Goal: Task Accomplishment & Management: Use online tool/utility

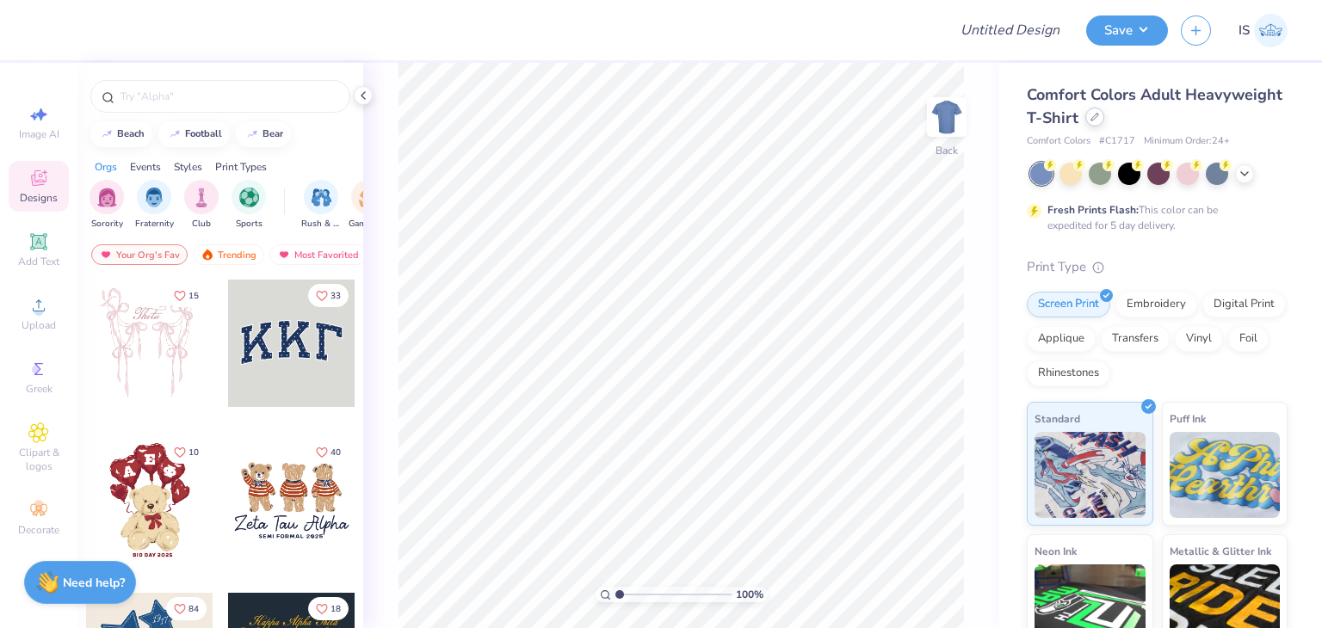
click at [1104, 122] on div at bounding box center [1094, 117] width 19 height 19
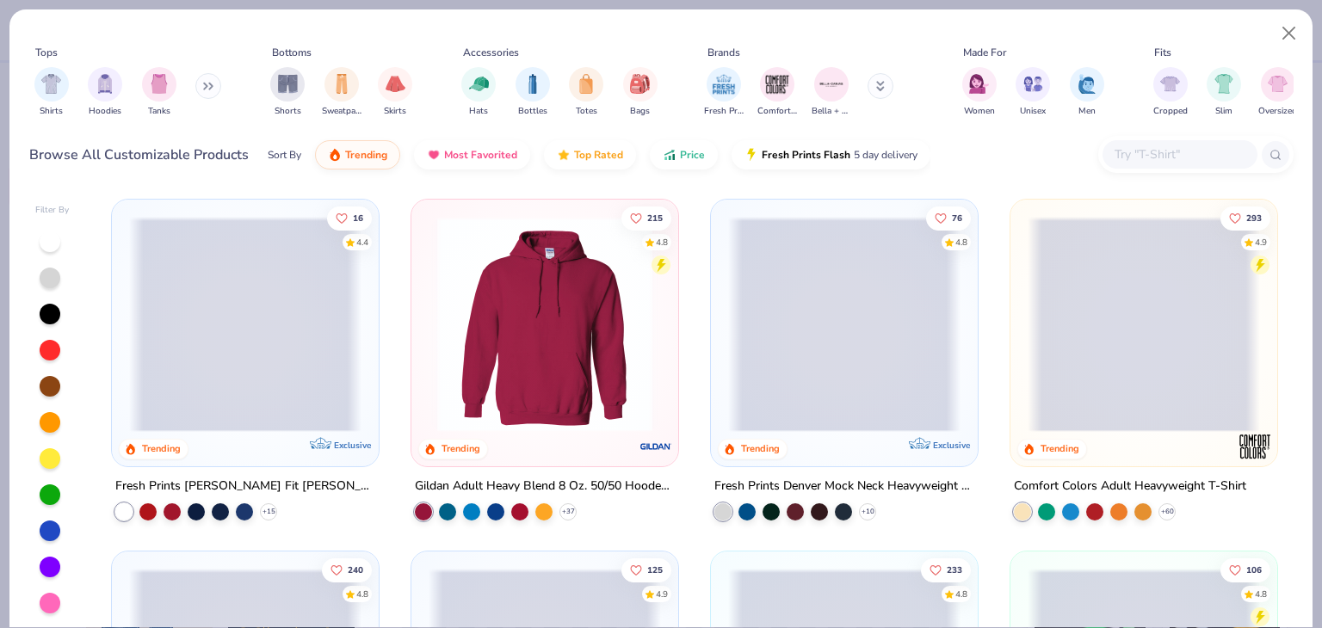
click at [1133, 163] on input "text" at bounding box center [1179, 155] width 133 height 20
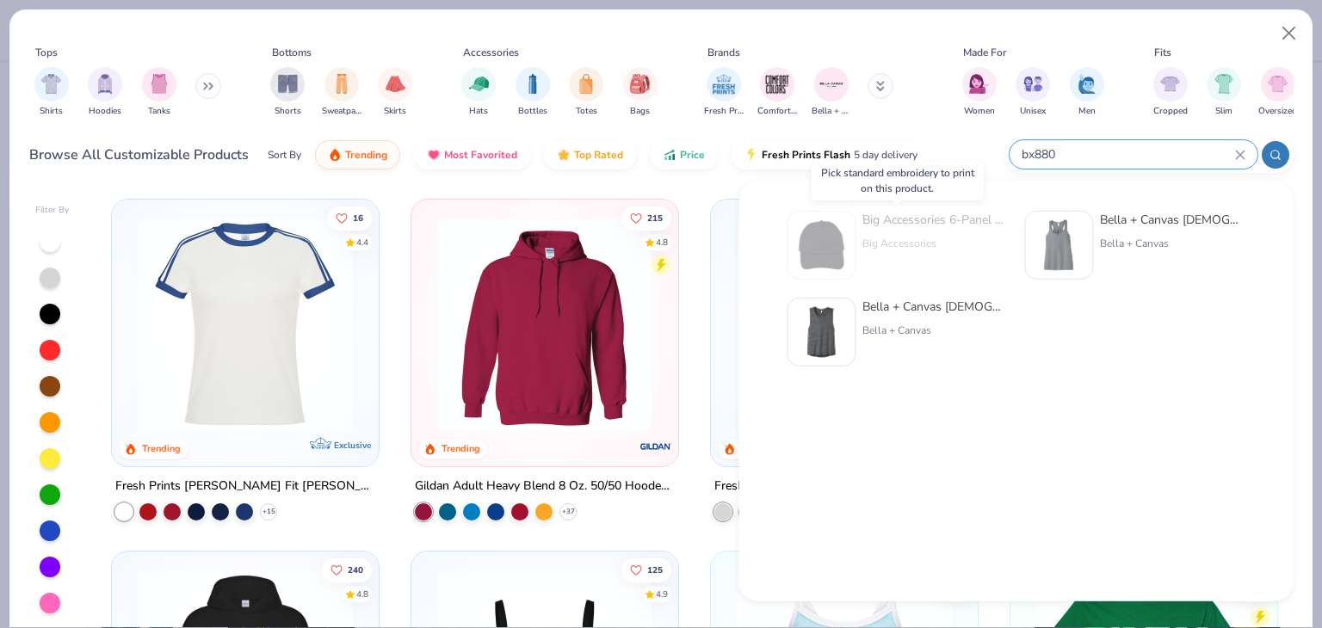
type input "bx880"
click at [871, 237] on div "Big Accessories" at bounding box center [934, 243] width 145 height 15
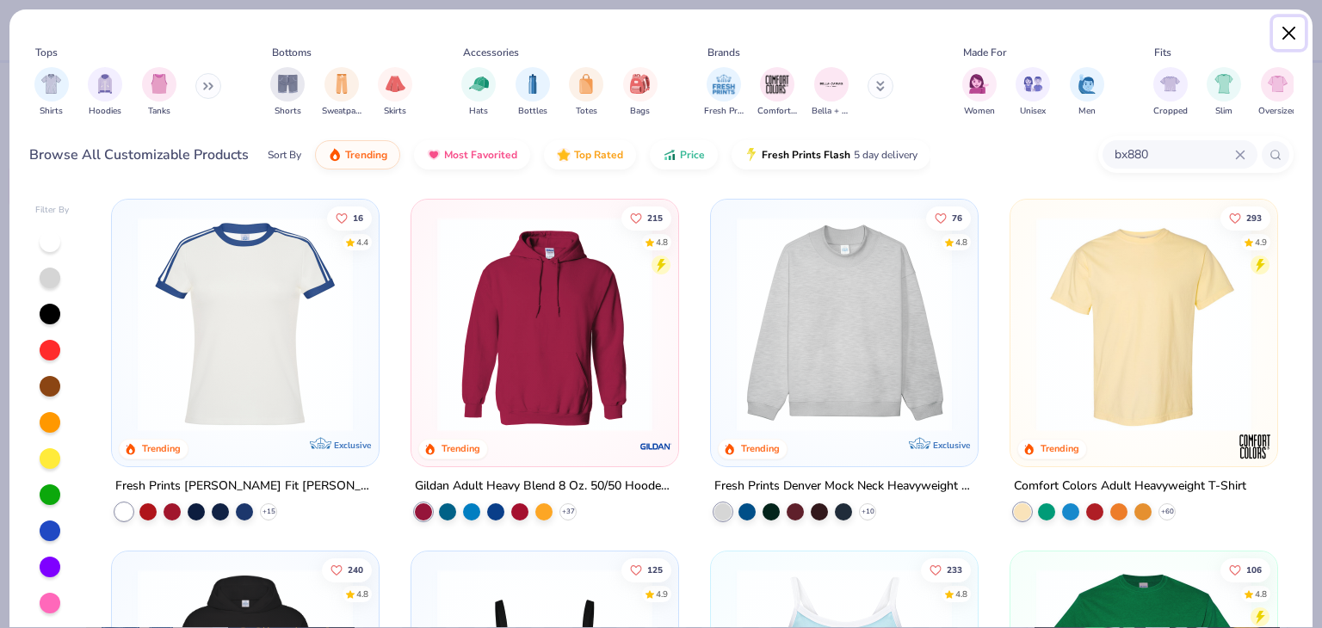
click at [1294, 35] on button "Close" at bounding box center [1289, 33] width 33 height 33
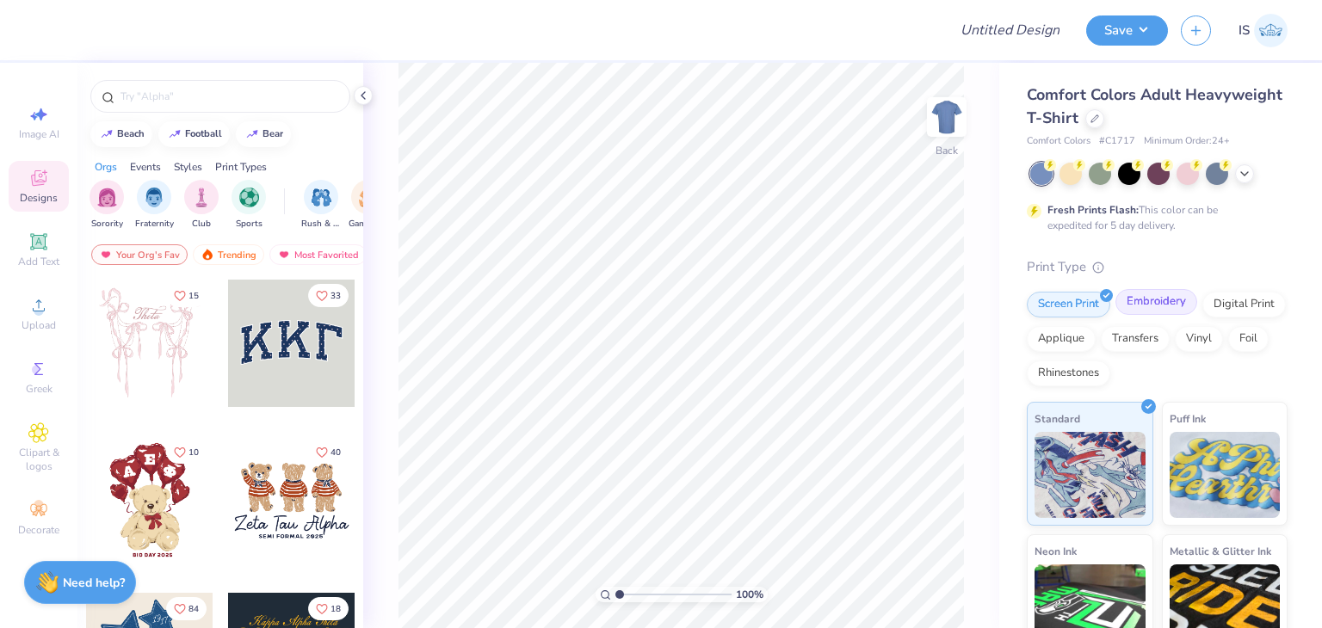
click at [1152, 293] on div "Embroidery" at bounding box center [1156, 302] width 82 height 26
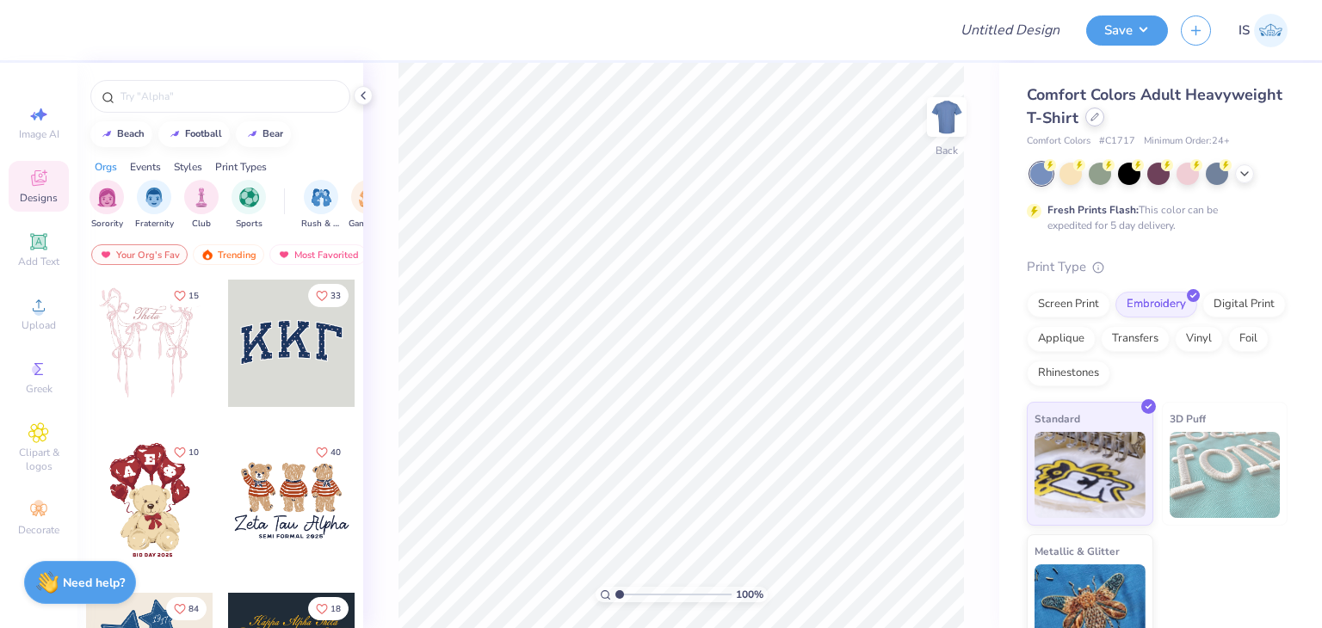
click at [1099, 118] on icon at bounding box center [1095, 117] width 9 height 9
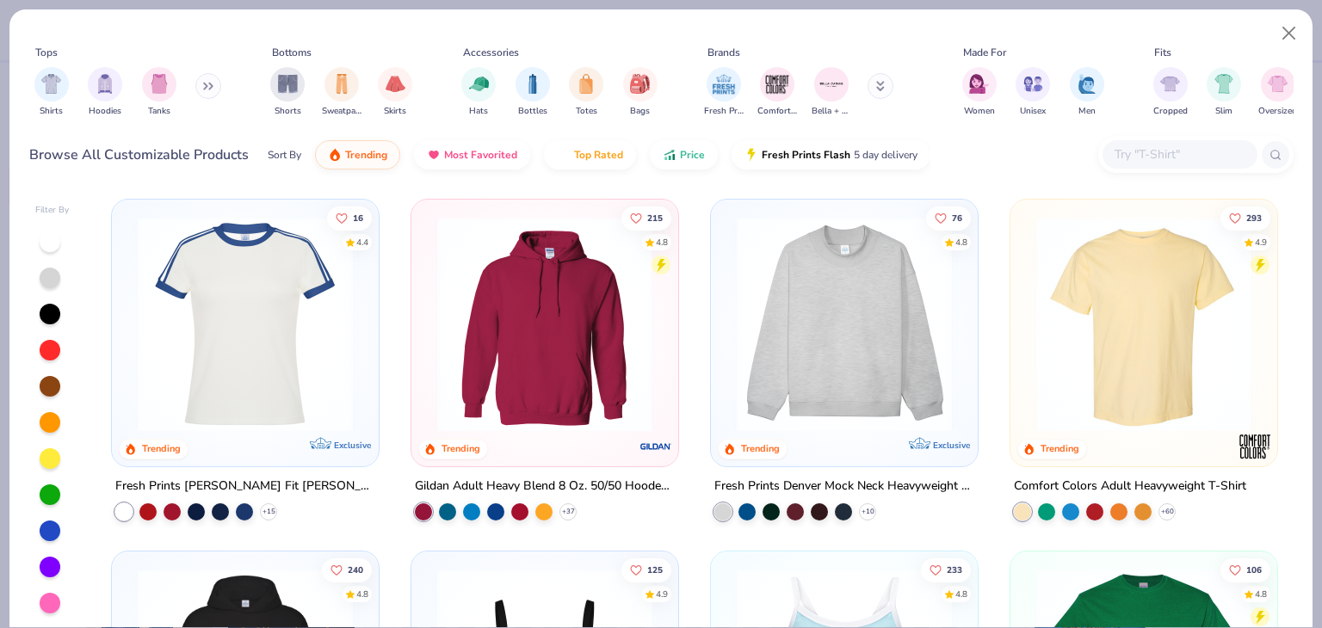
click at [1132, 145] on input "text" at bounding box center [1179, 155] width 133 height 20
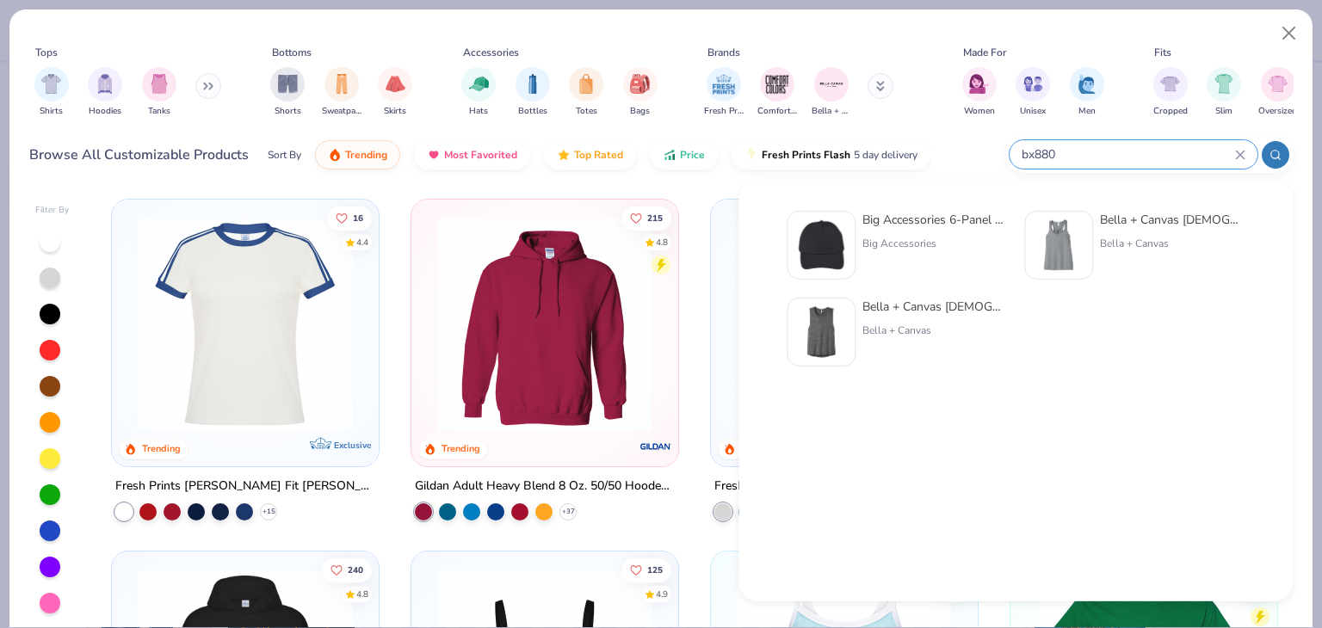
type input "bx880"
click at [996, 230] on div "Big Accessories 6-Panel Twill Unstructured Cap Big Accessories" at bounding box center [934, 245] width 145 height 69
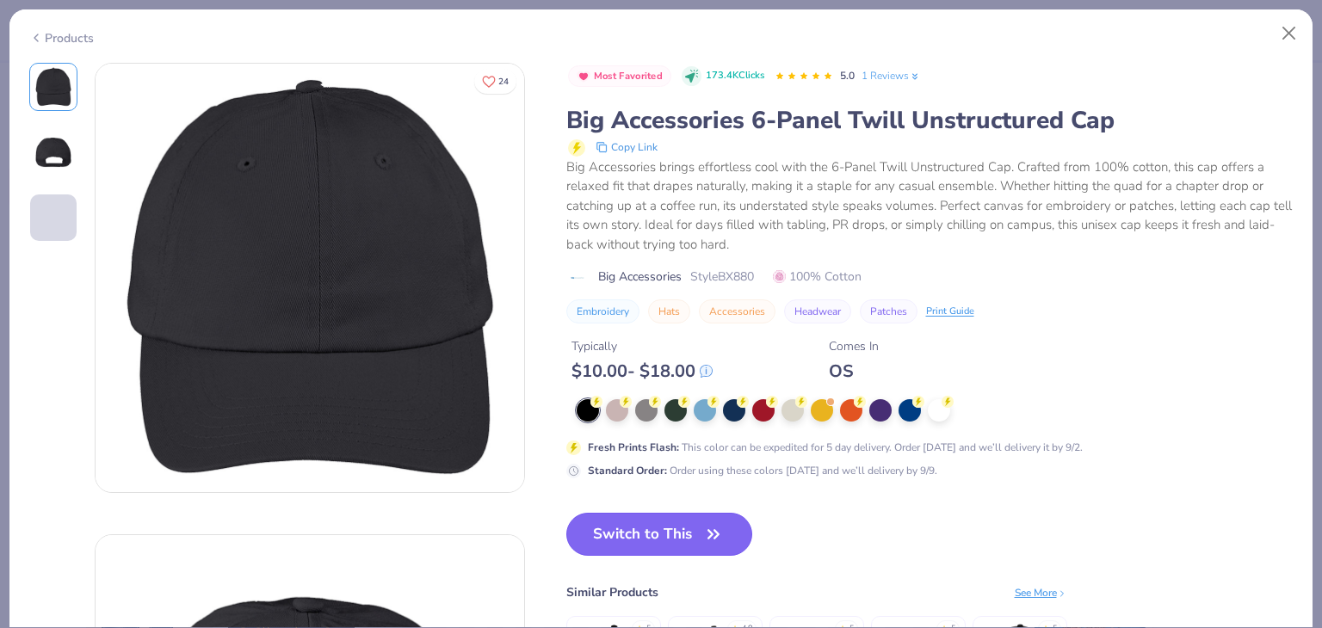
click at [640, 528] on button "Switch to This" at bounding box center [659, 534] width 187 height 43
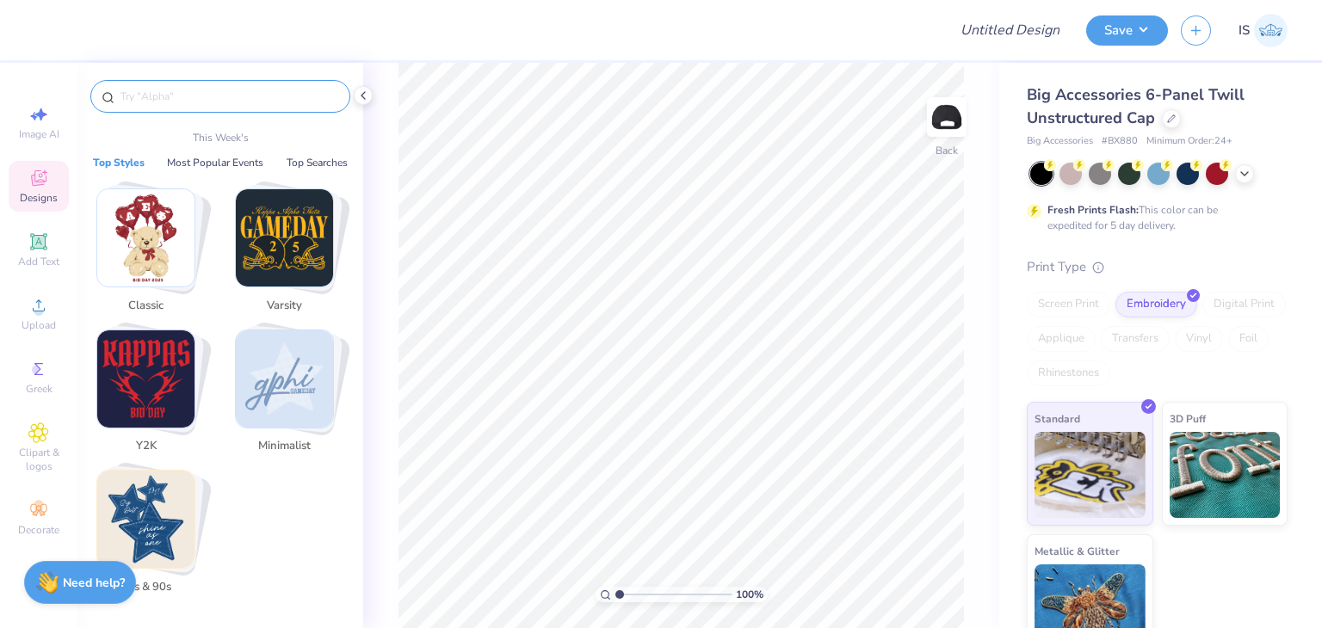
click at [154, 101] on input "text" at bounding box center [229, 96] width 220 height 17
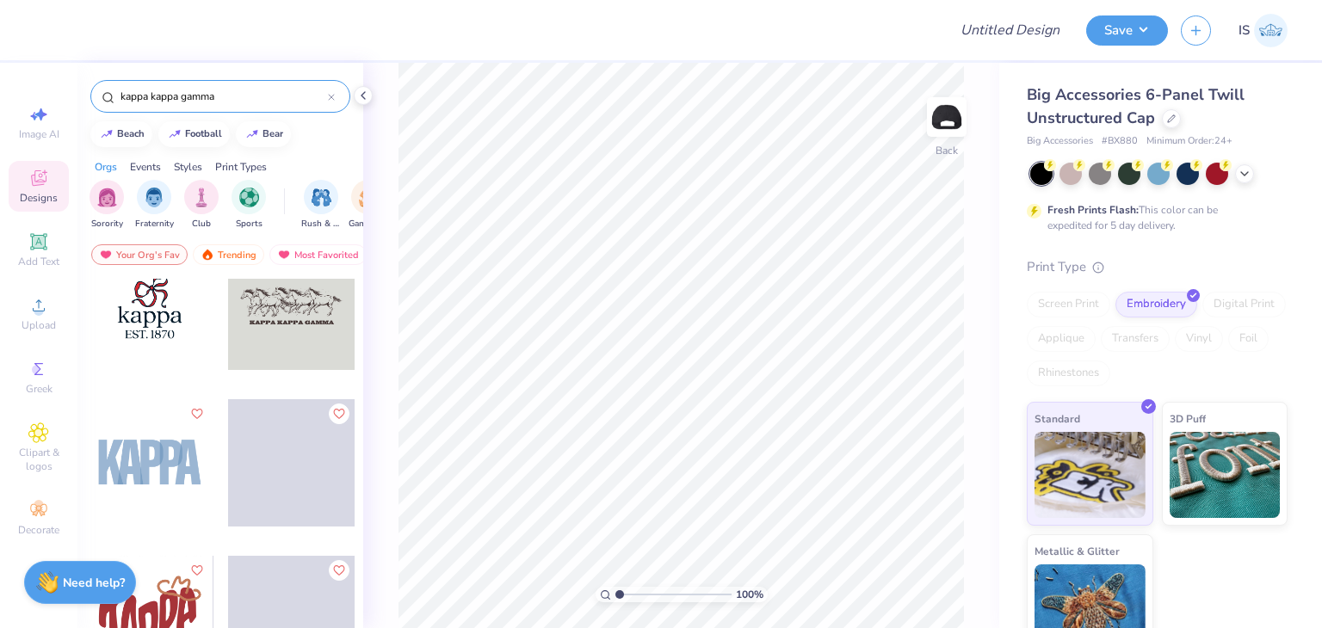
scroll to position [2093, 0]
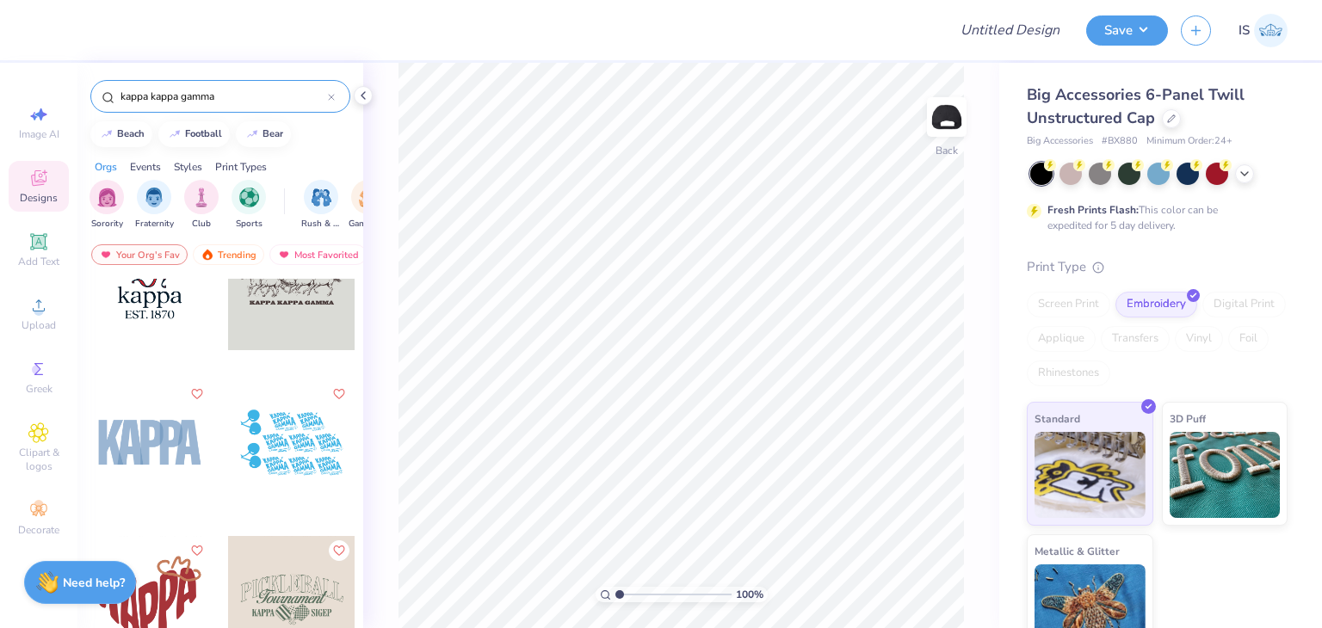
type input "kappa kappa gamma"
drag, startPoint x: 23, startPoint y: 407, endPoint x: 37, endPoint y: 385, distance: 26.3
click at [37, 385] on div "Image AI Designs Add Text Upload Greek Clipart & logos Decorate" at bounding box center [39, 320] width 60 height 447
click at [37, 385] on span "Greek" at bounding box center [39, 389] width 27 height 14
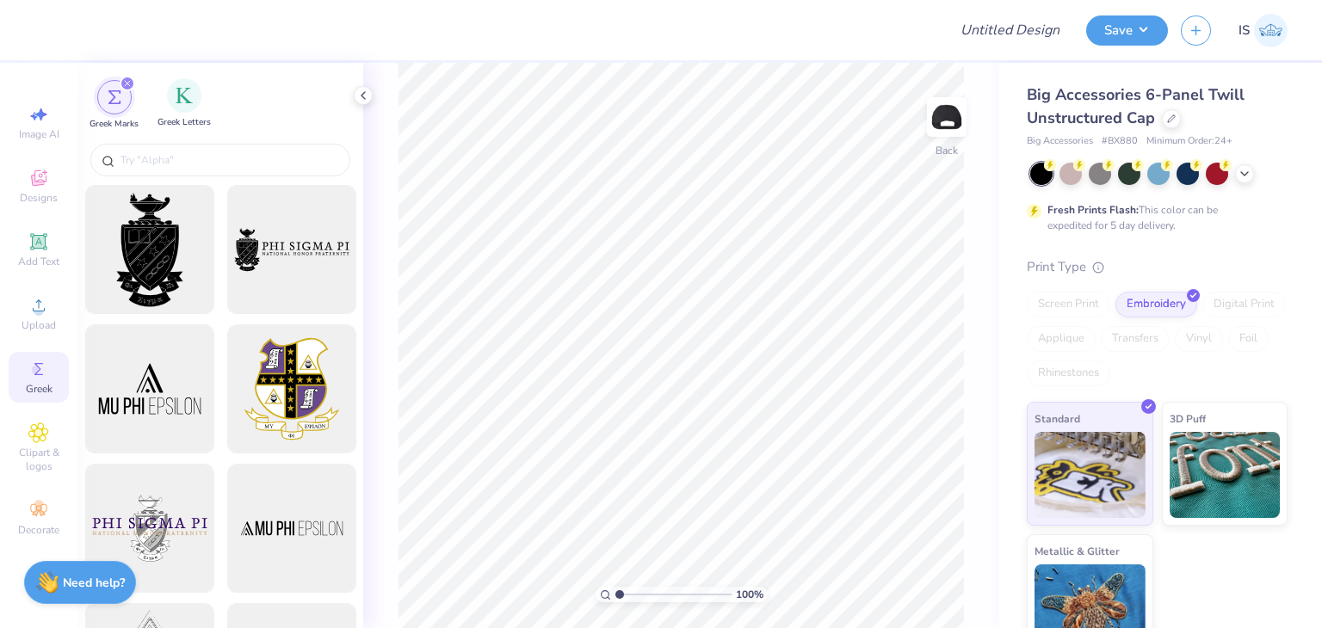
click at [195, 111] on div "Greek Letters" at bounding box center [184, 103] width 53 height 51
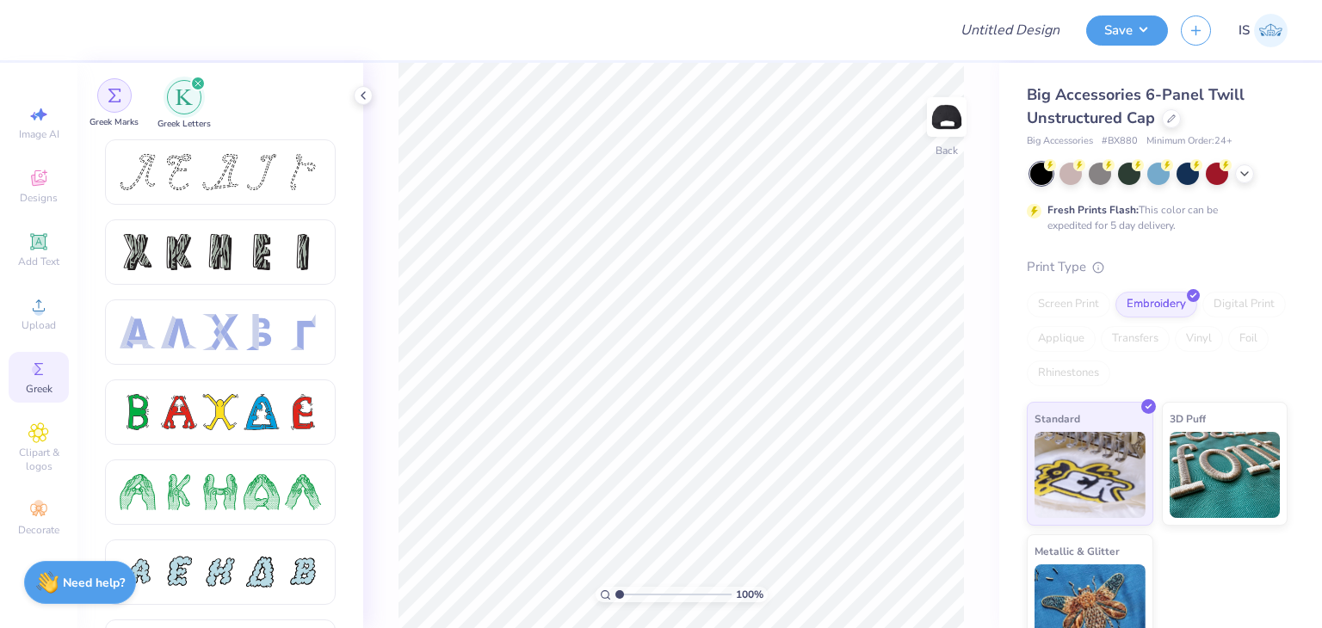
click at [117, 97] on img "filter for Greek Marks" at bounding box center [115, 96] width 14 height 14
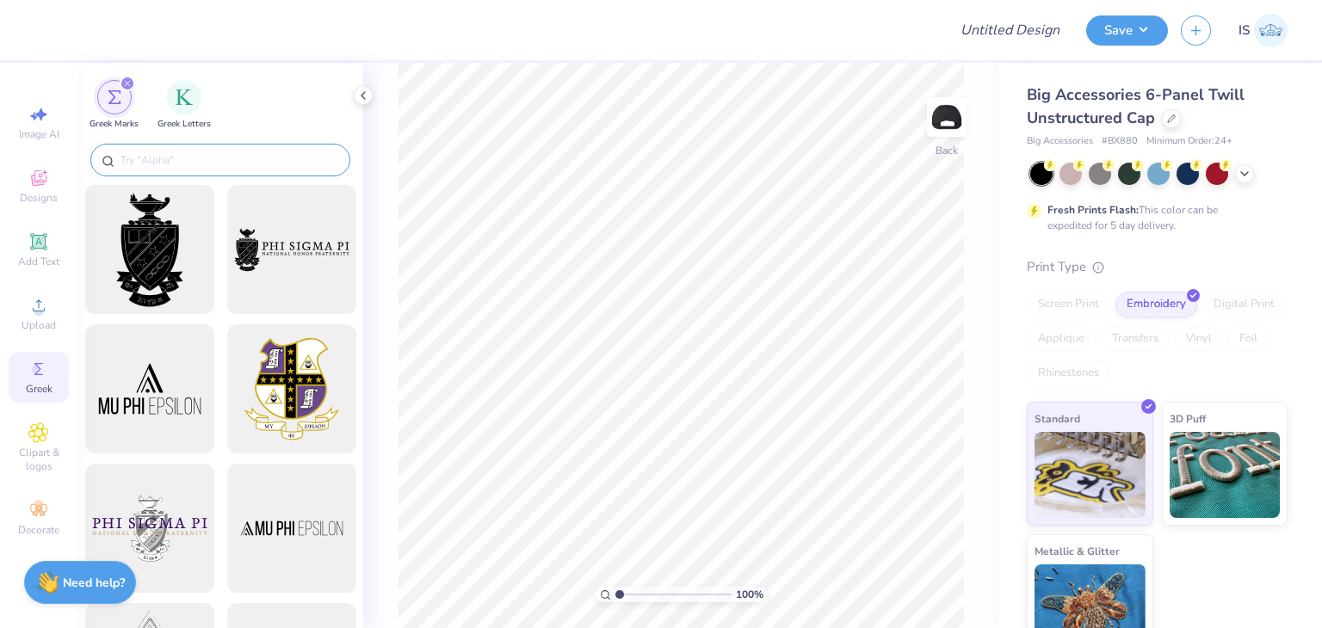
click at [193, 158] on input "text" at bounding box center [229, 159] width 220 height 17
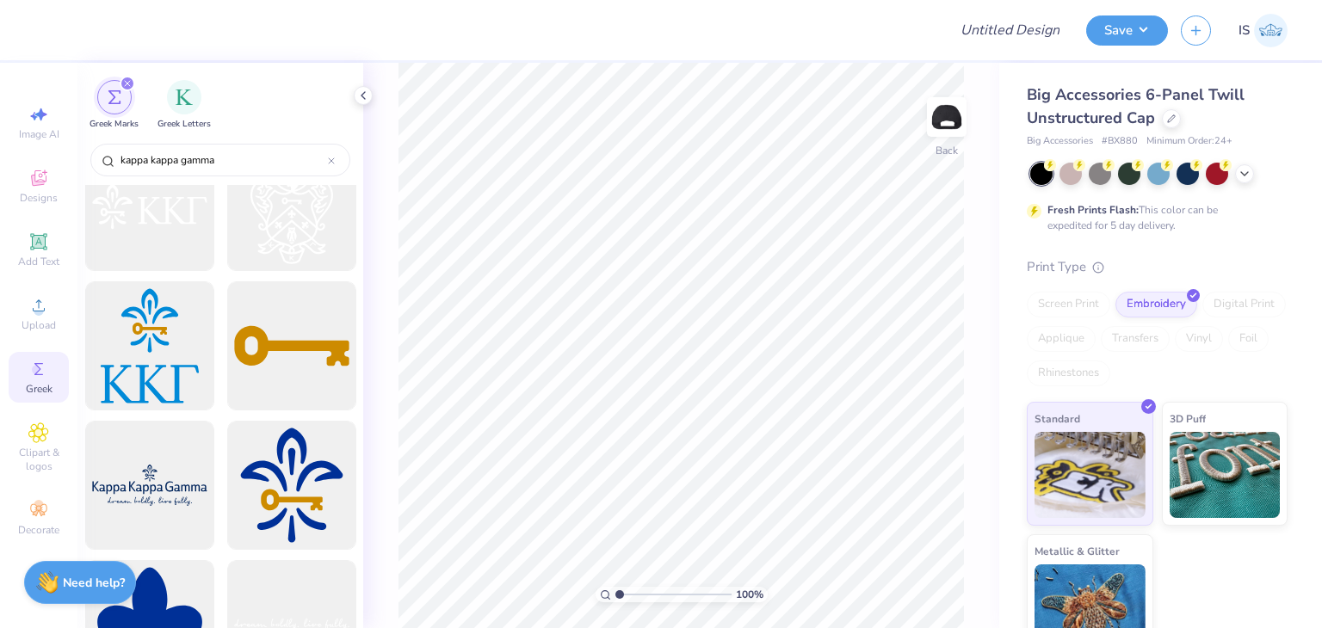
scroll to position [1310, 0]
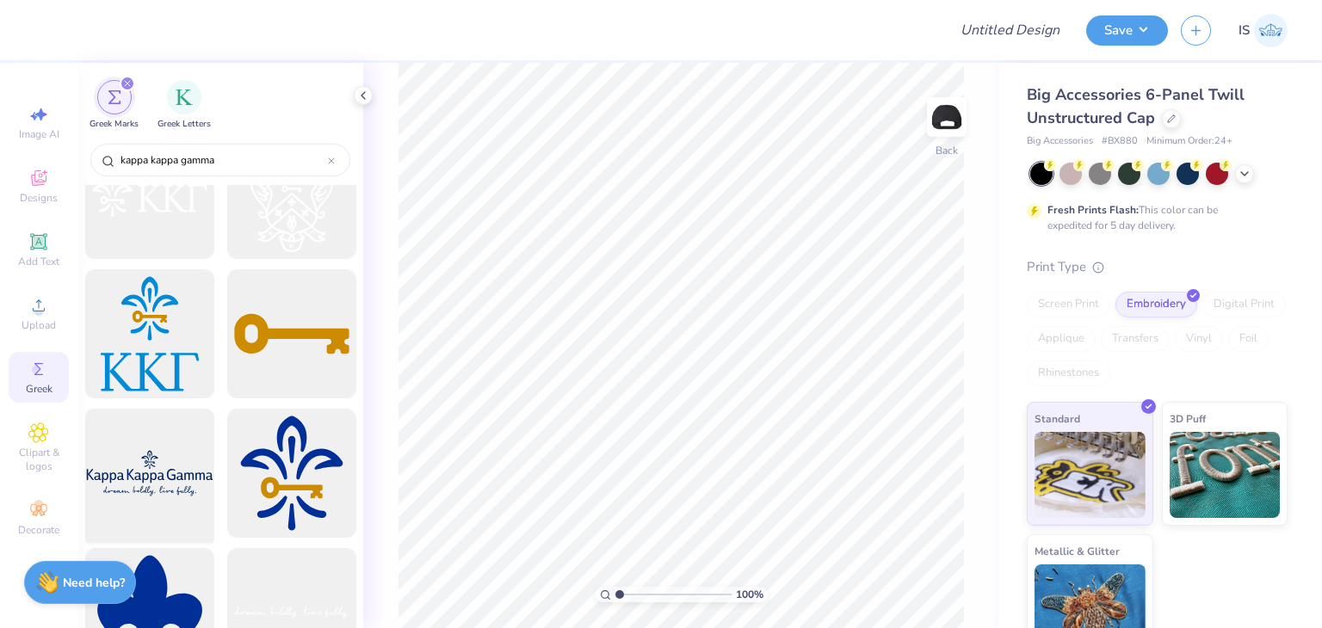
type input "kappa kappa gamma"
click at [133, 500] on div at bounding box center [149, 474] width 142 height 142
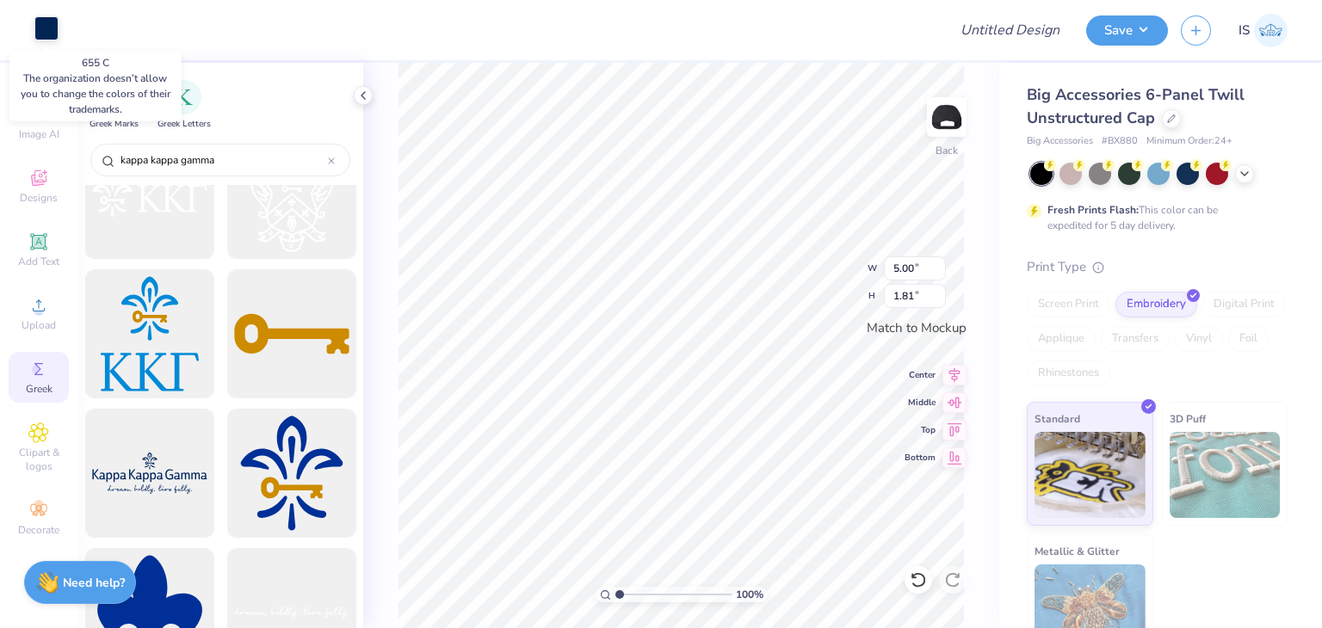
click at [35, 18] on div at bounding box center [46, 28] width 24 height 24
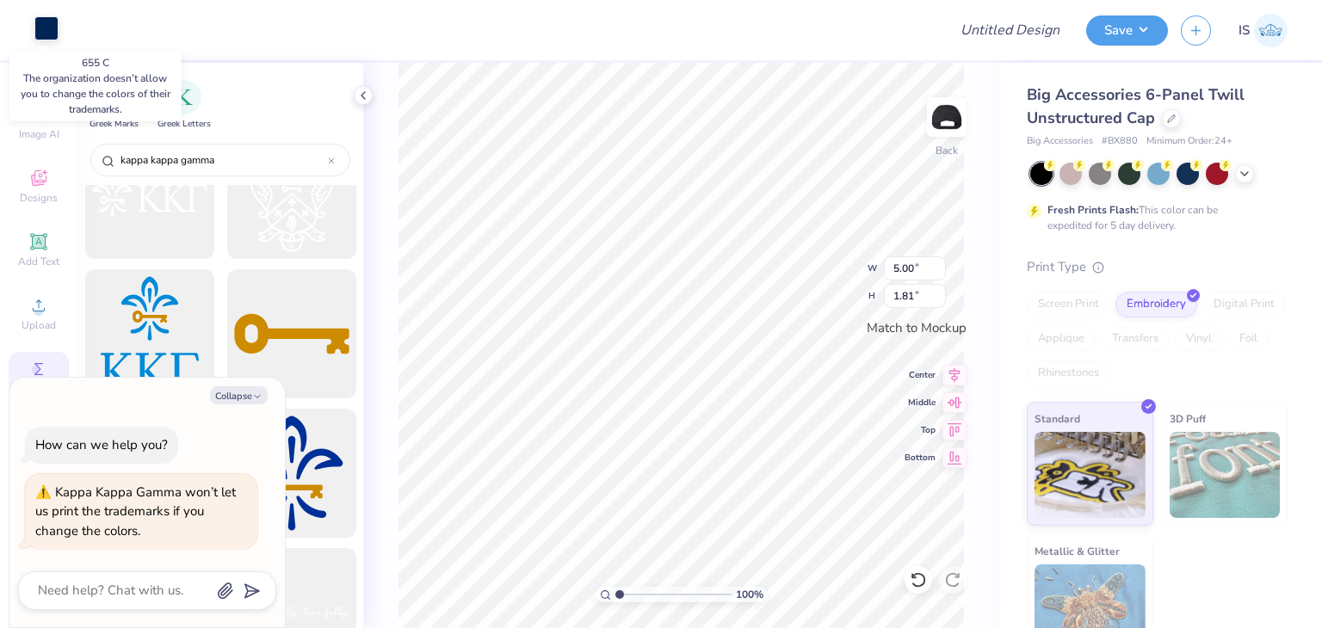
click at [44, 39] on div at bounding box center [46, 28] width 24 height 24
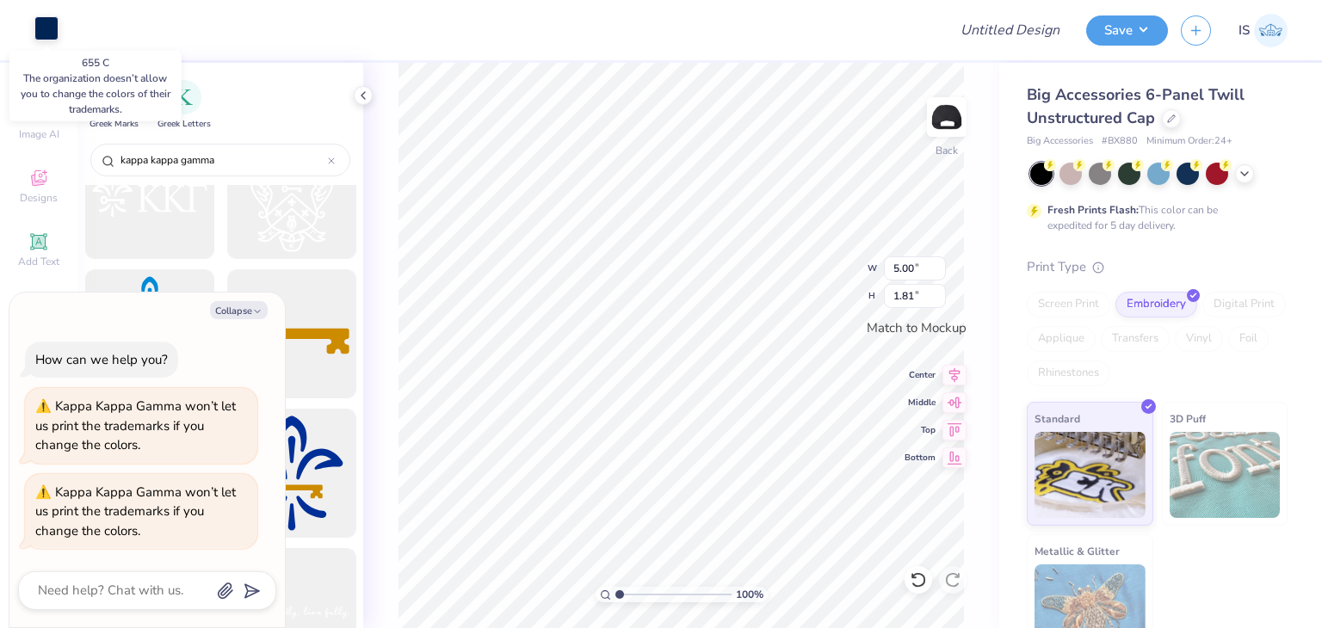
click at [44, 39] on div at bounding box center [46, 28] width 24 height 24
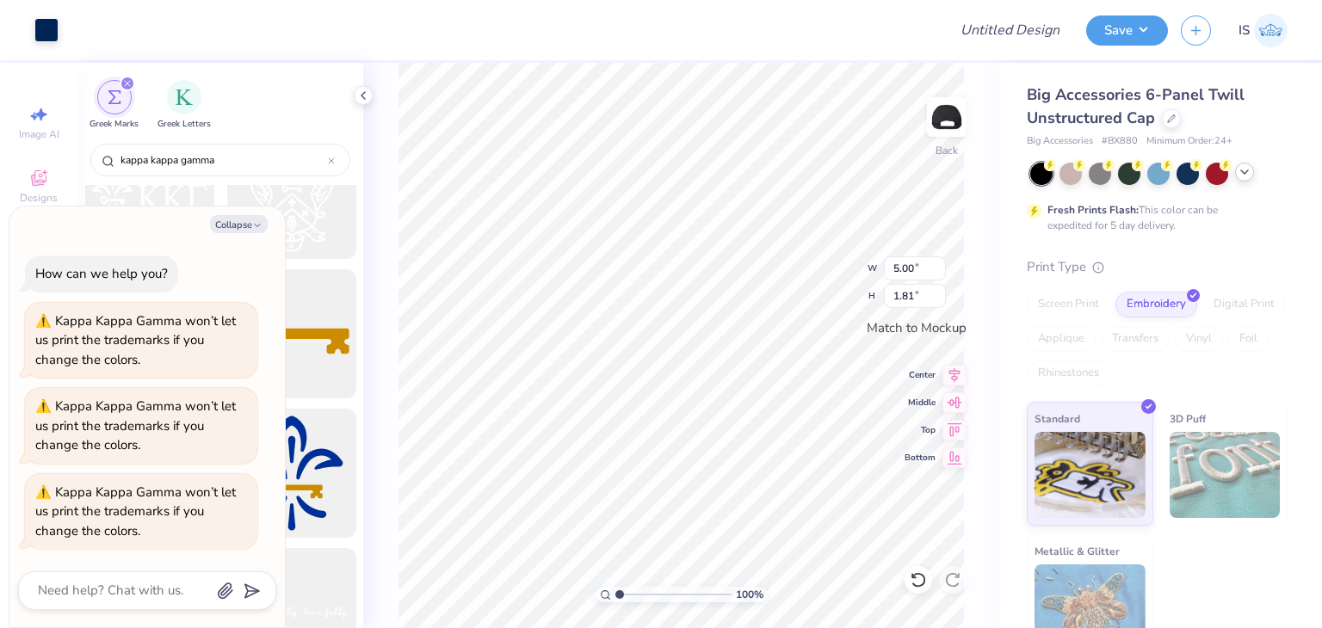
click at [1247, 178] on icon at bounding box center [1245, 172] width 14 height 14
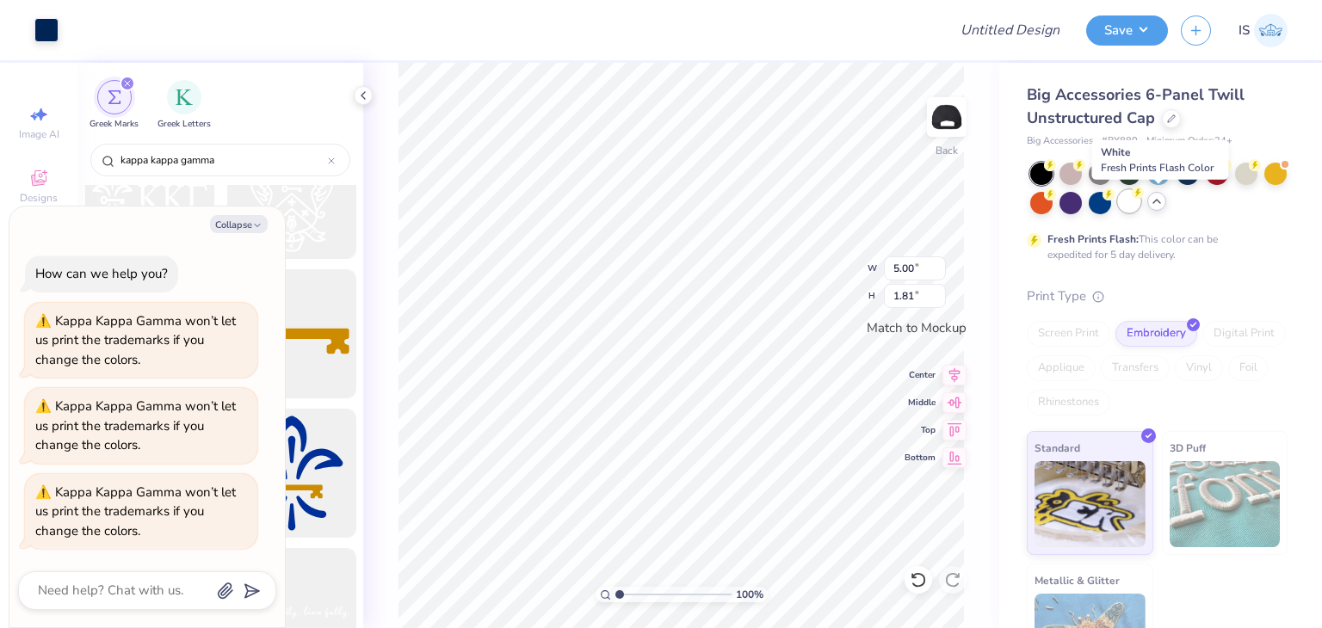
click at [1140, 202] on div at bounding box center [1129, 201] width 22 height 22
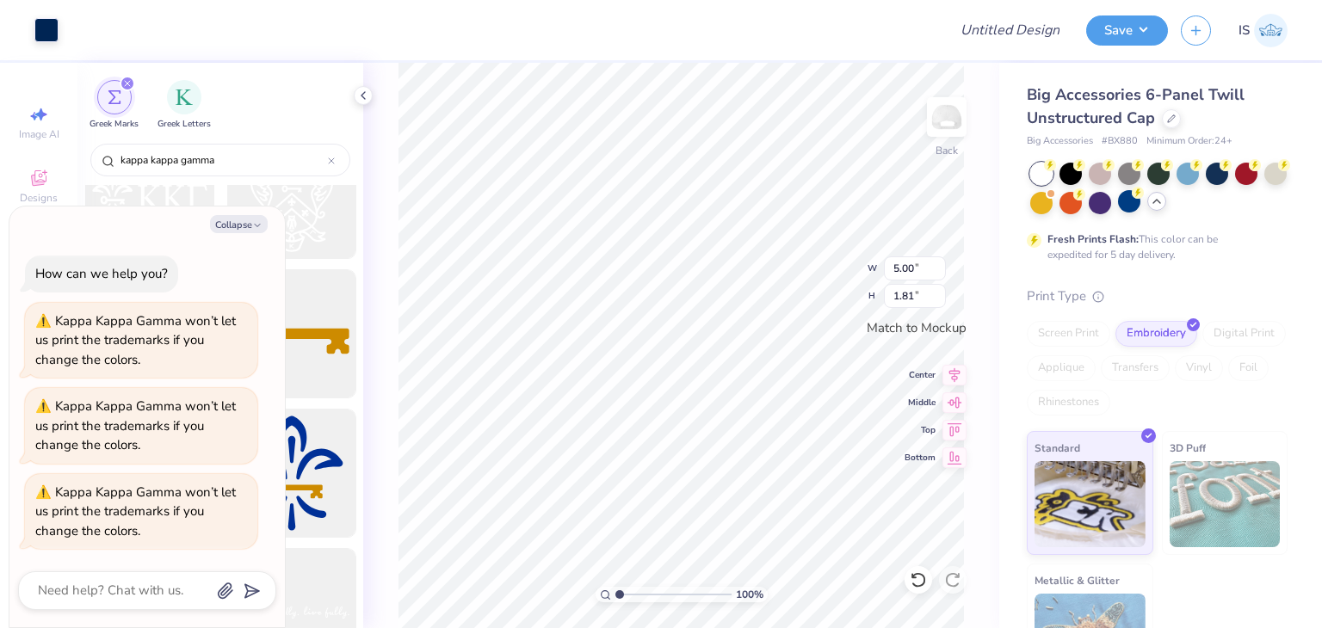
type textarea "x"
type input "4.62"
type input "1.67"
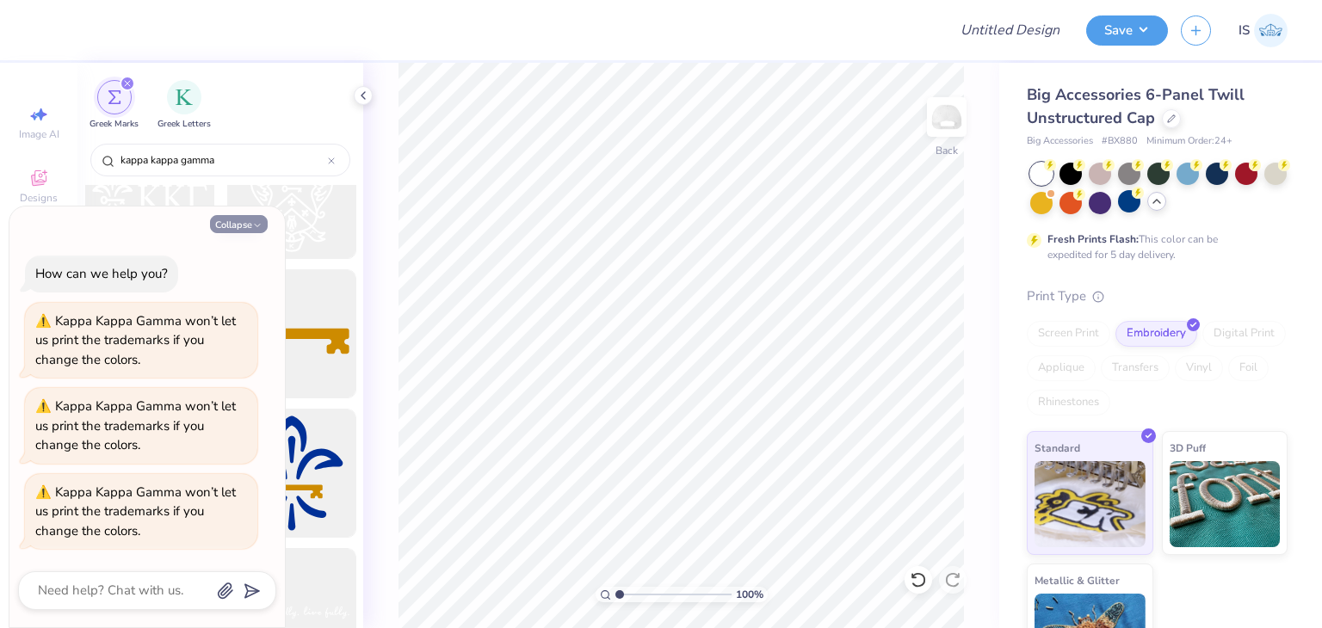
click at [256, 228] on icon "button" at bounding box center [257, 225] width 10 height 10
type textarea "x"
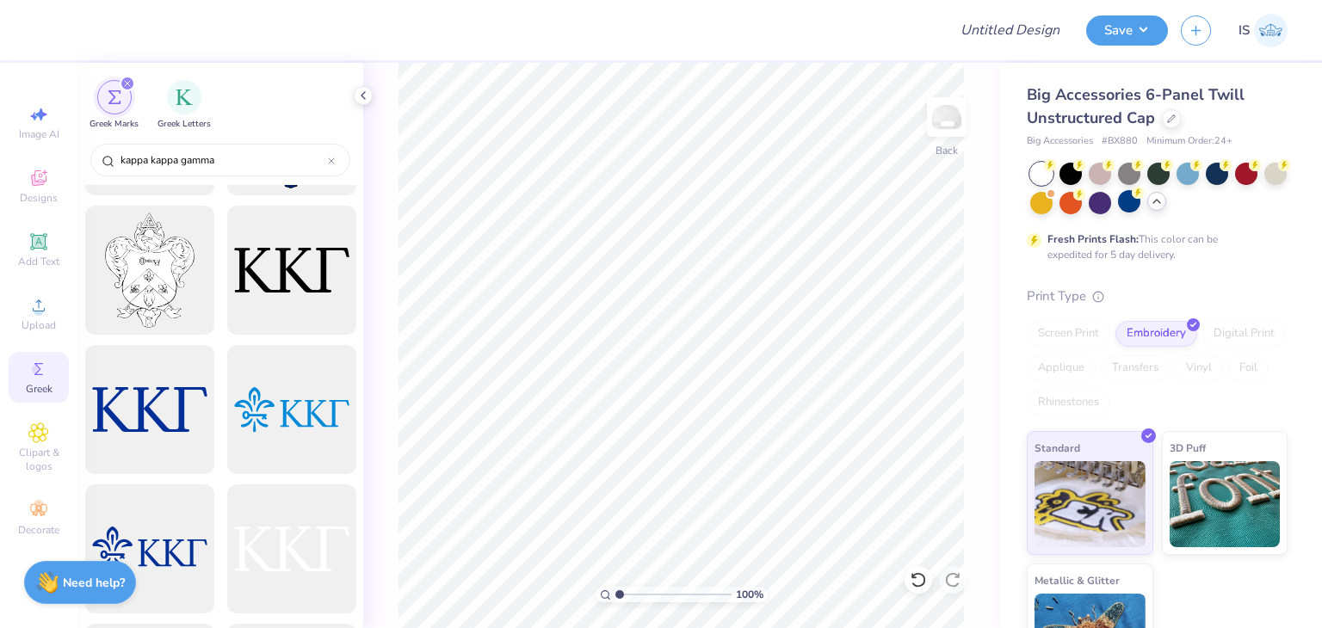
scroll to position [0, 0]
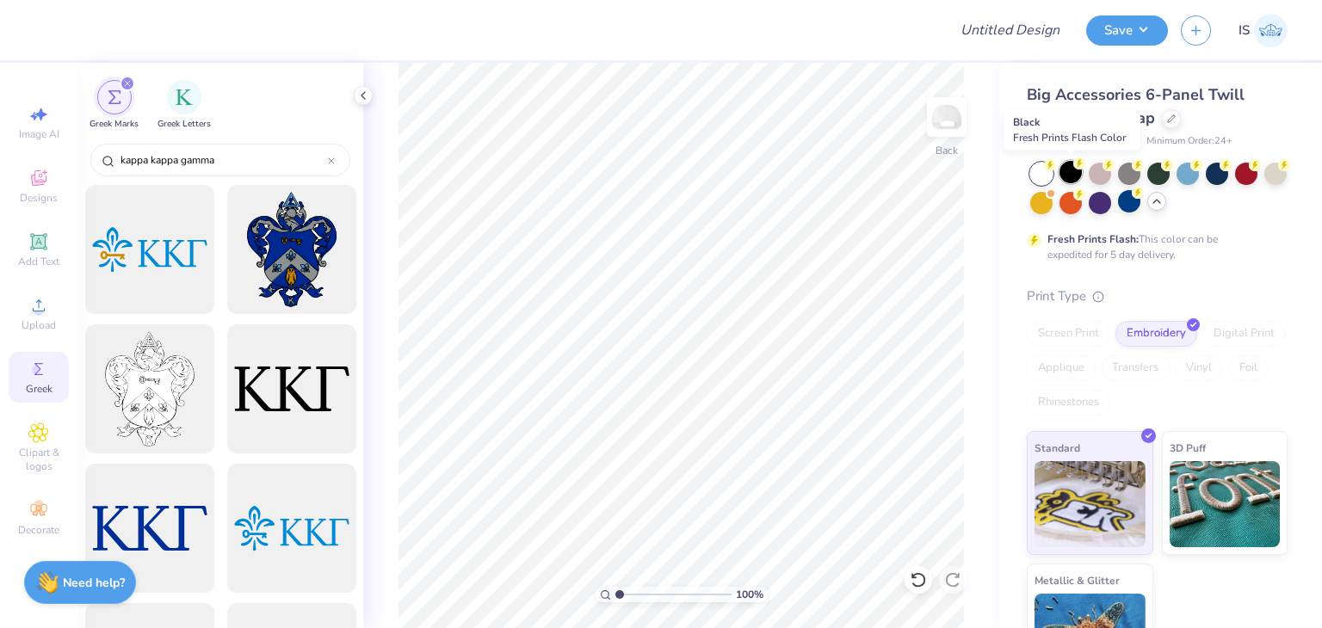
click at [1064, 173] on div at bounding box center [1071, 172] width 22 height 22
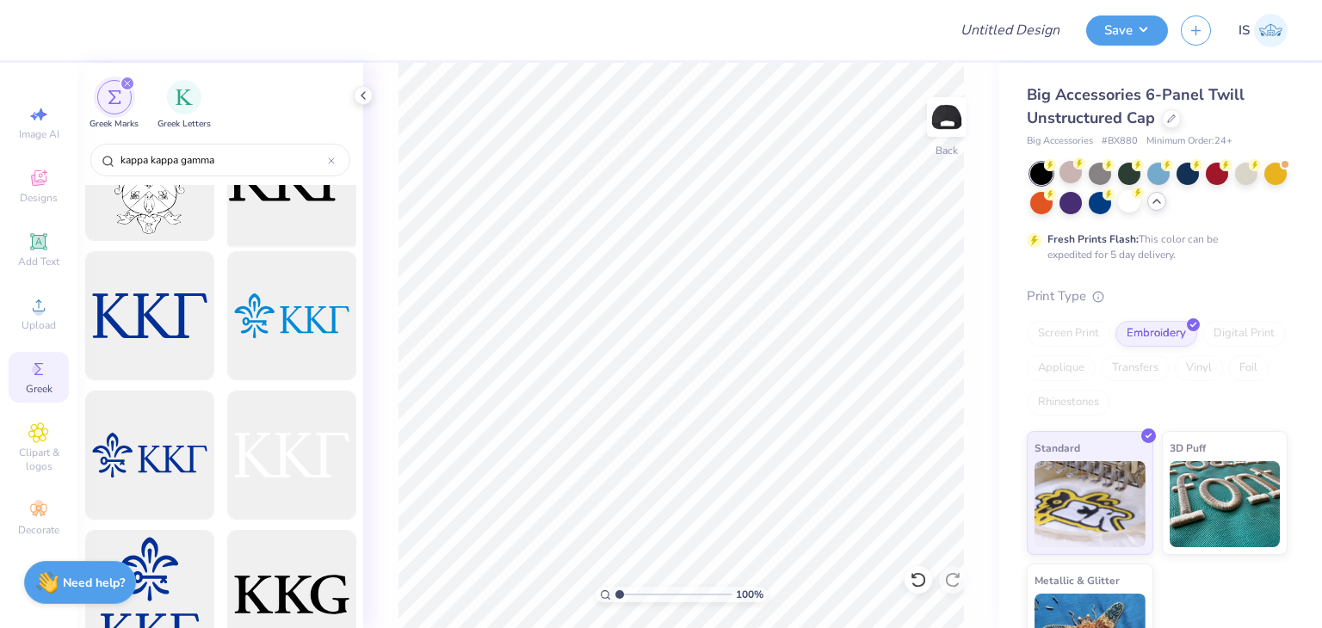
scroll to position [207, 0]
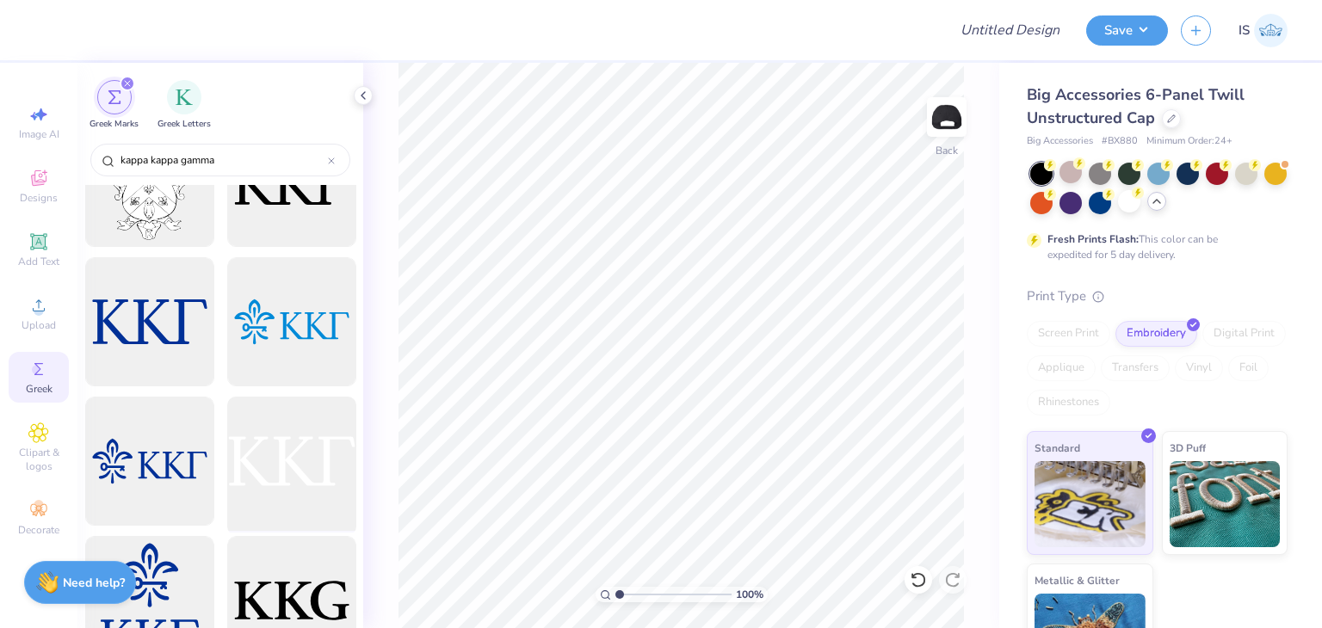
click at [281, 448] on div at bounding box center [291, 462] width 142 height 142
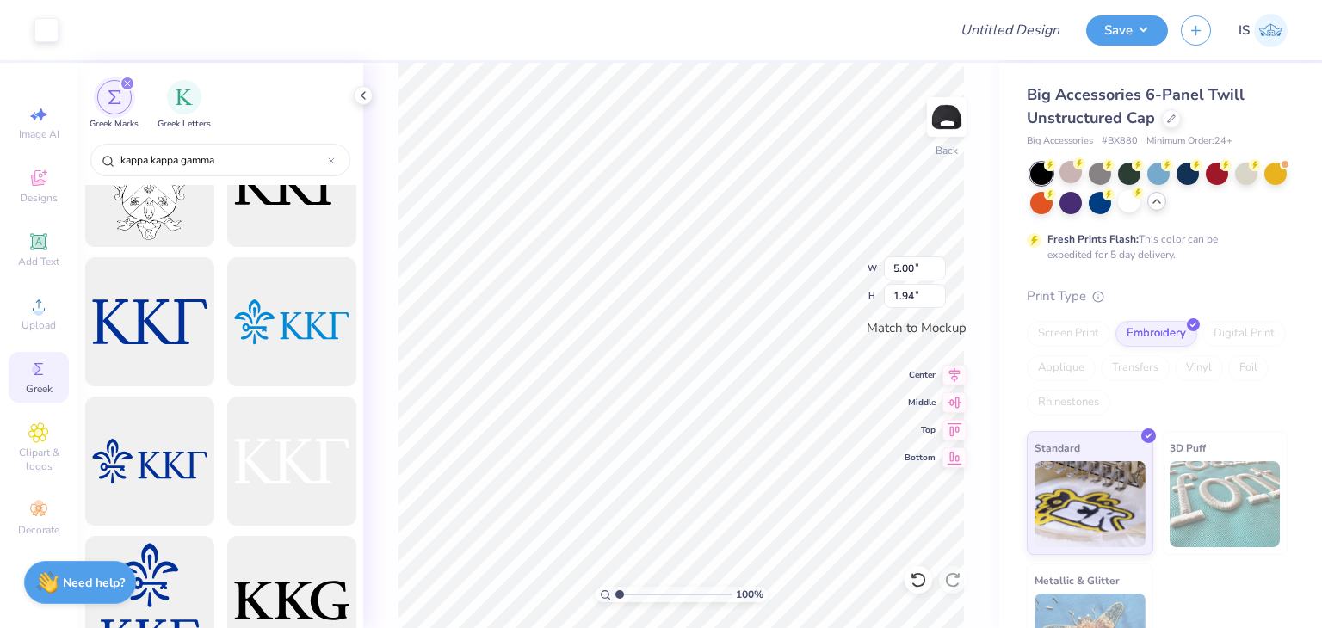
scroll to position [323, 0]
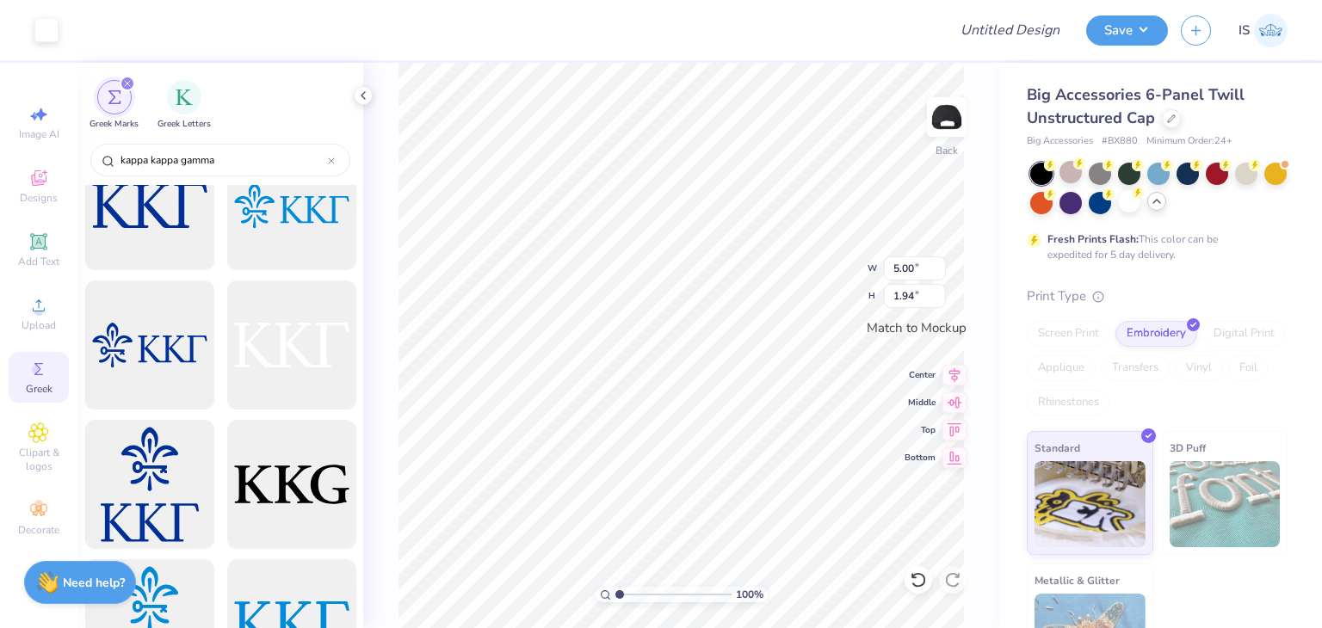
type input "2.76"
type input "1.07"
click at [43, 187] on icon at bounding box center [38, 178] width 21 height 21
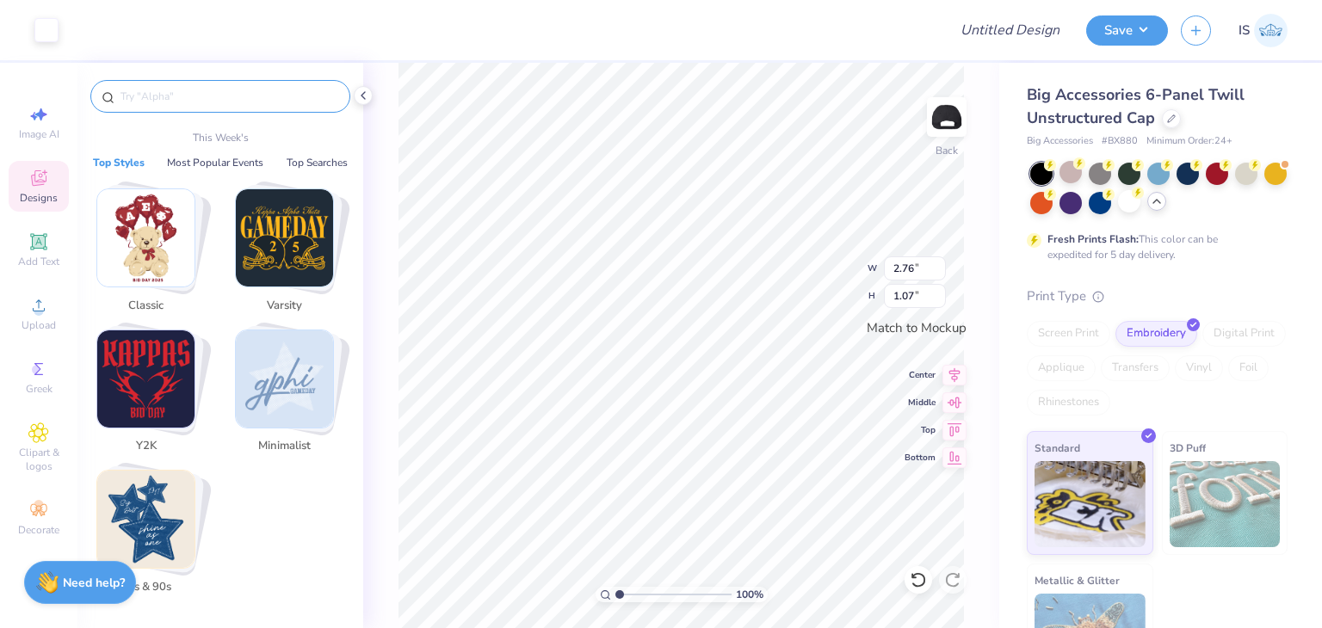
click at [216, 103] on input "text" at bounding box center [229, 96] width 220 height 17
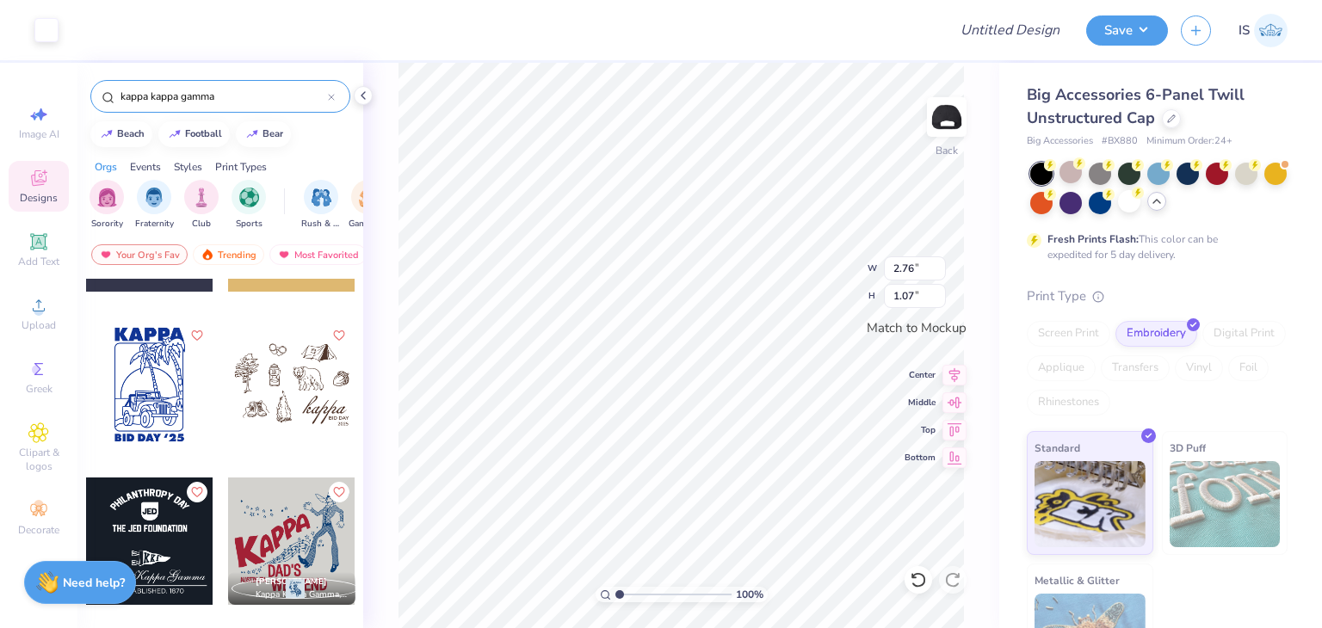
scroll to position [5598, 0]
drag, startPoint x: 245, startPoint y: 93, endPoint x: 0, endPoint y: 120, distance: 246.8
click at [0, 120] on div "Art colors Design Title Save IS Image AI Designs Add Text Upload Greek Clipart …" at bounding box center [661, 314] width 1322 height 628
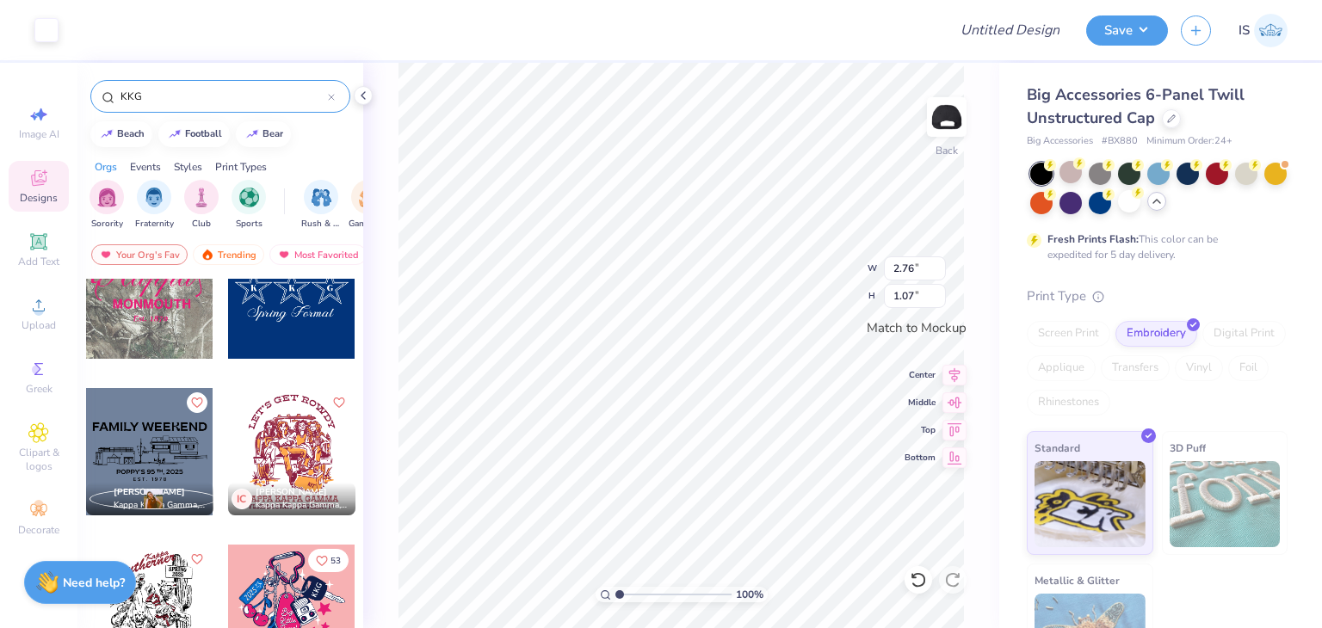
scroll to position [3086, 0]
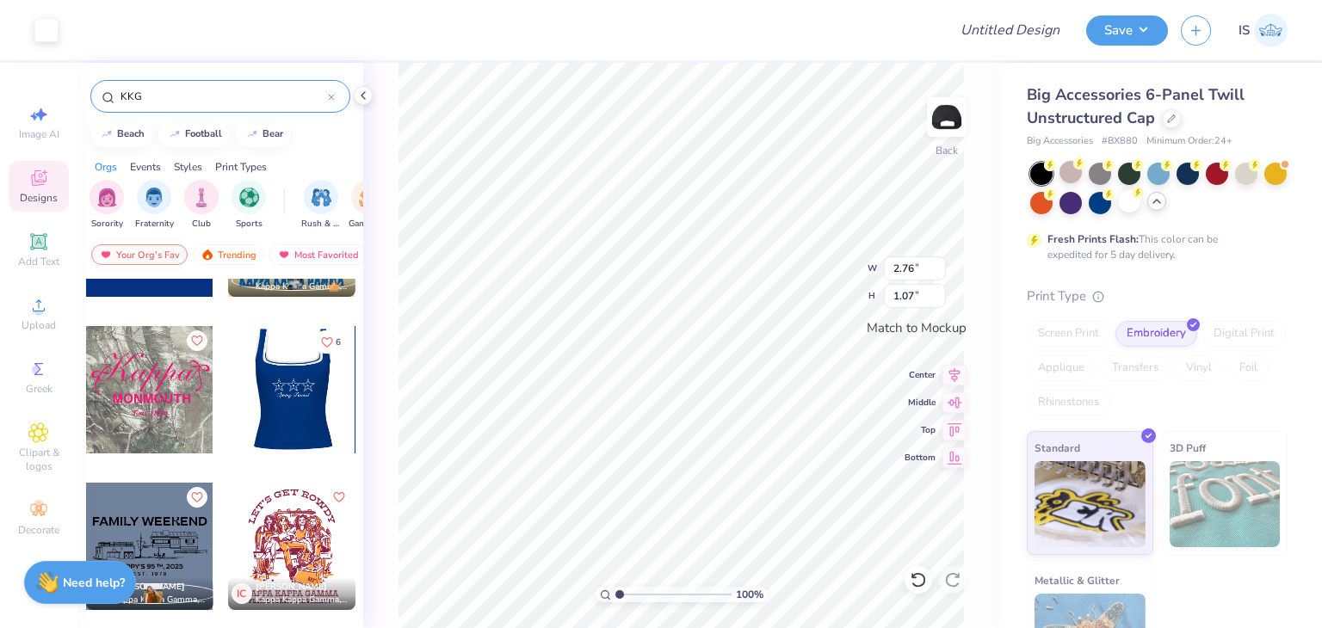
type input "KKG"
click at [292, 423] on div at bounding box center [292, 389] width 382 height 127
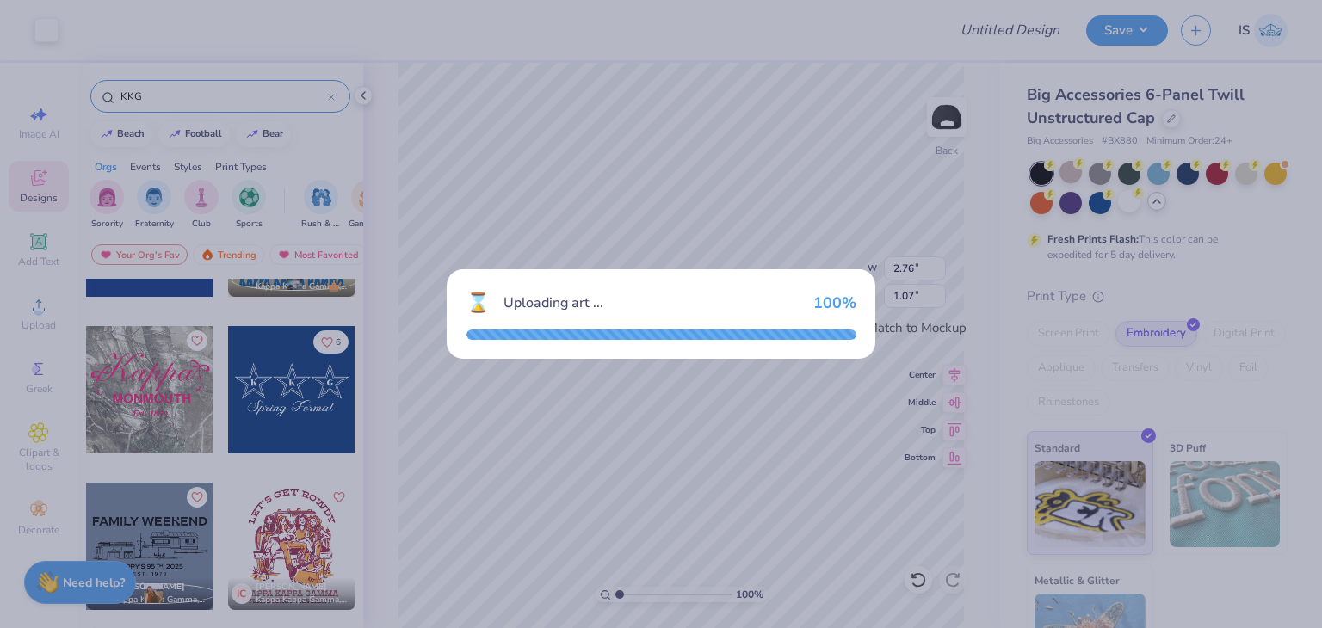
type input "2.69"
type input "1.26"
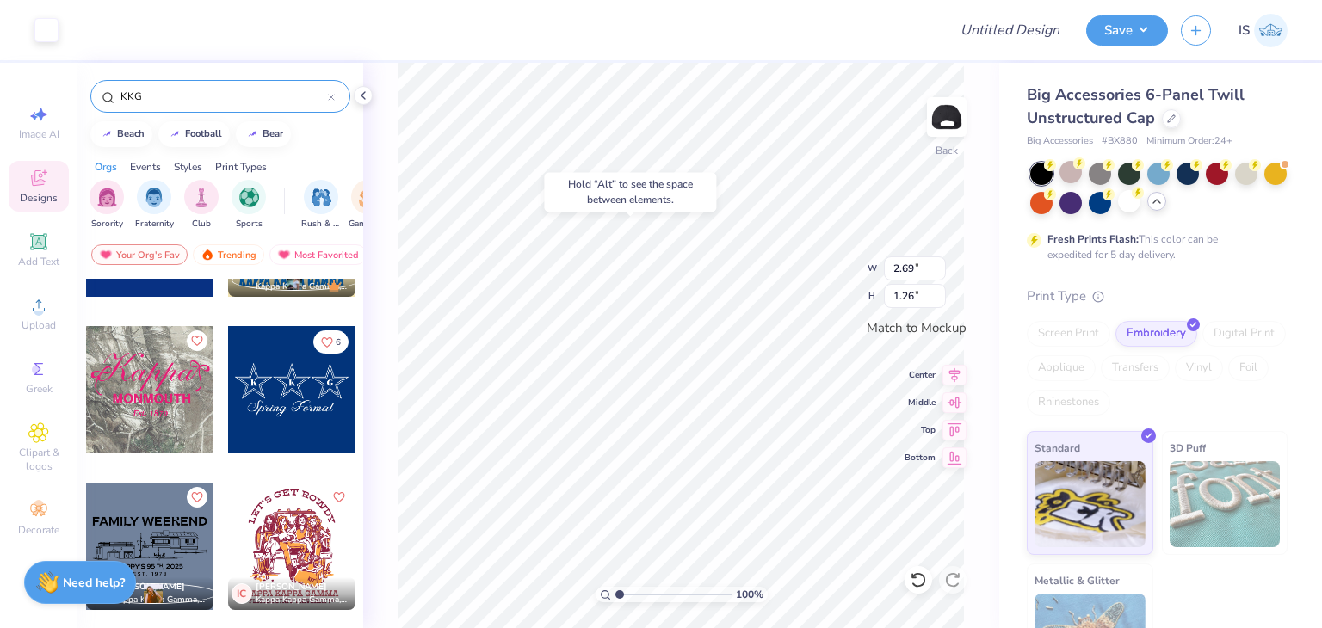
type input "2.76"
type input "1.07"
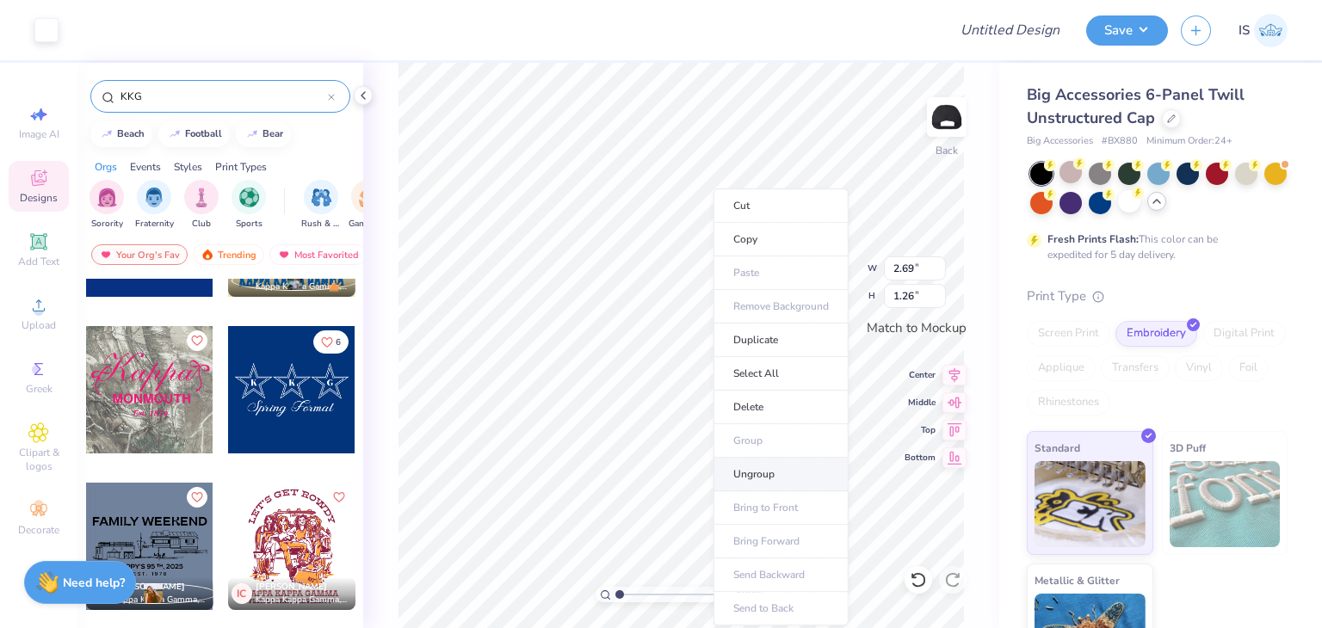
click at [761, 474] on li "Ungroup" at bounding box center [781, 475] width 135 height 34
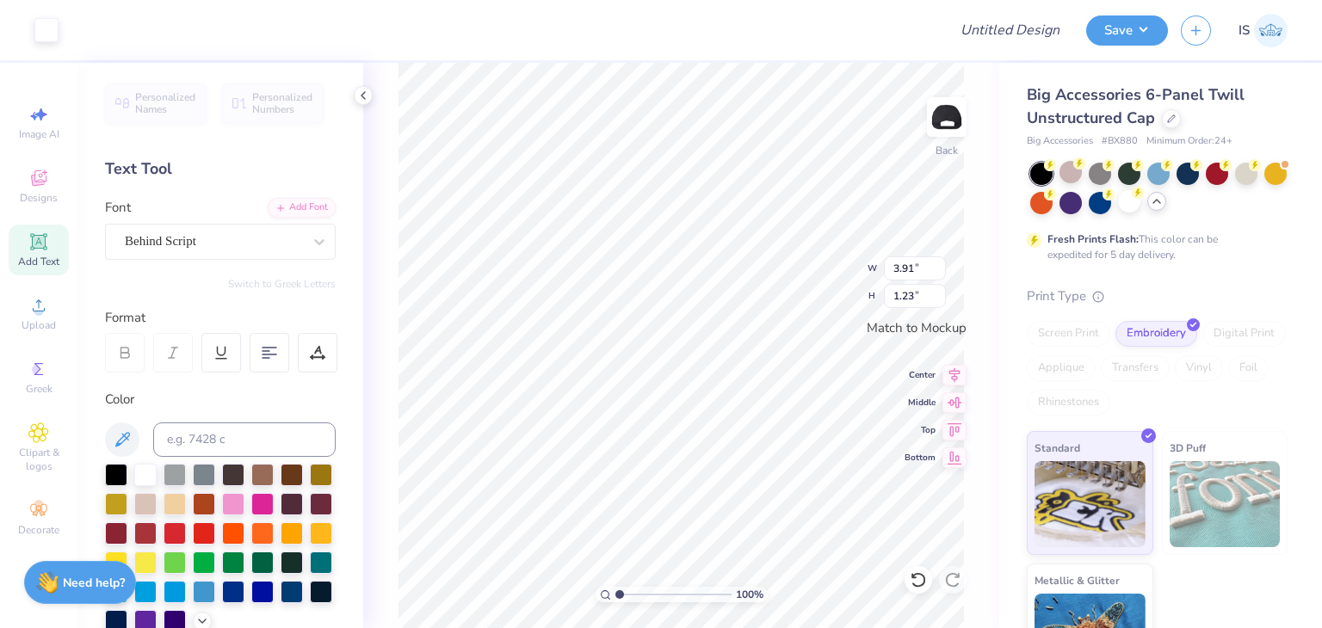
type input "3.91"
type input "1.23"
click at [1034, 23] on input "Design Title" at bounding box center [1031, 30] width 84 height 34
type input "p"
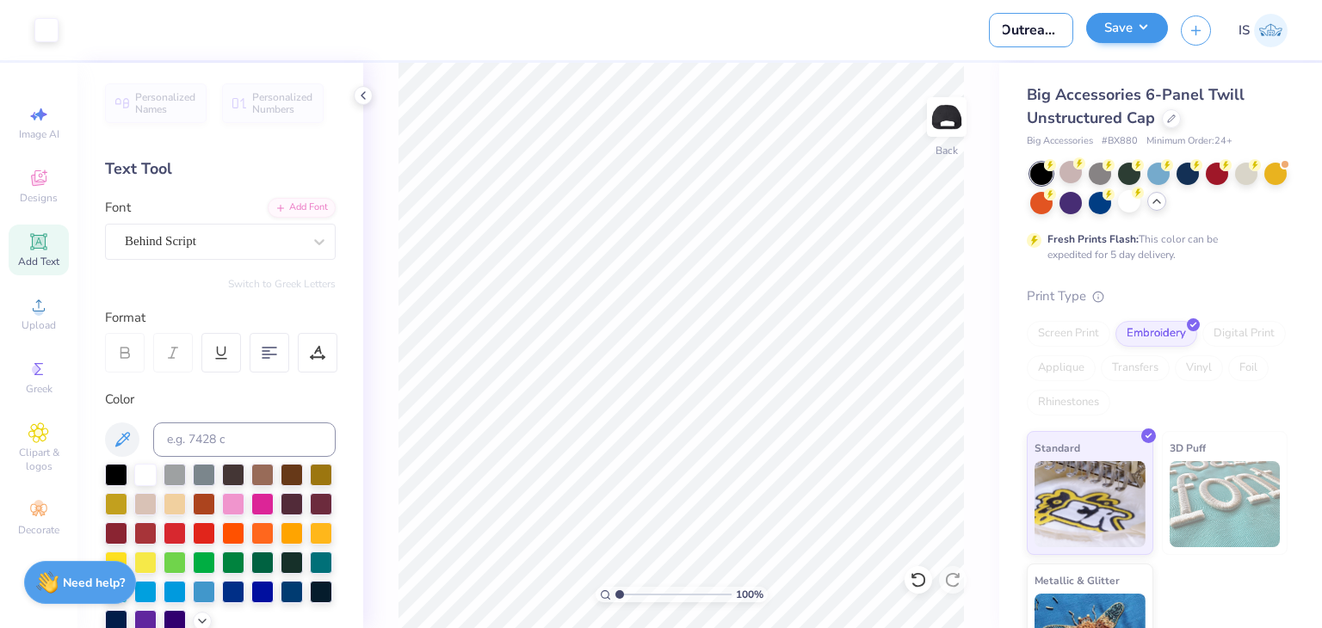
type input "Outreach"
click at [1139, 39] on button "Save" at bounding box center [1127, 28] width 82 height 30
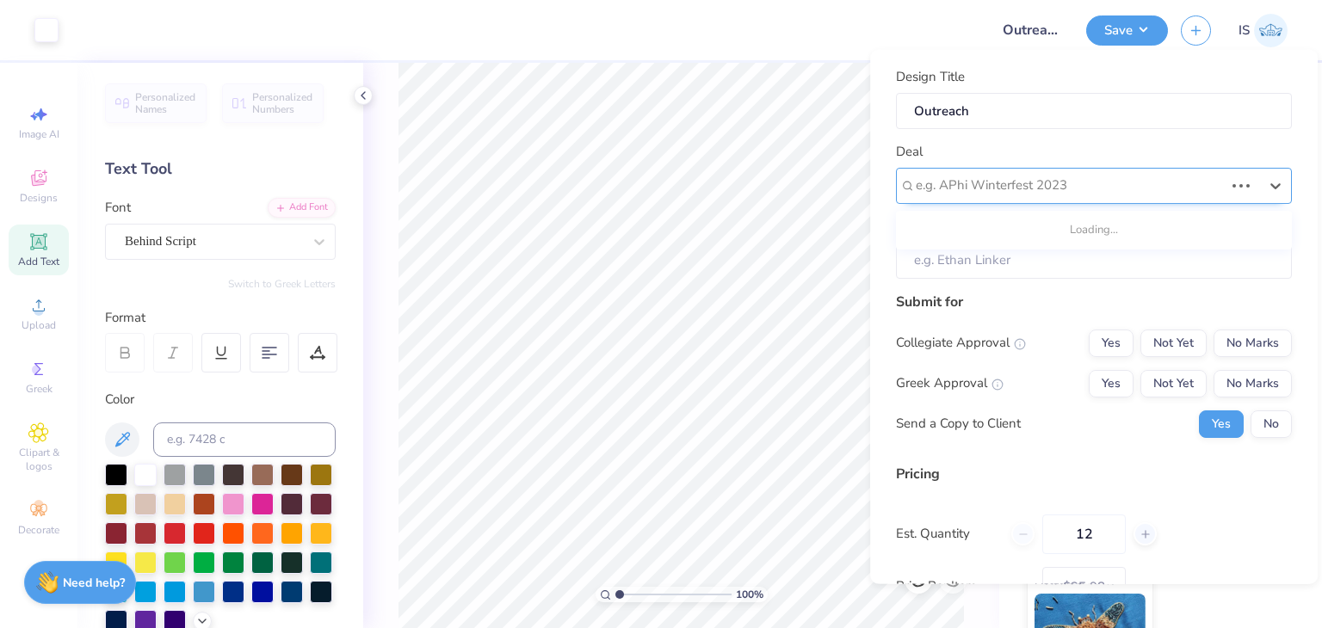
click at [1103, 186] on div at bounding box center [1070, 185] width 308 height 23
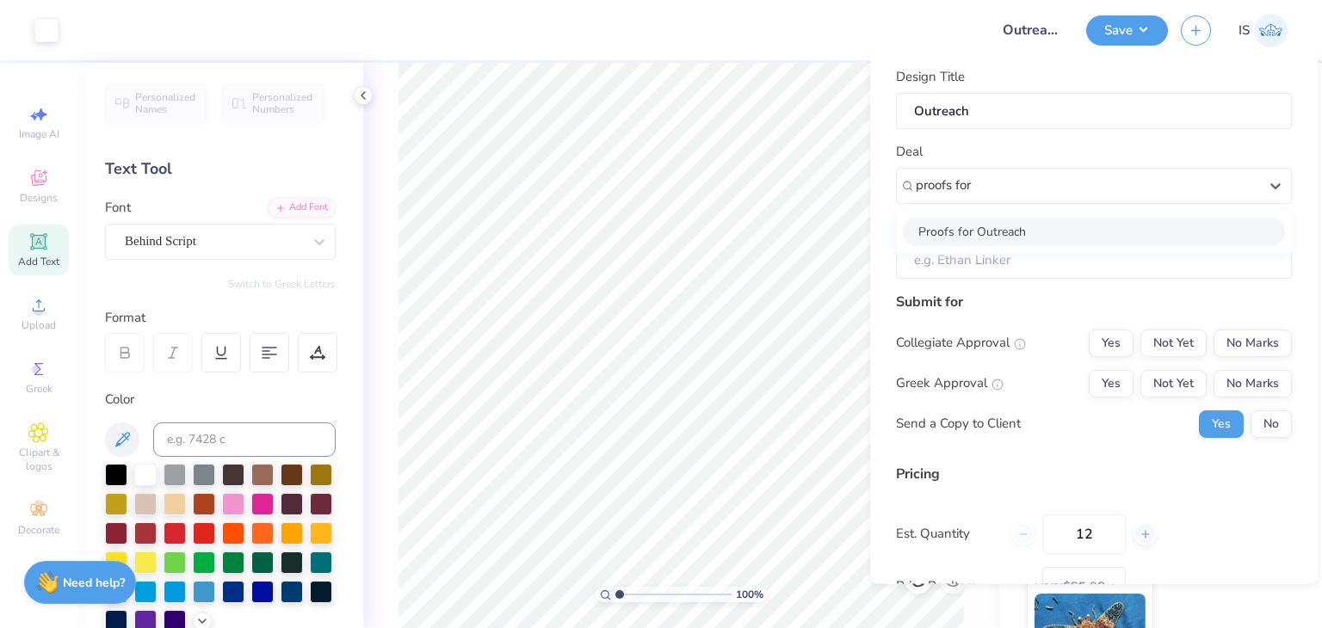
click at [1022, 243] on div "Proofs for Outreach" at bounding box center [1094, 231] width 382 height 28
type input "proofs for"
type input "Test Account"
click at [1021, 253] on input "Test Account" at bounding box center [1094, 260] width 396 height 37
click at [1106, 349] on button "Yes" at bounding box center [1111, 343] width 45 height 28
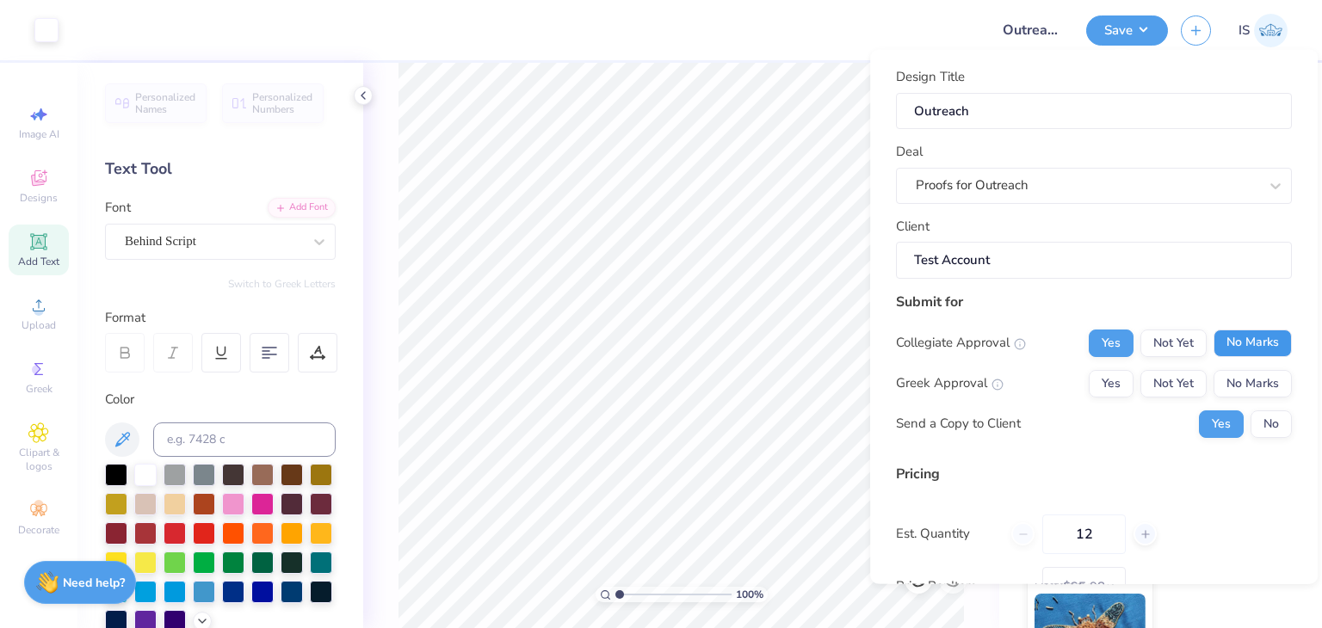
click at [1252, 352] on button "No Marks" at bounding box center [1253, 343] width 78 height 28
click at [1109, 374] on button "Yes" at bounding box center [1111, 383] width 45 height 28
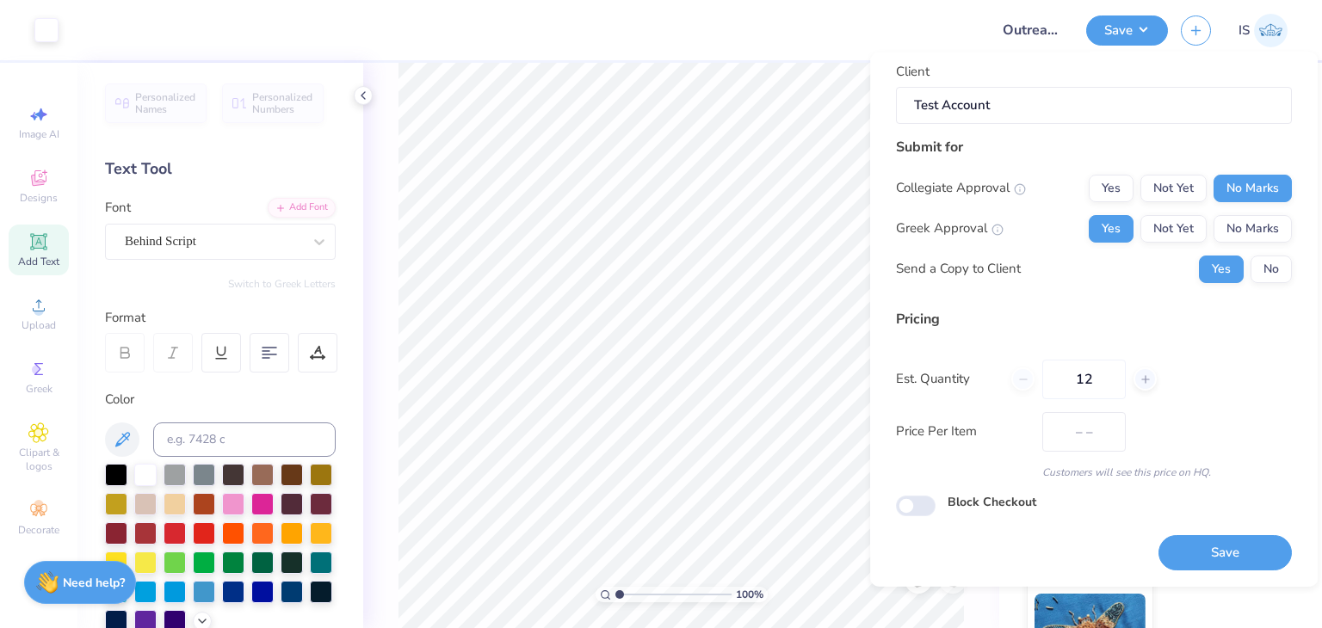
scroll to position [157, 0]
click at [1180, 543] on button "Save" at bounding box center [1225, 553] width 133 height 35
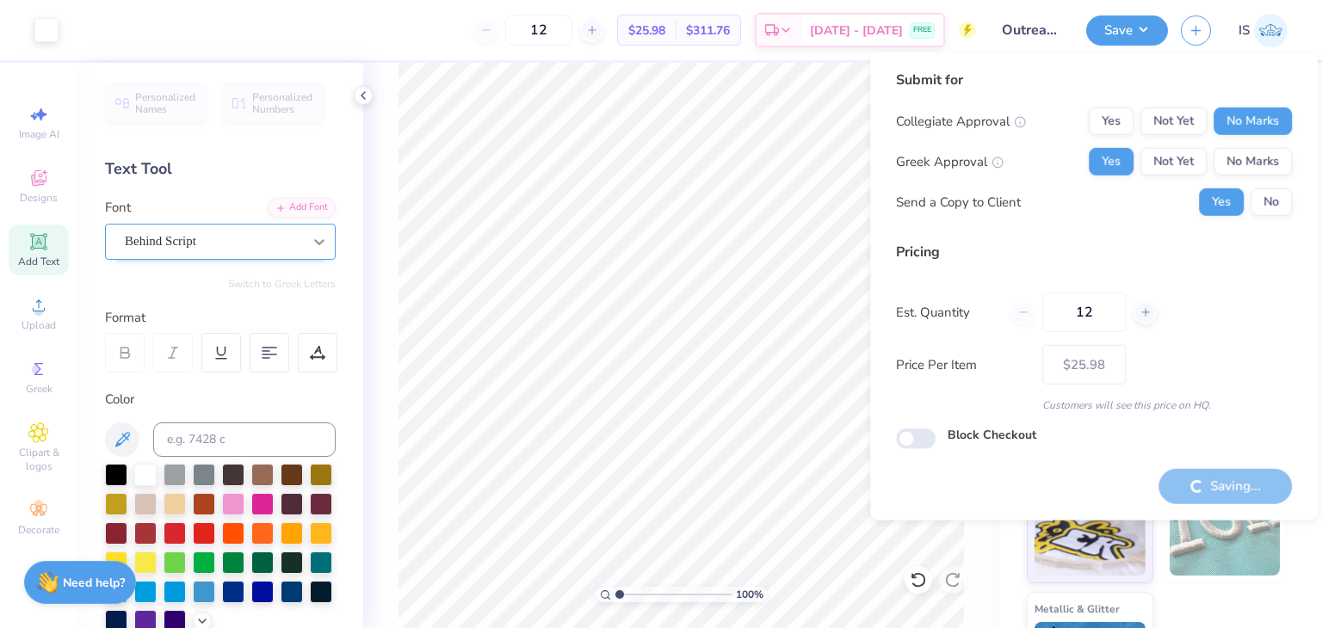
type input "– –"
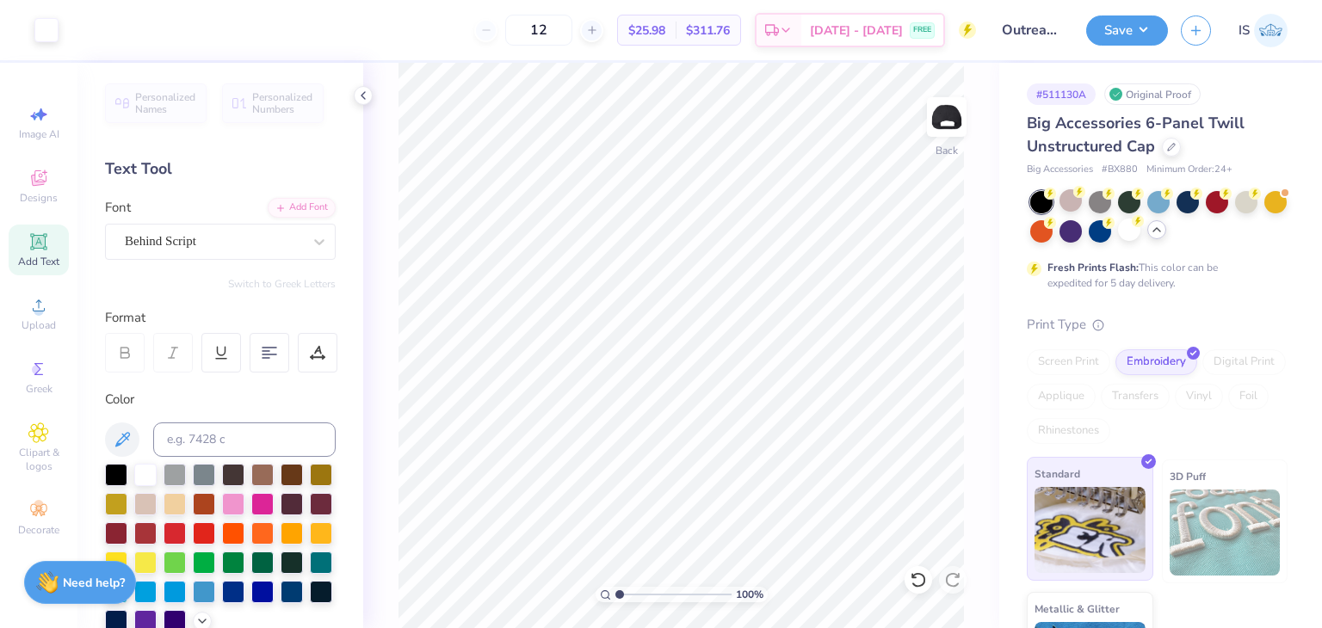
click at [1066, 487] on div "Art colors 12 $25.98 Per Item $311.76 Total Est. Delivery [DATE] - [DATE] FREE …" at bounding box center [661, 314] width 1322 height 628
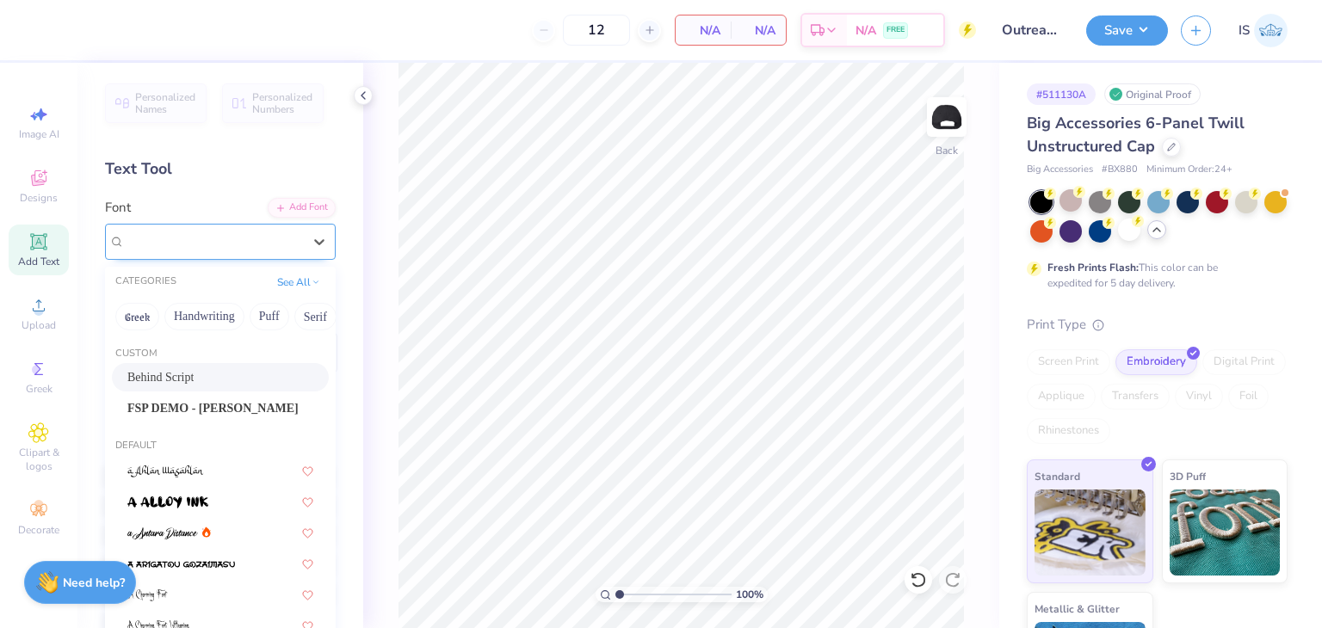
click at [190, 248] on div "Behind Script" at bounding box center [213, 241] width 181 height 27
click at [176, 377] on span "Behind Script" at bounding box center [160, 377] width 66 height 18
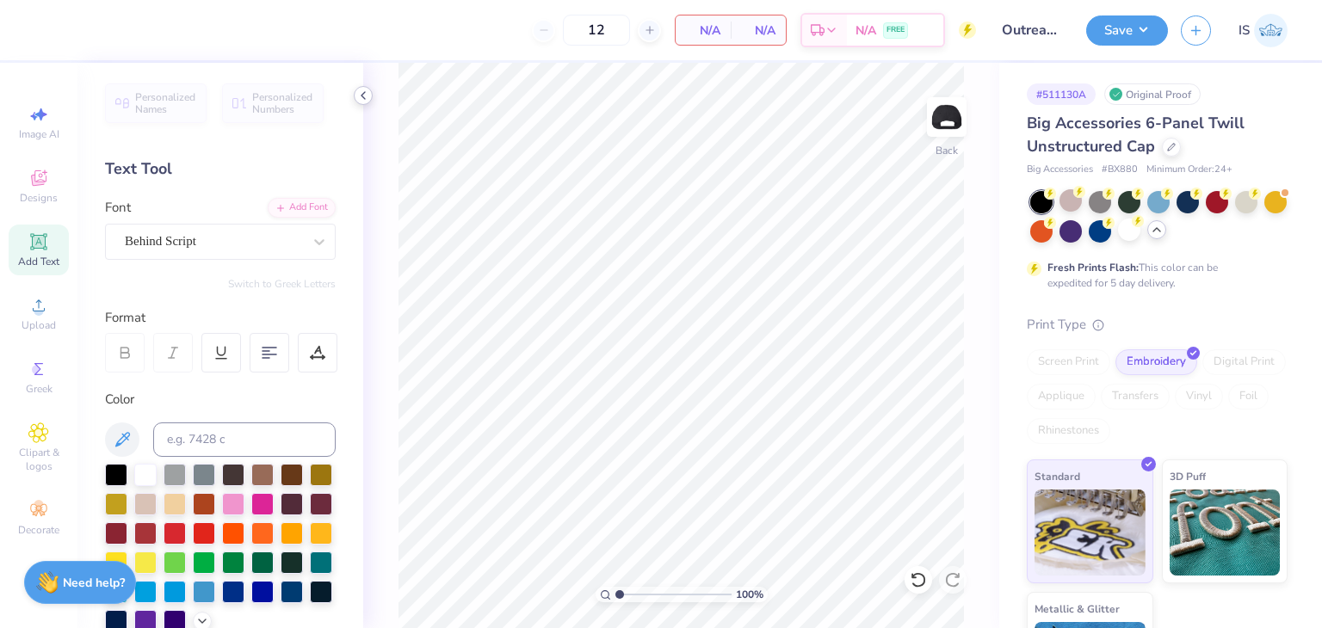
click at [366, 96] on icon at bounding box center [363, 96] width 14 height 14
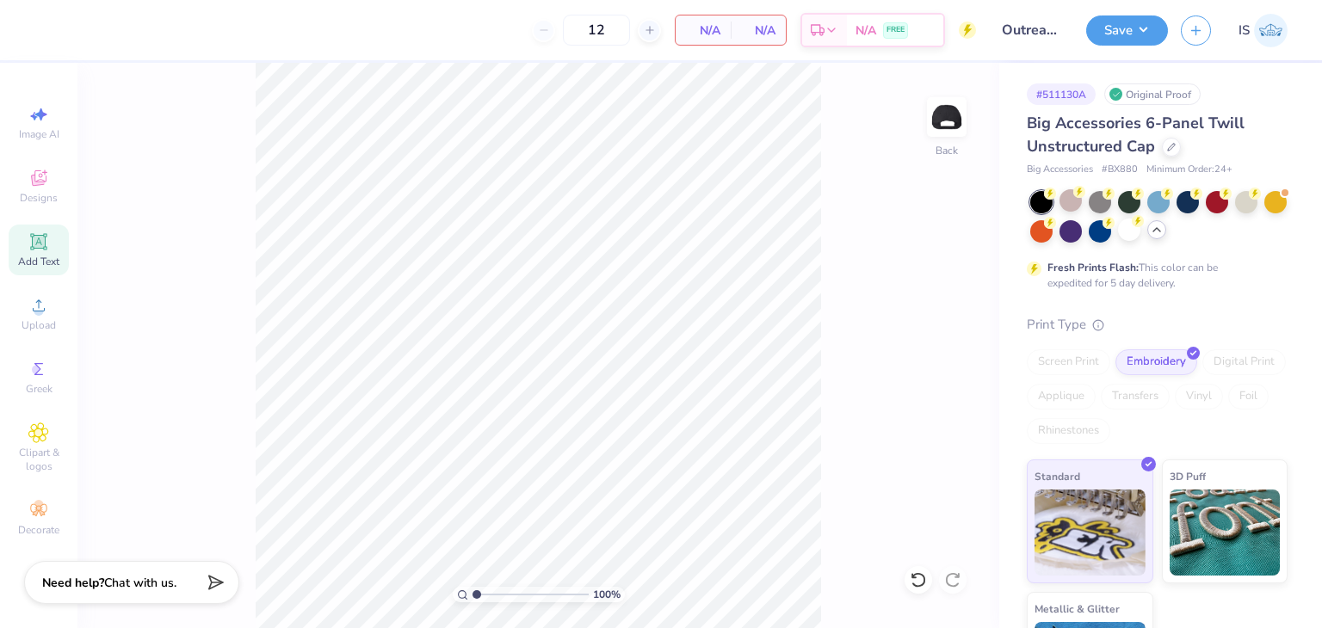
click at [33, 258] on span "Add Text" at bounding box center [38, 262] width 41 height 14
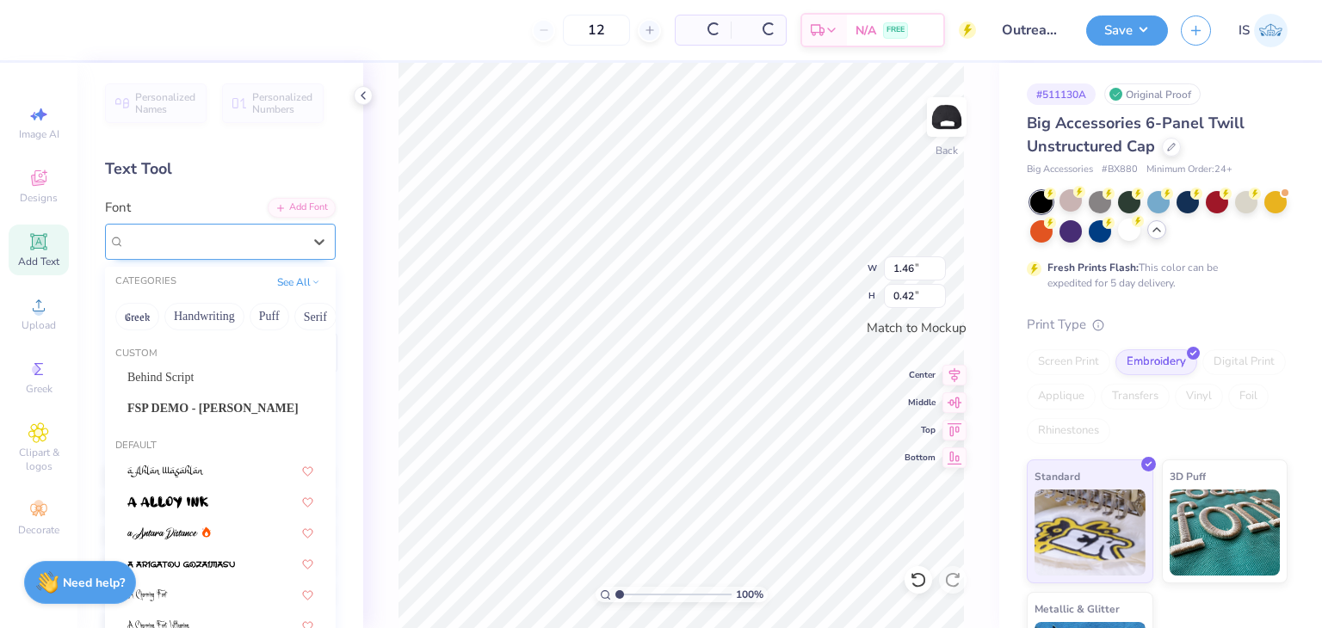
click at [218, 245] on div "Super Dream" at bounding box center [213, 241] width 181 height 27
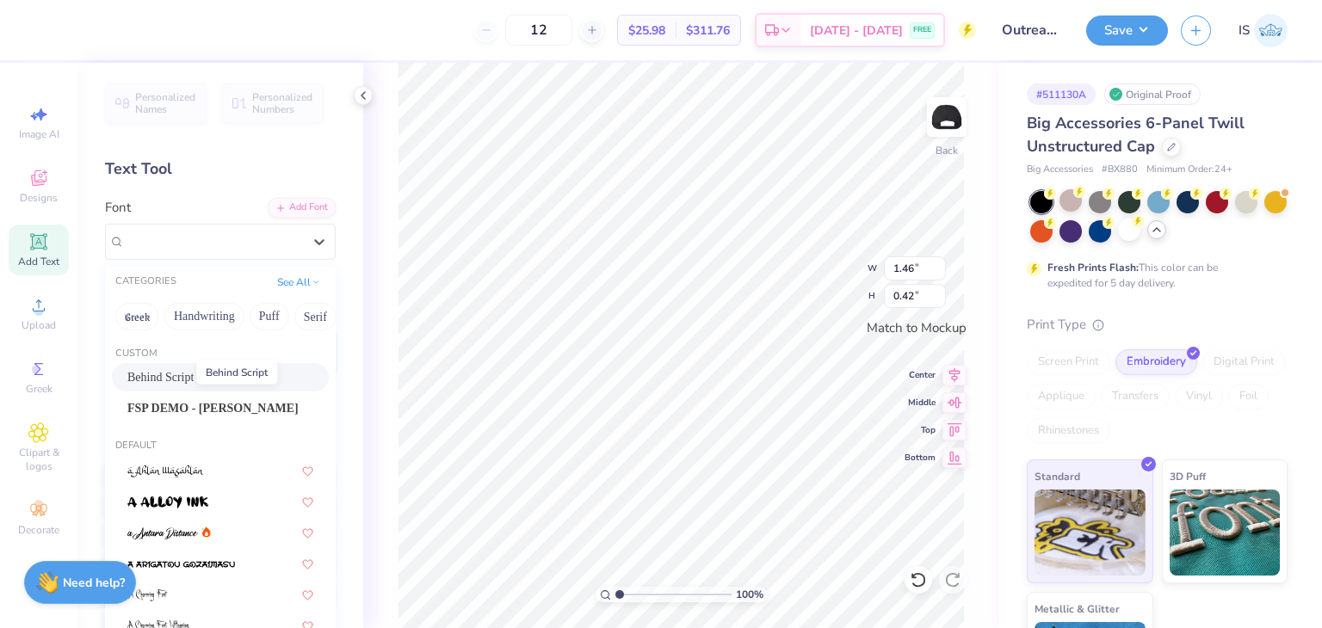
click at [172, 370] on span "Behind Script" at bounding box center [160, 377] width 66 height 18
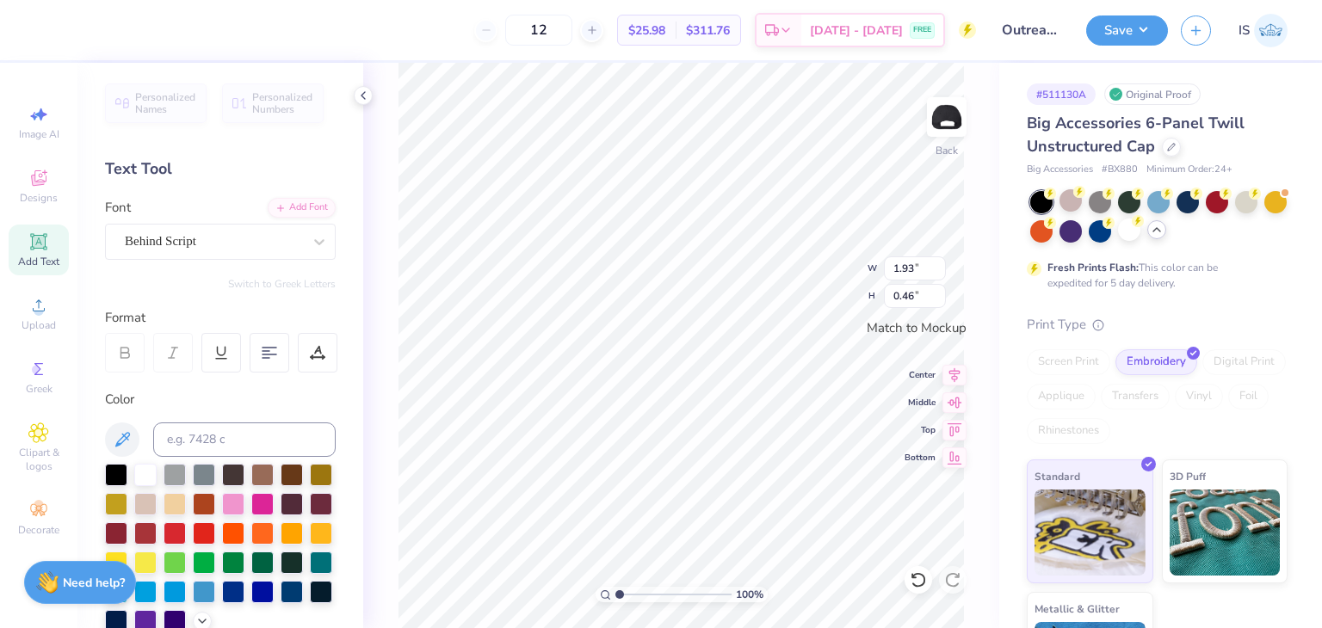
type input "1.93"
type input "0.46"
type textarea "T"
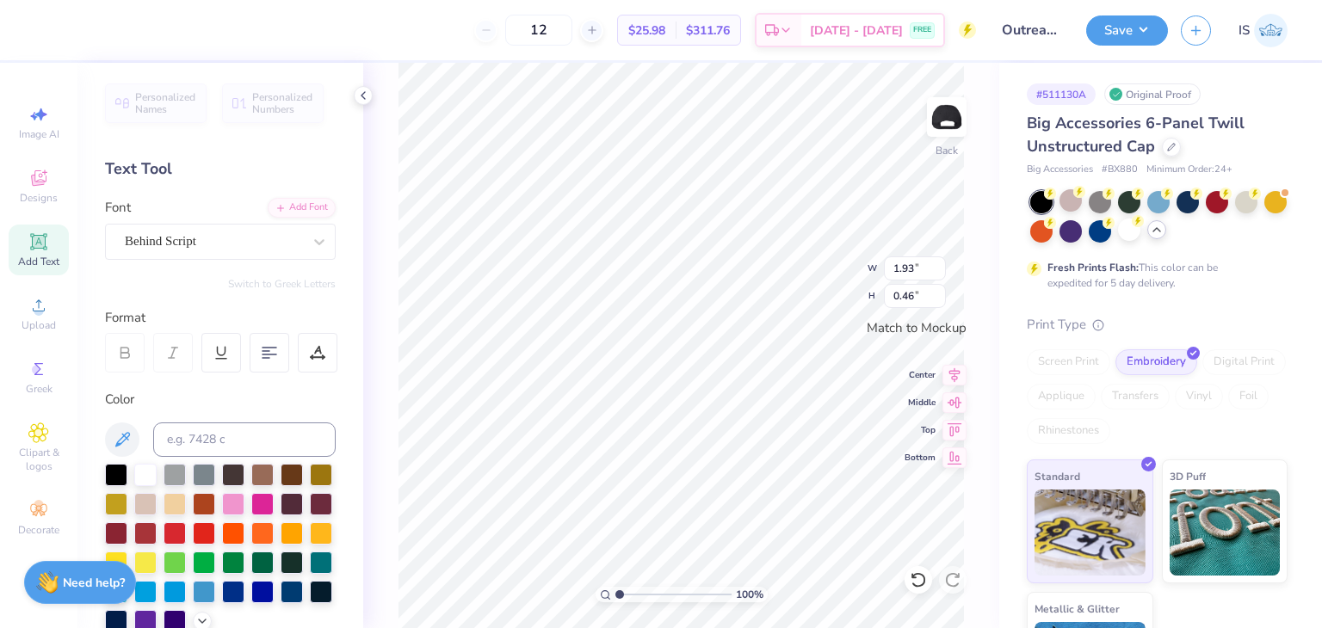
type textarea "Kappa Kappa Gamma"
click at [41, 194] on span "Designs" at bounding box center [39, 198] width 38 height 14
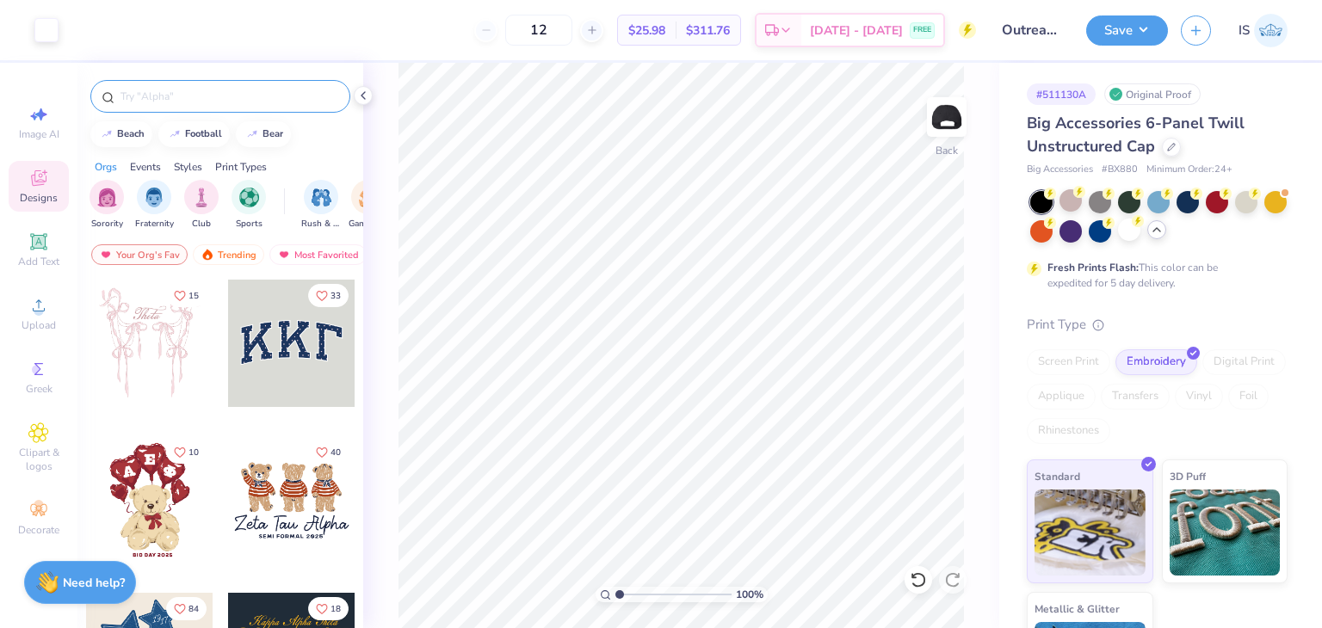
click at [183, 106] on div at bounding box center [220, 96] width 260 height 33
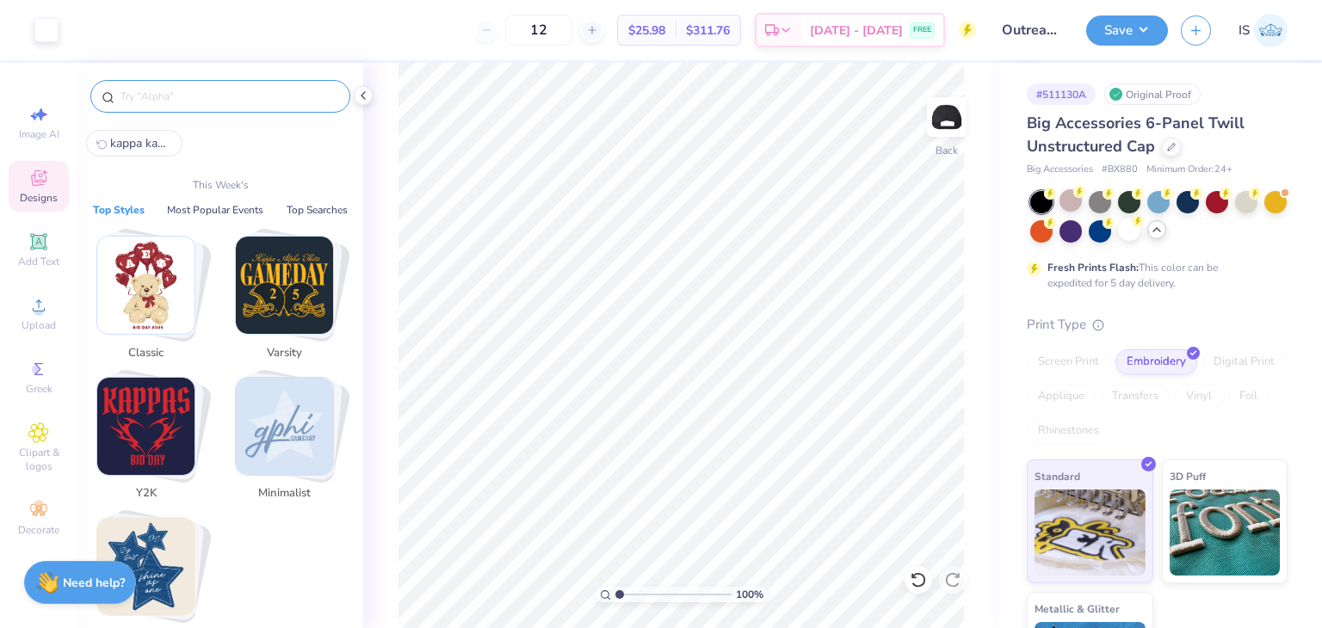
click at [157, 89] on input "text" at bounding box center [229, 96] width 220 height 17
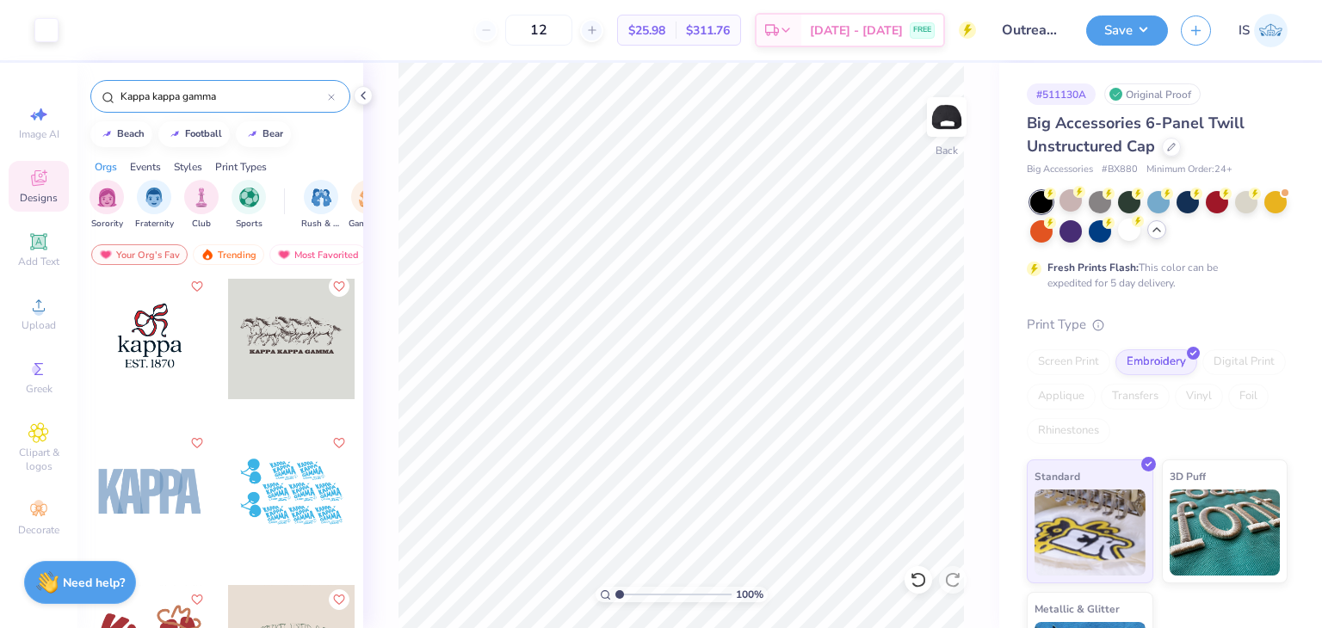
scroll to position [2043, 0]
type input "Kappa kappa gamma"
click at [152, 349] on div at bounding box center [150, 336] width 382 height 127
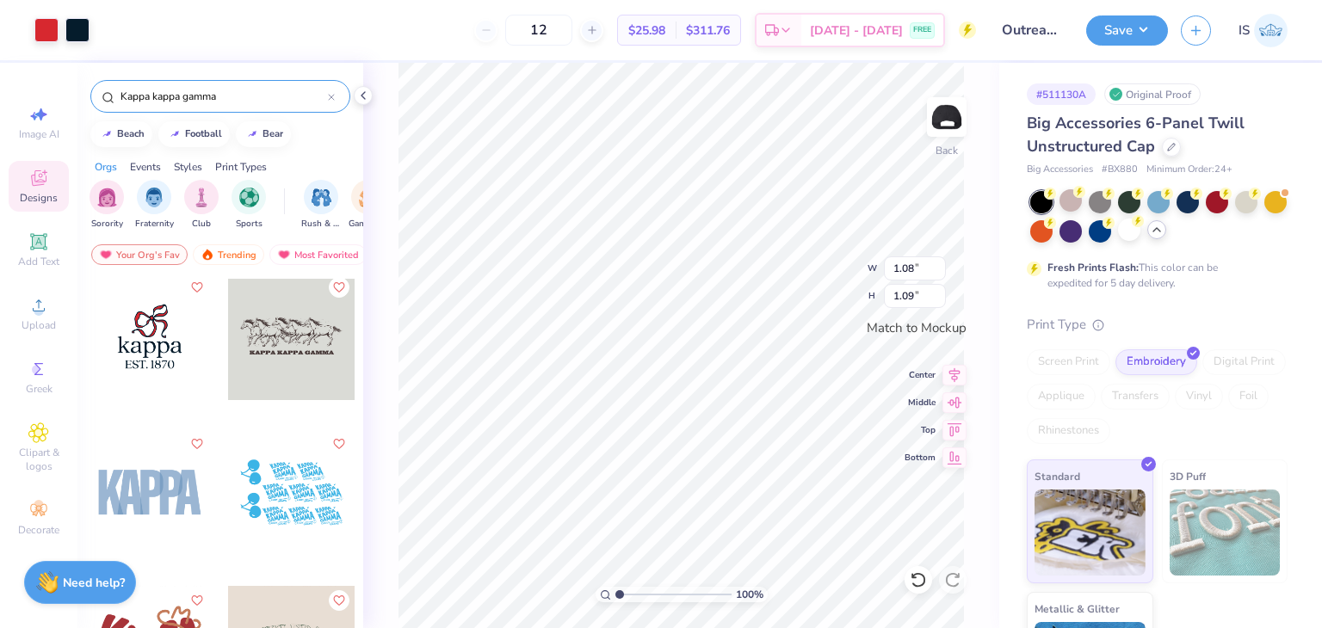
type input "4.94"
type input "0.60"
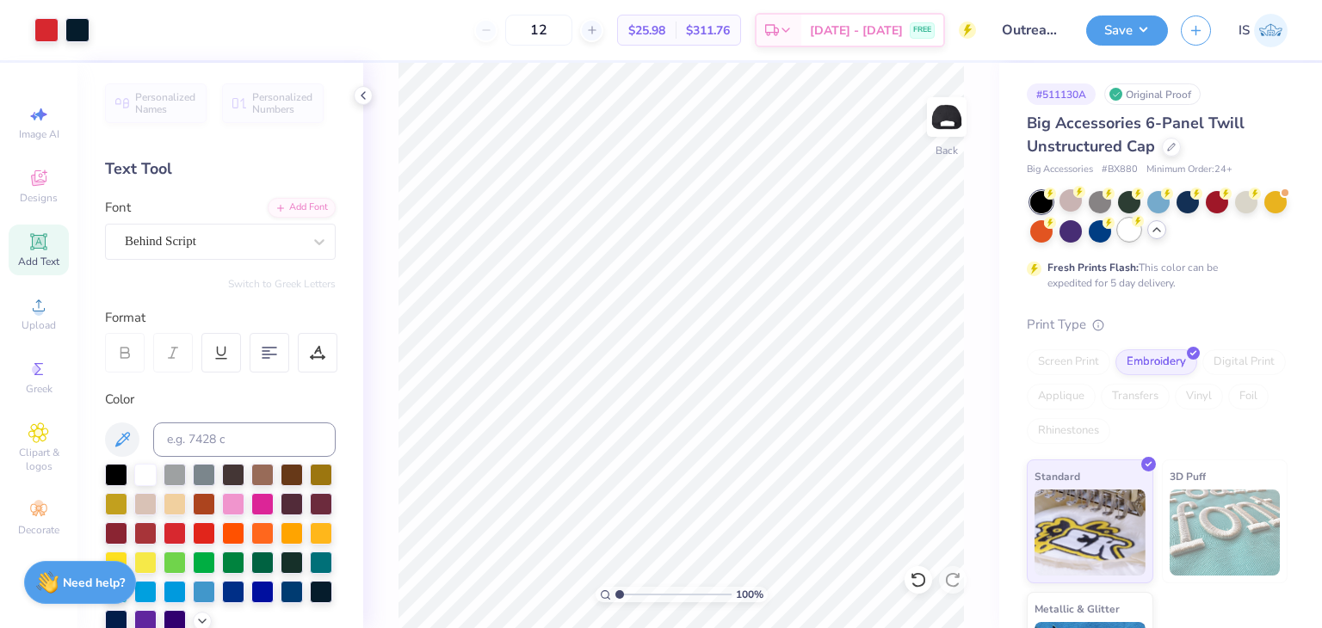
click at [1140, 232] on div at bounding box center [1129, 230] width 22 height 22
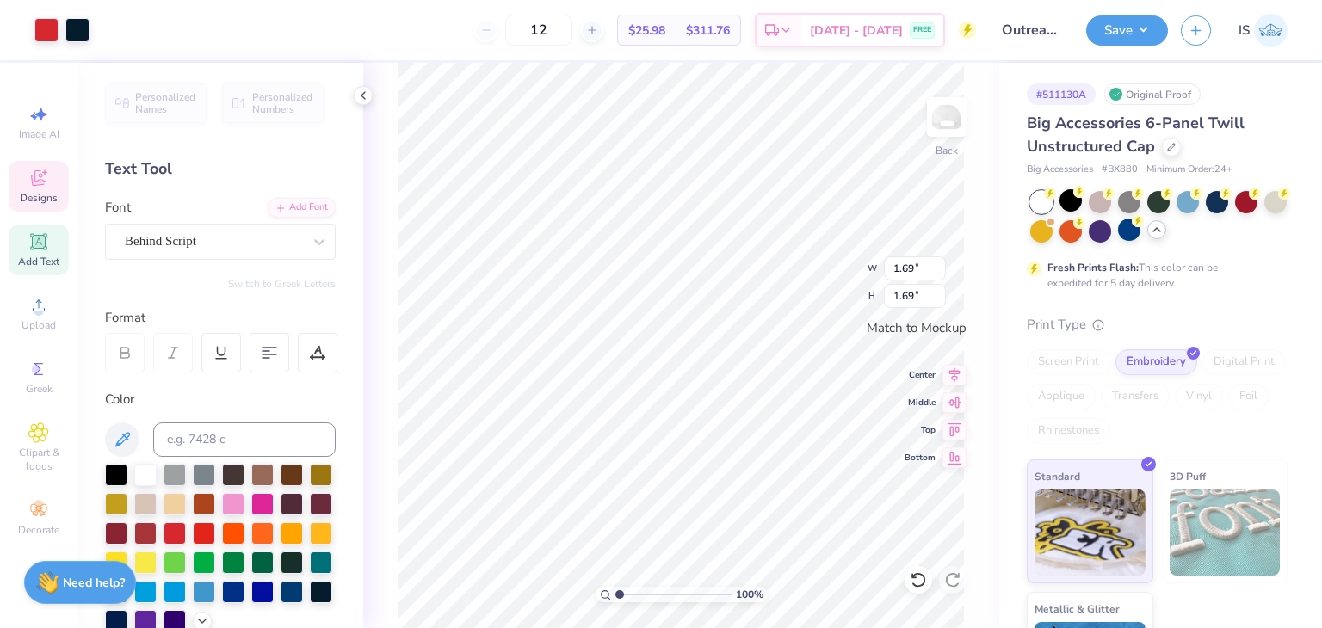
type input "1.69"
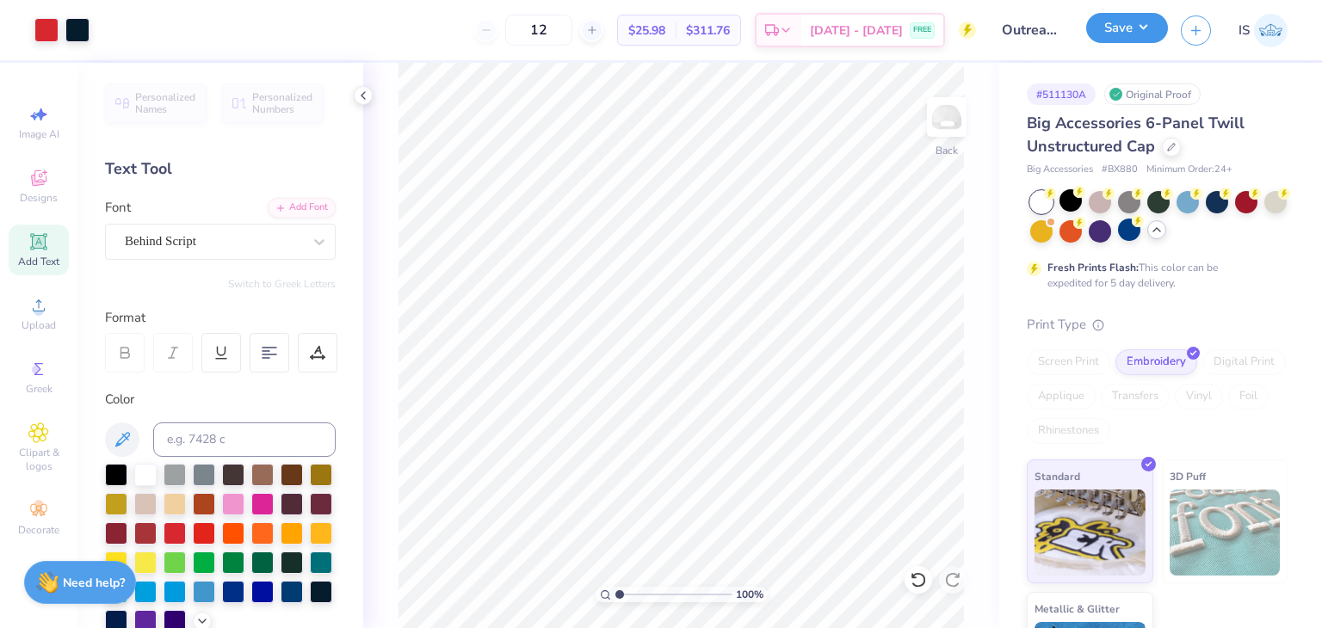
click at [1150, 25] on button "Save" at bounding box center [1127, 28] width 82 height 30
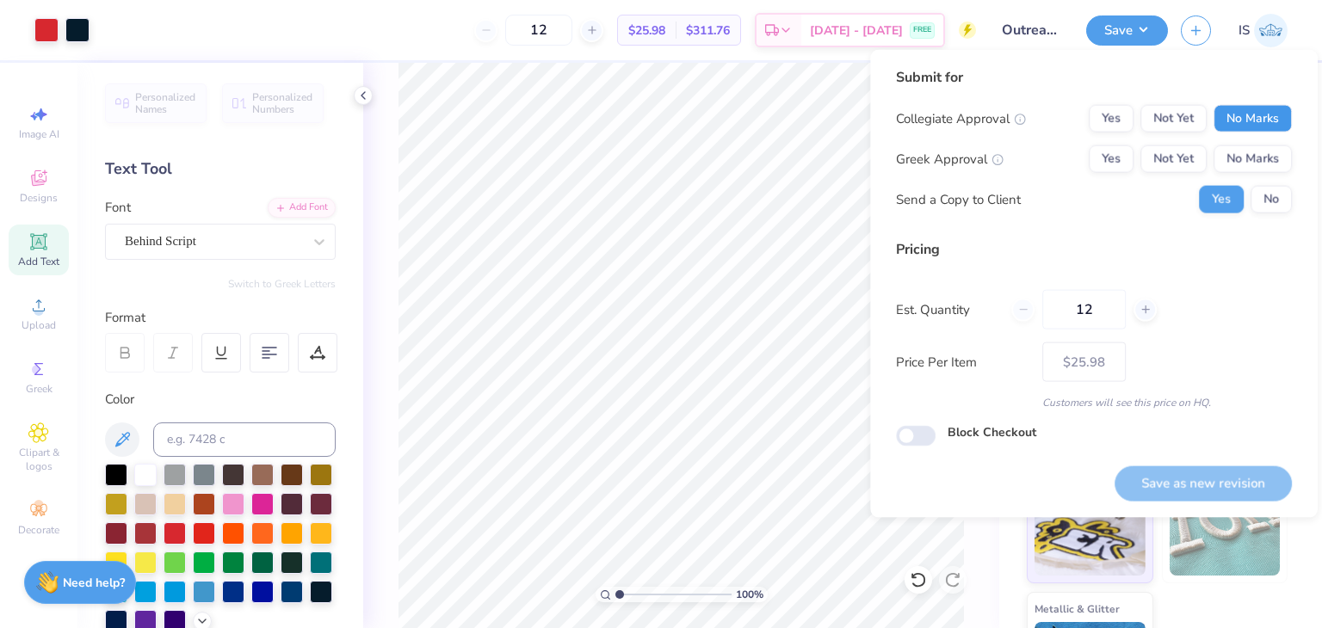
click at [1243, 113] on button "No Marks" at bounding box center [1253, 119] width 78 height 28
click at [1121, 147] on button "Yes" at bounding box center [1111, 159] width 45 height 28
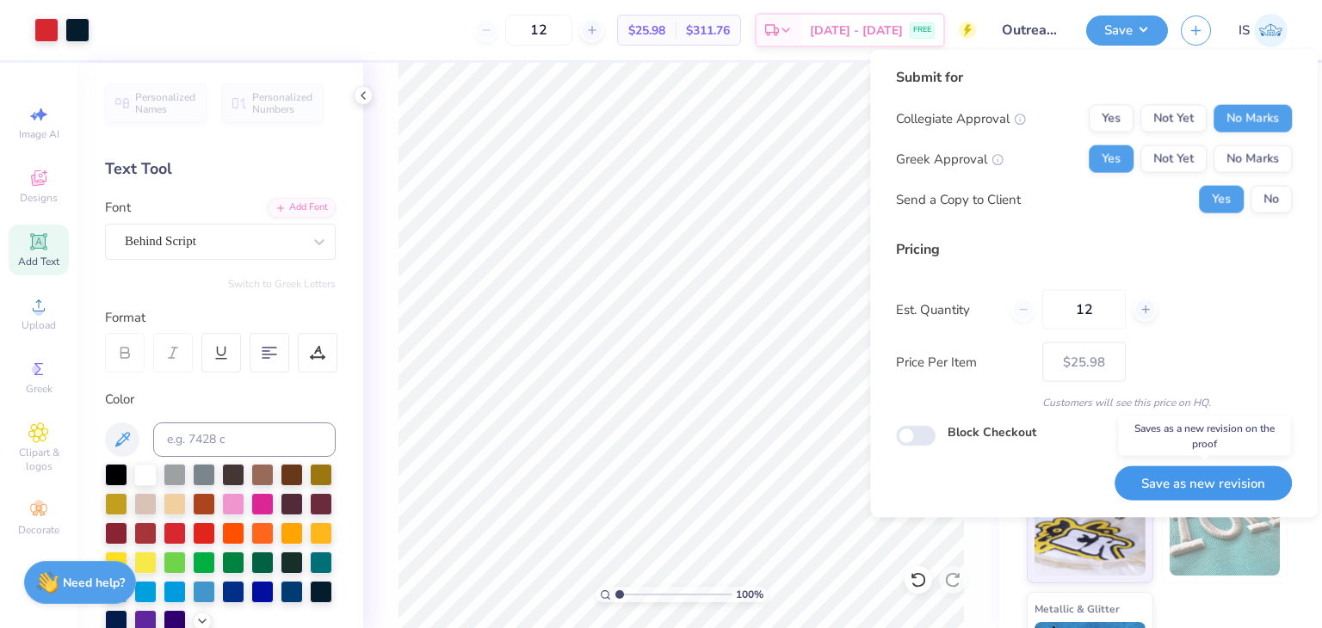
click at [1146, 473] on button "Save as new revision" at bounding box center [1203, 483] width 177 height 35
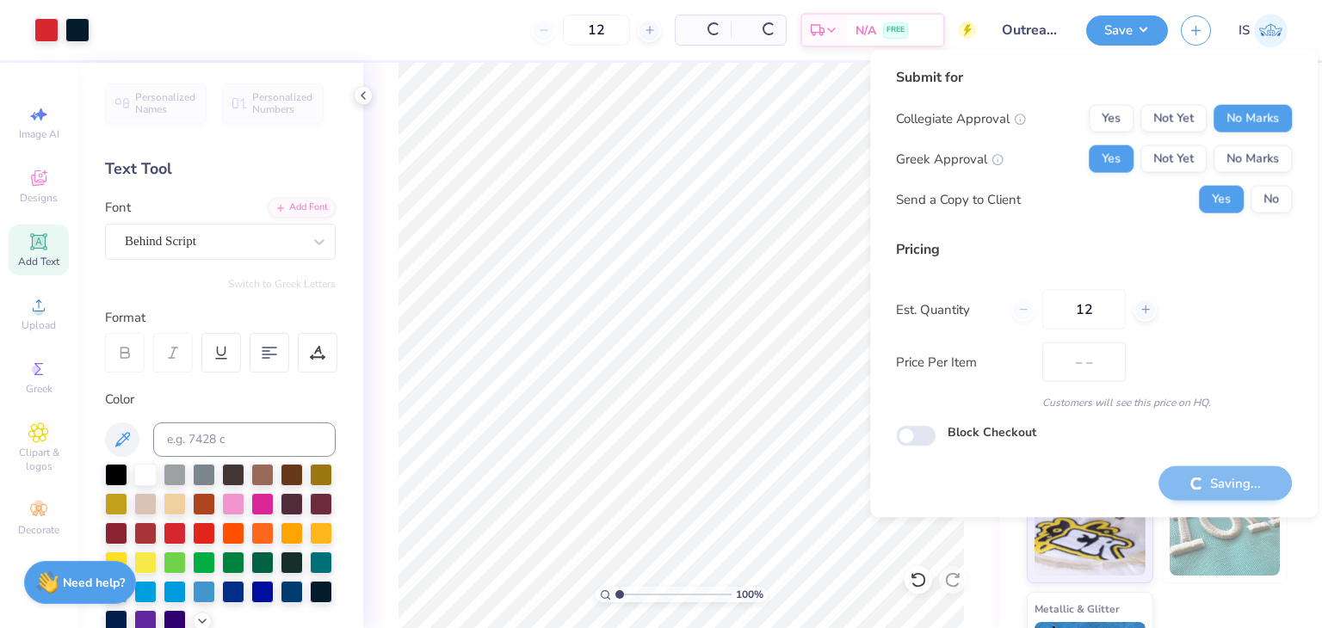
click at [1146, 473] on div "Submit for Collegiate Approval Yes Not Yet No Marks Greek Approval Yes Not Yet …" at bounding box center [1094, 284] width 396 height 434
type input "$25.98"
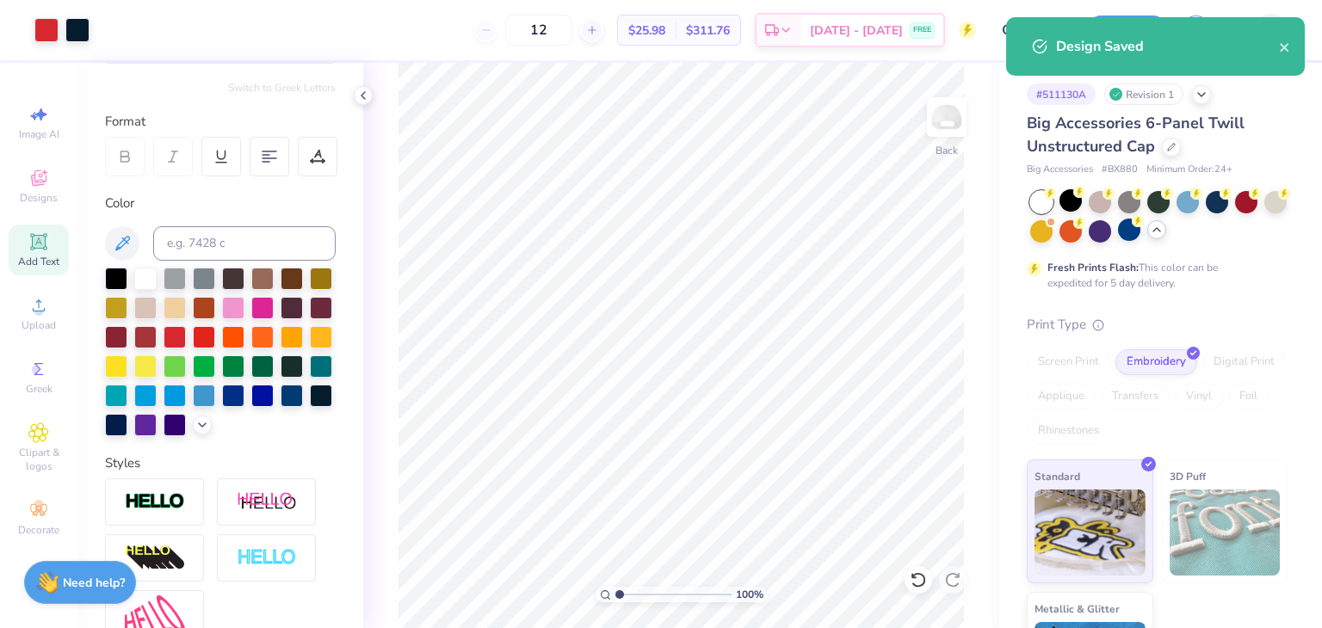
scroll to position [196, 0]
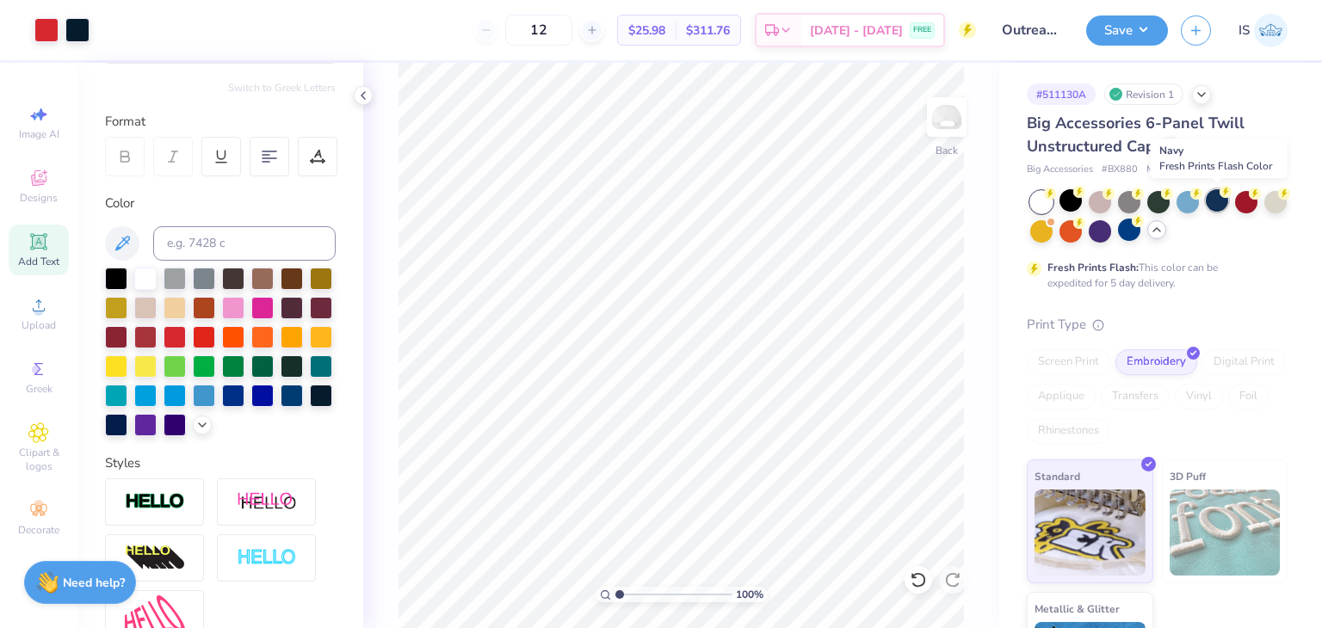
click at [1215, 202] on div at bounding box center [1217, 200] width 22 height 22
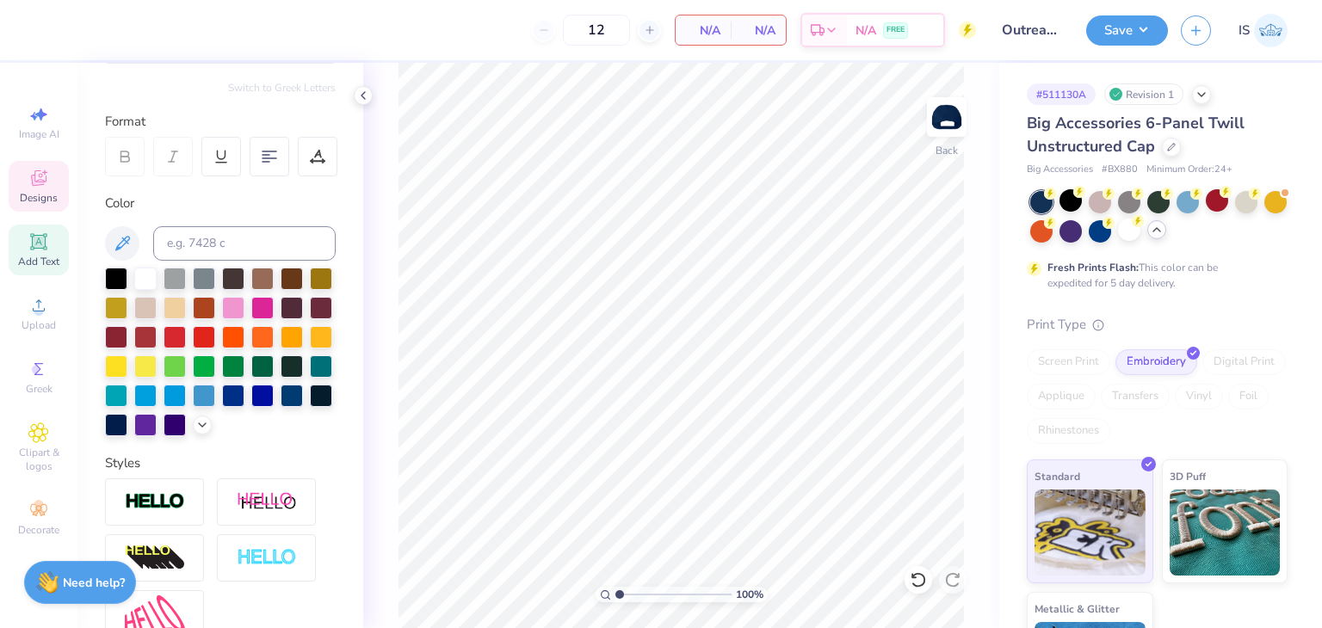
click at [52, 181] on div "Designs" at bounding box center [39, 186] width 60 height 51
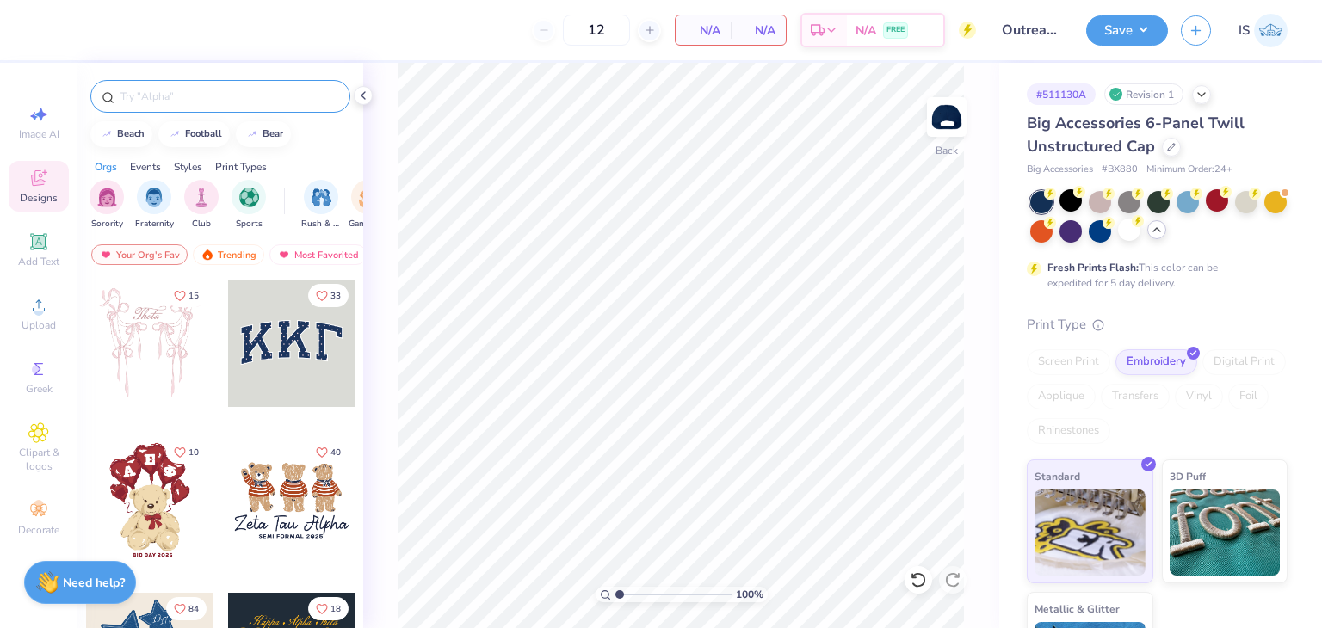
click at [207, 108] on div at bounding box center [220, 96] width 260 height 33
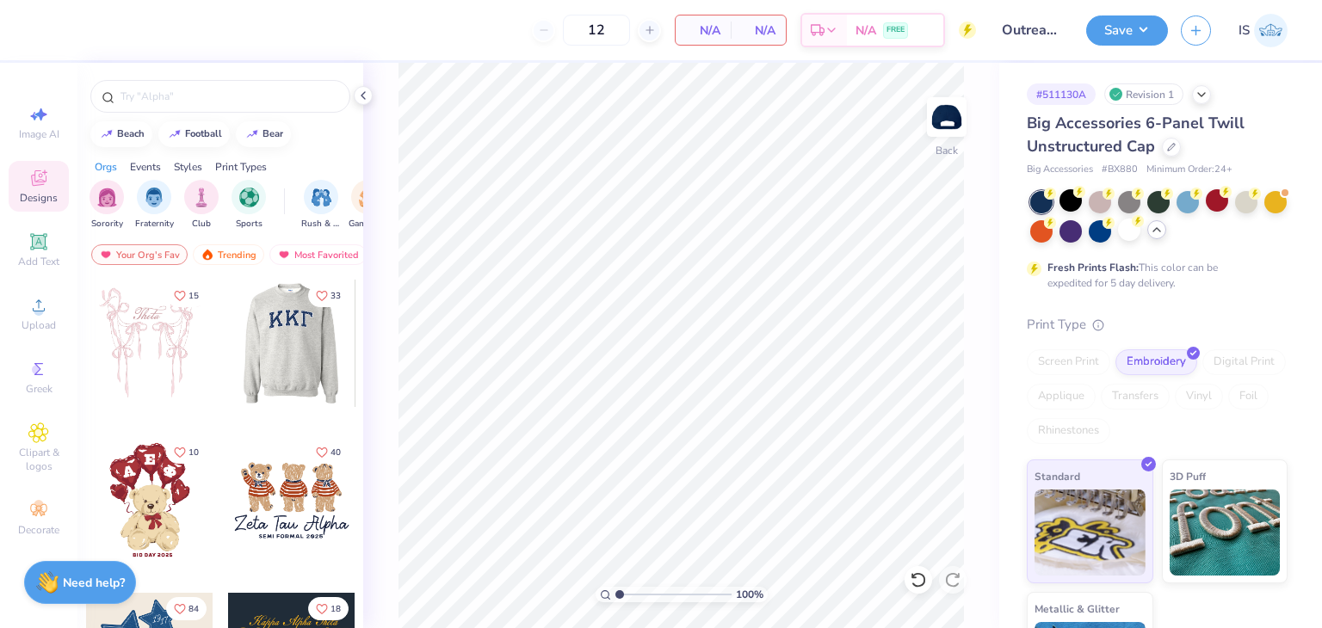
click at [228, 338] on div at bounding box center [164, 343] width 127 height 127
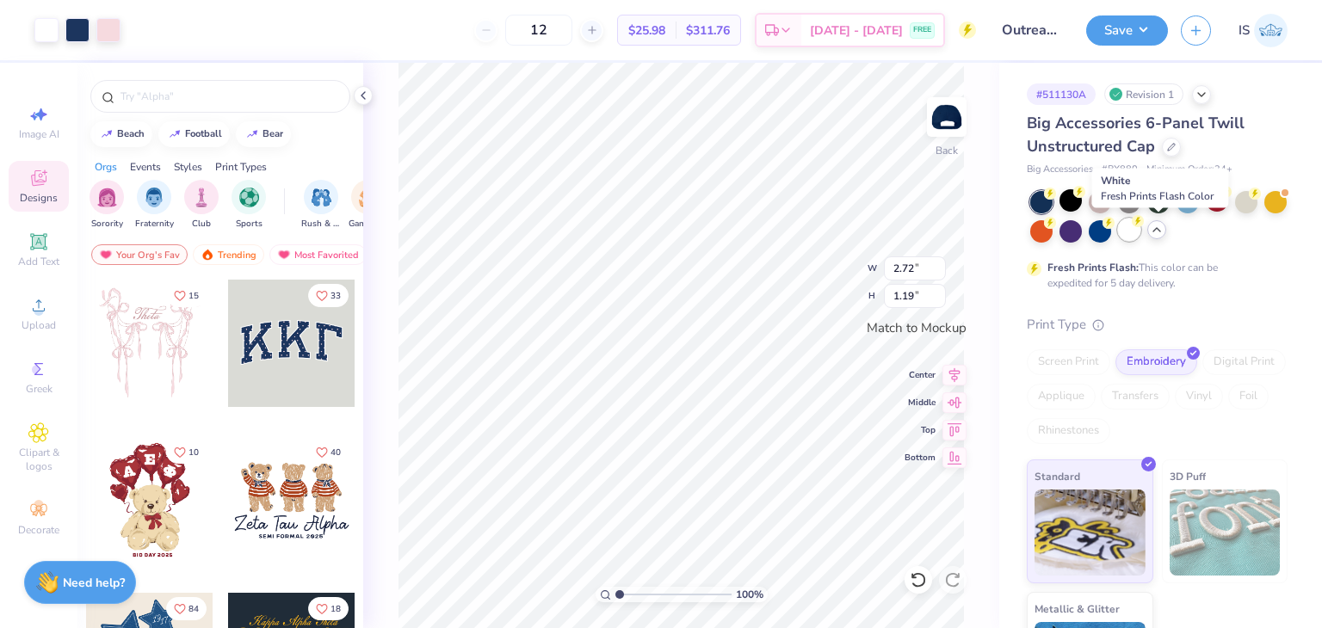
click at [1140, 232] on div at bounding box center [1129, 230] width 22 height 22
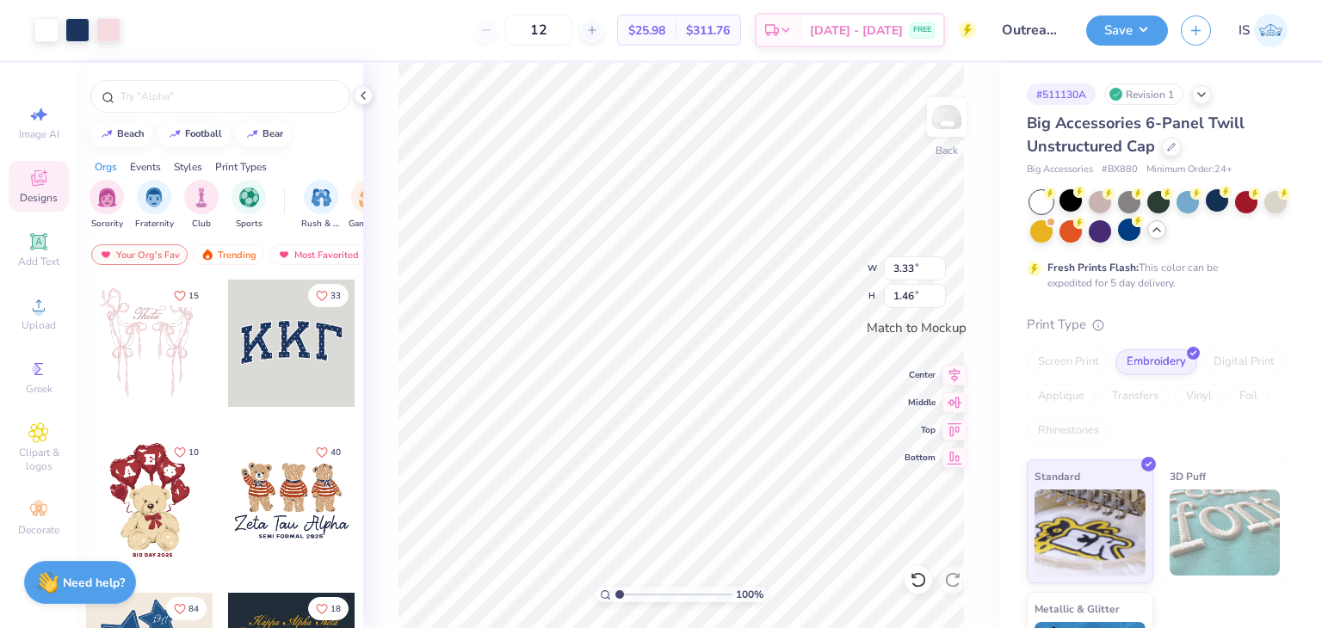
type input "3.33"
type input "1.46"
click at [115, 37] on div at bounding box center [108, 28] width 24 height 24
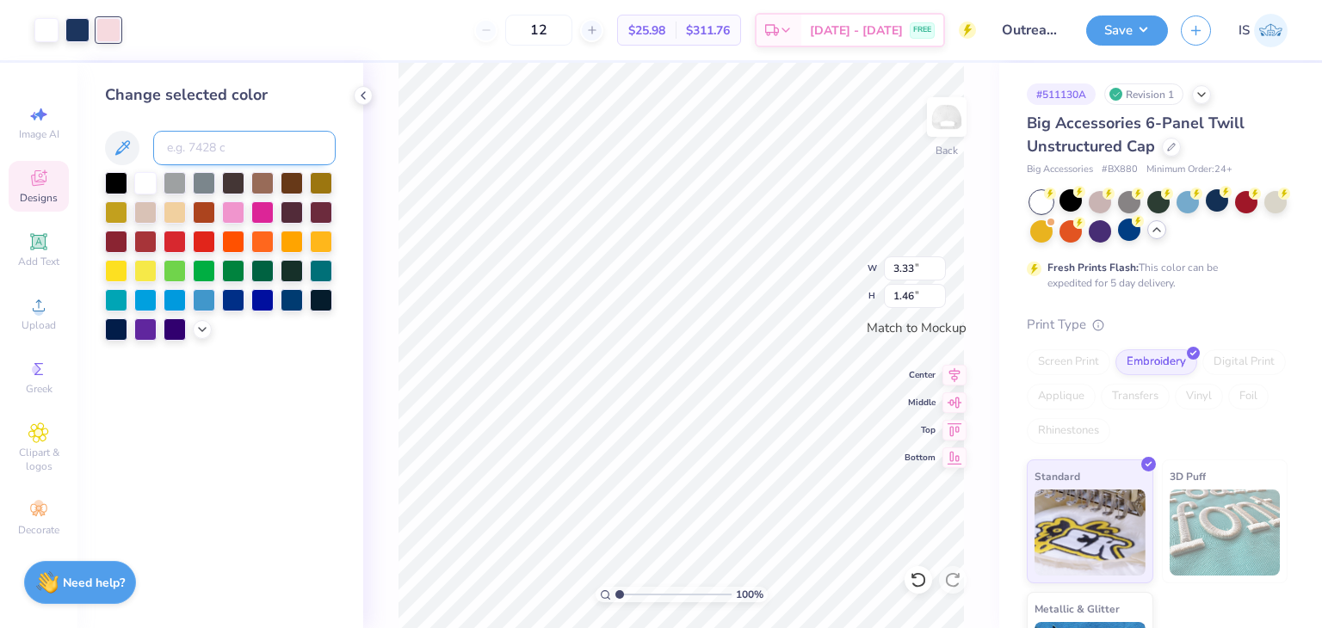
click at [213, 137] on input at bounding box center [244, 148] width 182 height 34
type input "534"
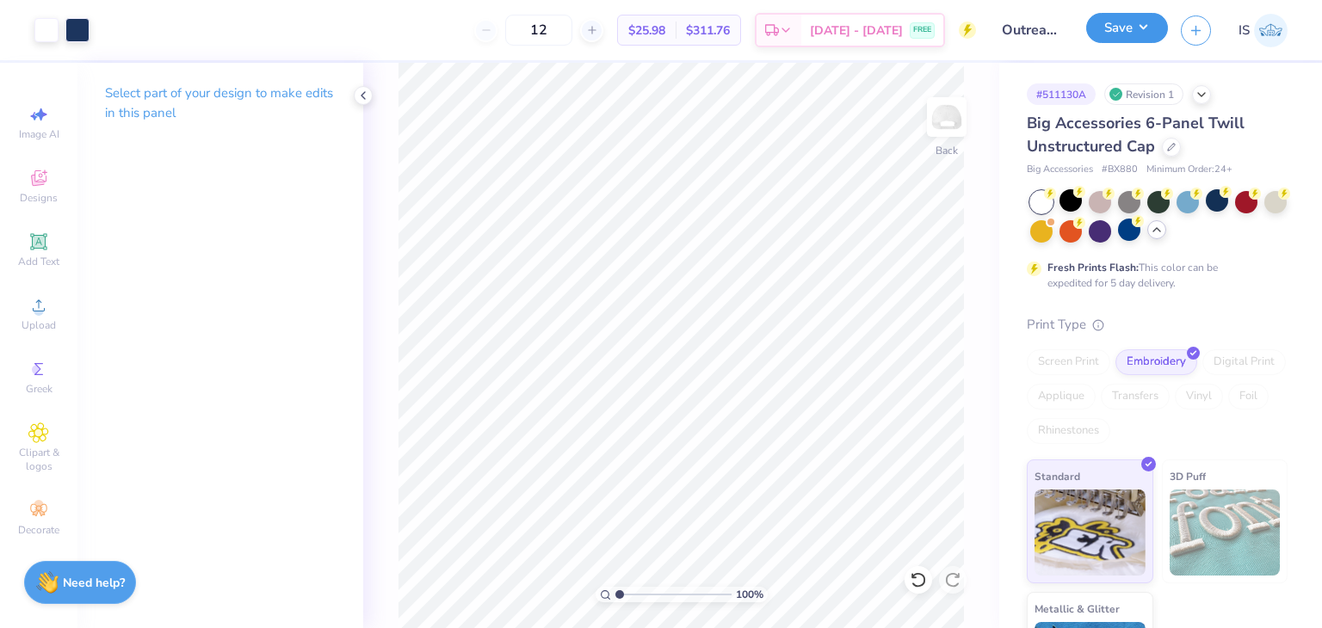
click at [1146, 42] on button "Save" at bounding box center [1127, 28] width 82 height 30
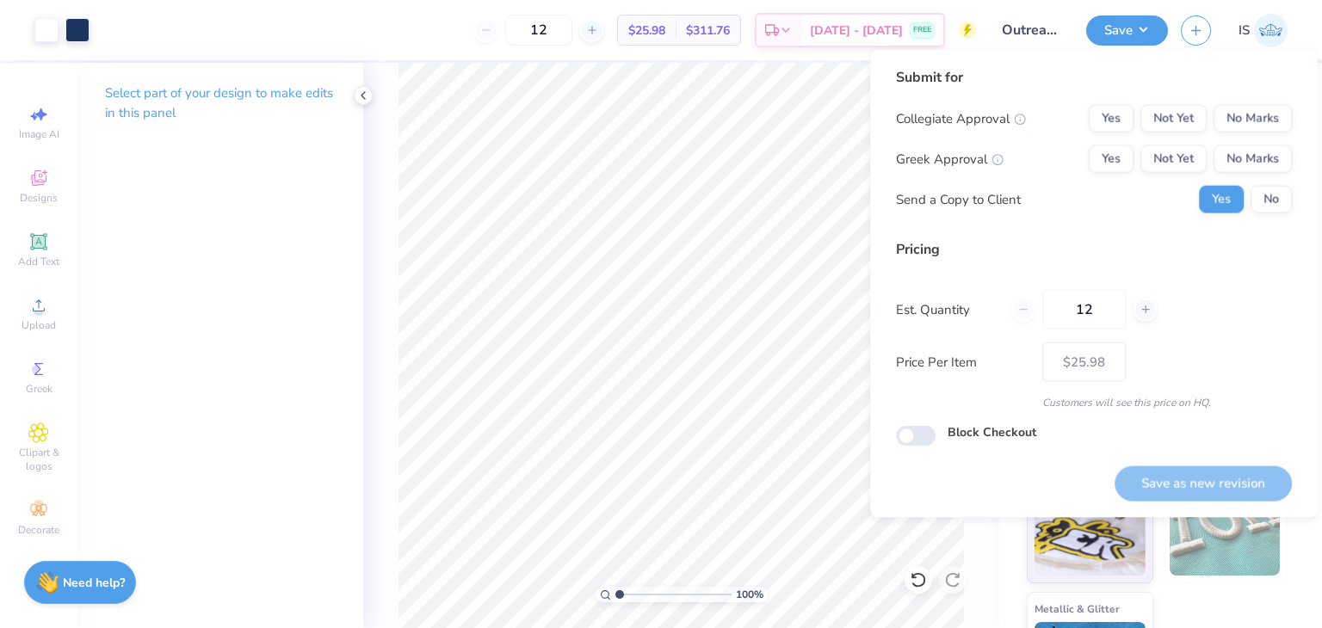
click at [1255, 137] on div "Collegiate Approval Yes Not Yet No Marks Greek Approval Yes Not Yet No Marks Se…" at bounding box center [1094, 159] width 396 height 108
click at [1244, 126] on button "No Marks" at bounding box center [1253, 119] width 78 height 28
drag, startPoint x: 1188, startPoint y: 141, endPoint x: 1192, endPoint y: 500, distance: 358.9
click at [1192, 500] on div "Submit for Collegiate Approval Yes Not Yet No Marks Greek Approval Yes Not Yet …" at bounding box center [1094, 284] width 448 height 468
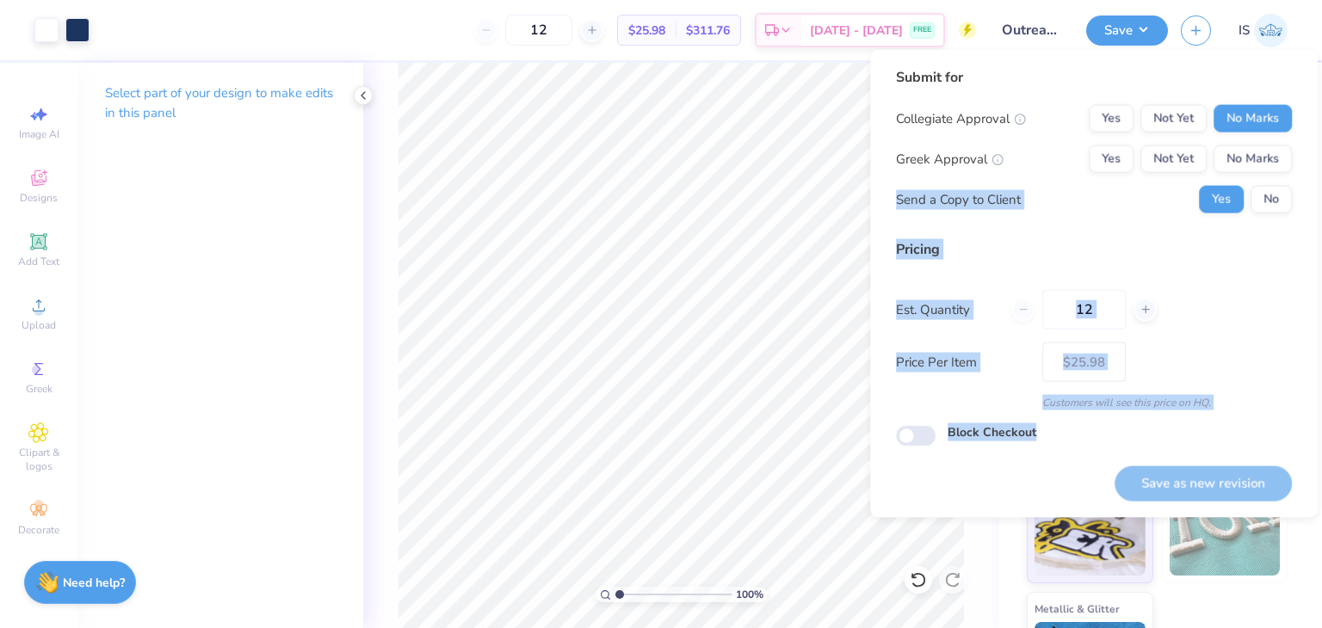
drag, startPoint x: 1192, startPoint y: 500, endPoint x: 1165, endPoint y: 138, distance: 363.4
click at [1165, 138] on div "Submit for Collegiate Approval Yes Not Yet No Marks Greek Approval Yes Not Yet …" at bounding box center [1094, 284] width 448 height 468
click at [1122, 156] on button "Yes" at bounding box center [1111, 159] width 45 height 28
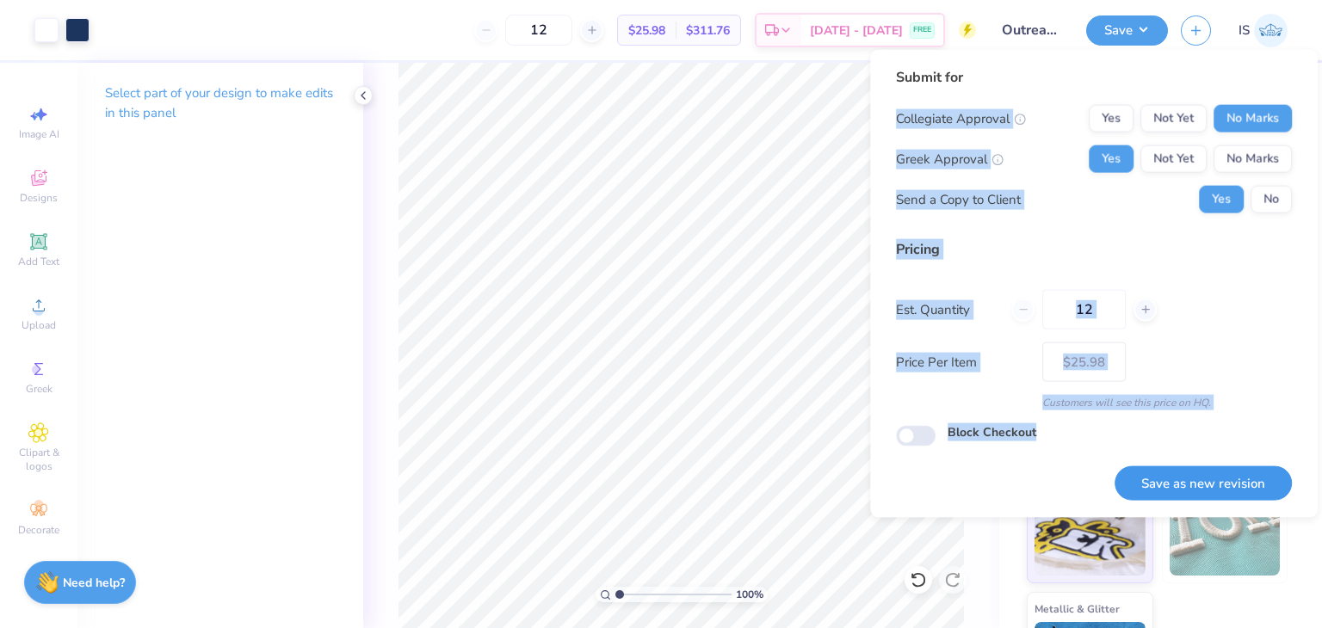
click at [1208, 491] on button "Save as new revision" at bounding box center [1203, 483] width 177 height 35
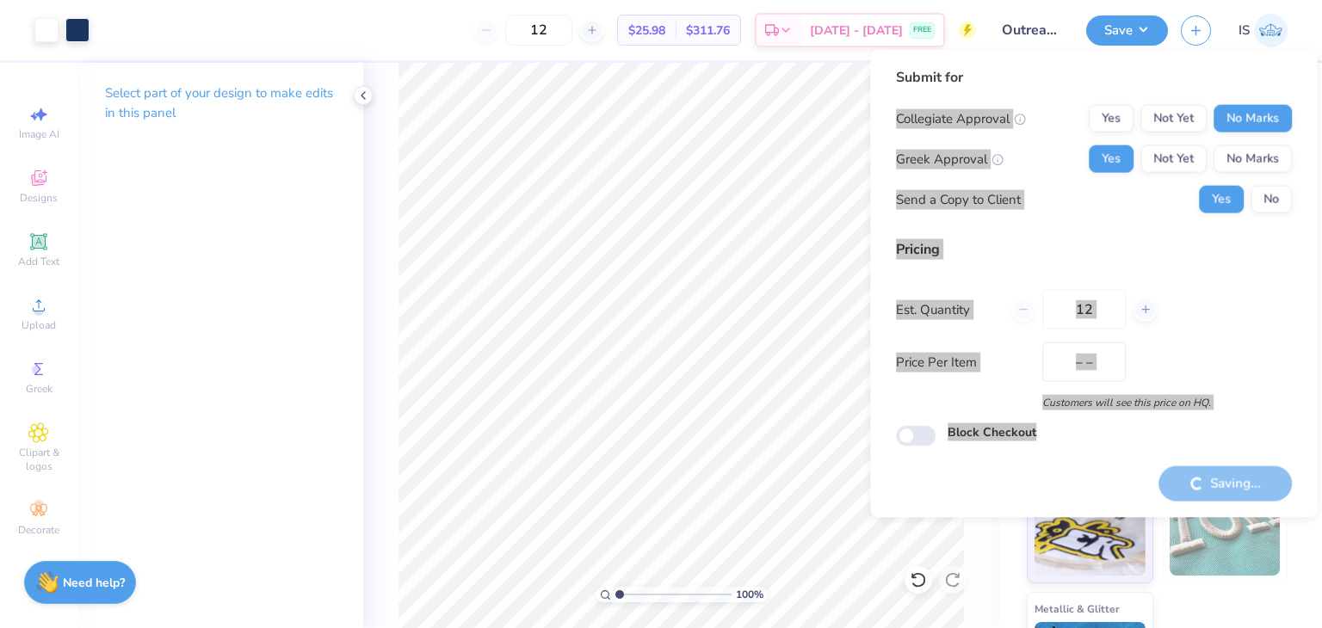
type input "$25.98"
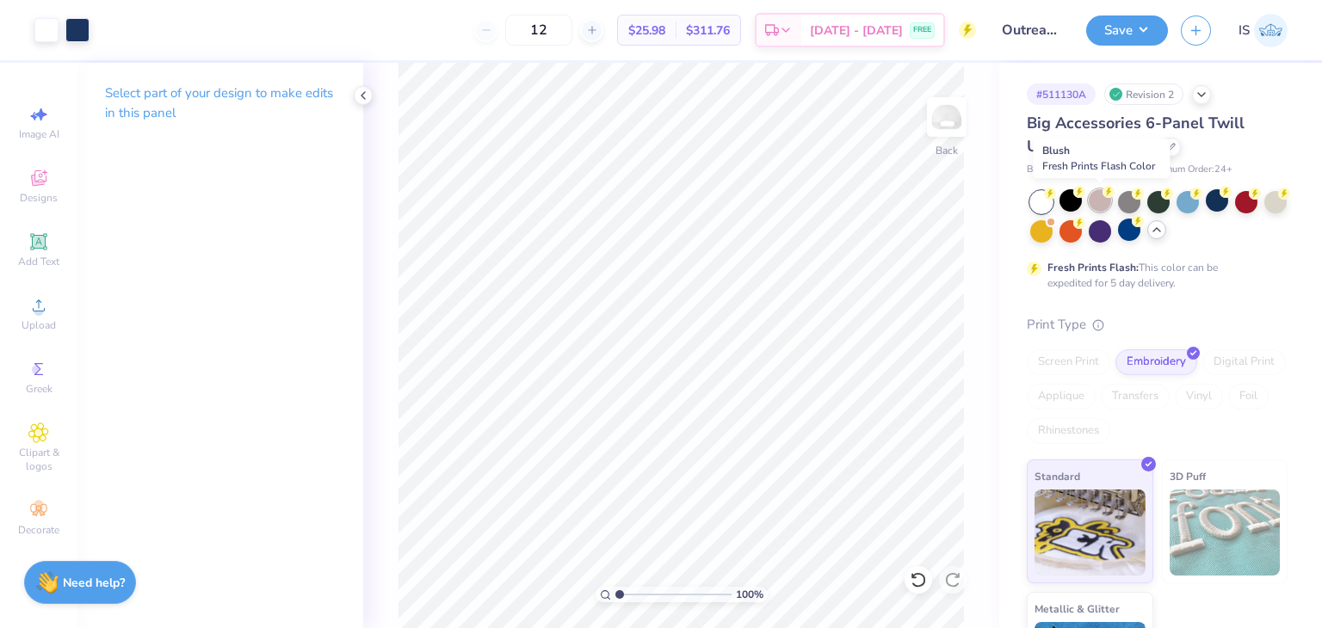
click at [1102, 197] on div at bounding box center [1100, 200] width 22 height 22
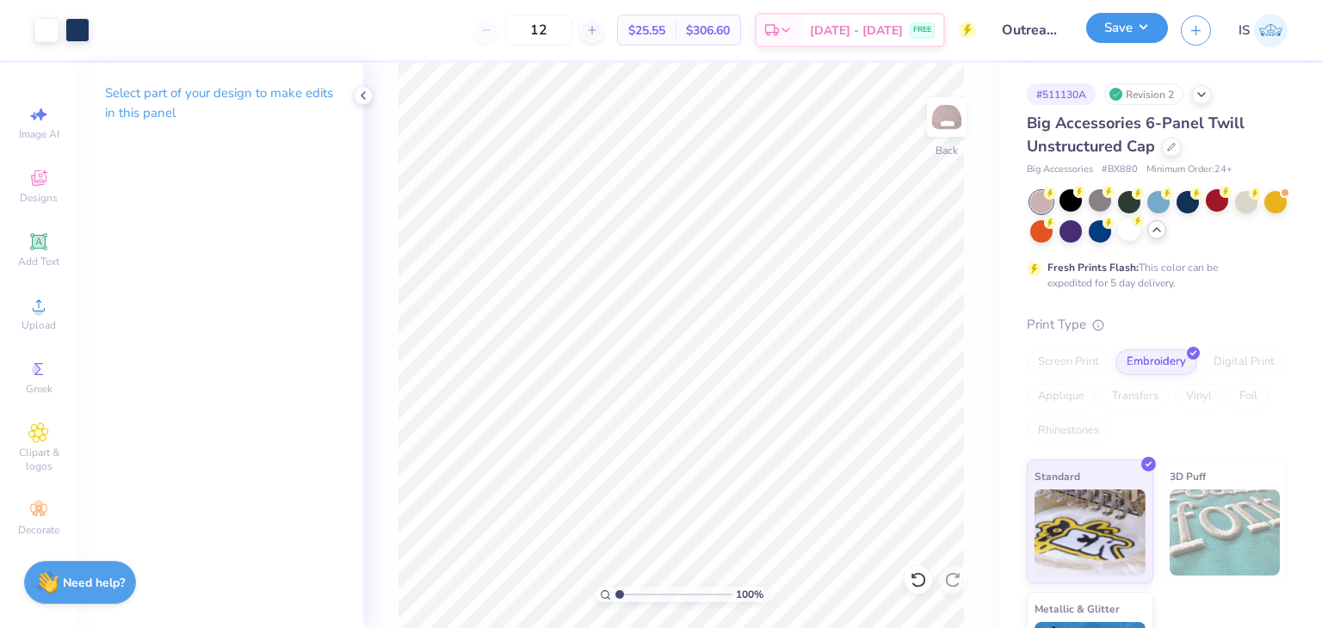
click at [1136, 40] on button "Save" at bounding box center [1127, 28] width 82 height 30
click at [19, 188] on div "Designs" at bounding box center [39, 186] width 60 height 51
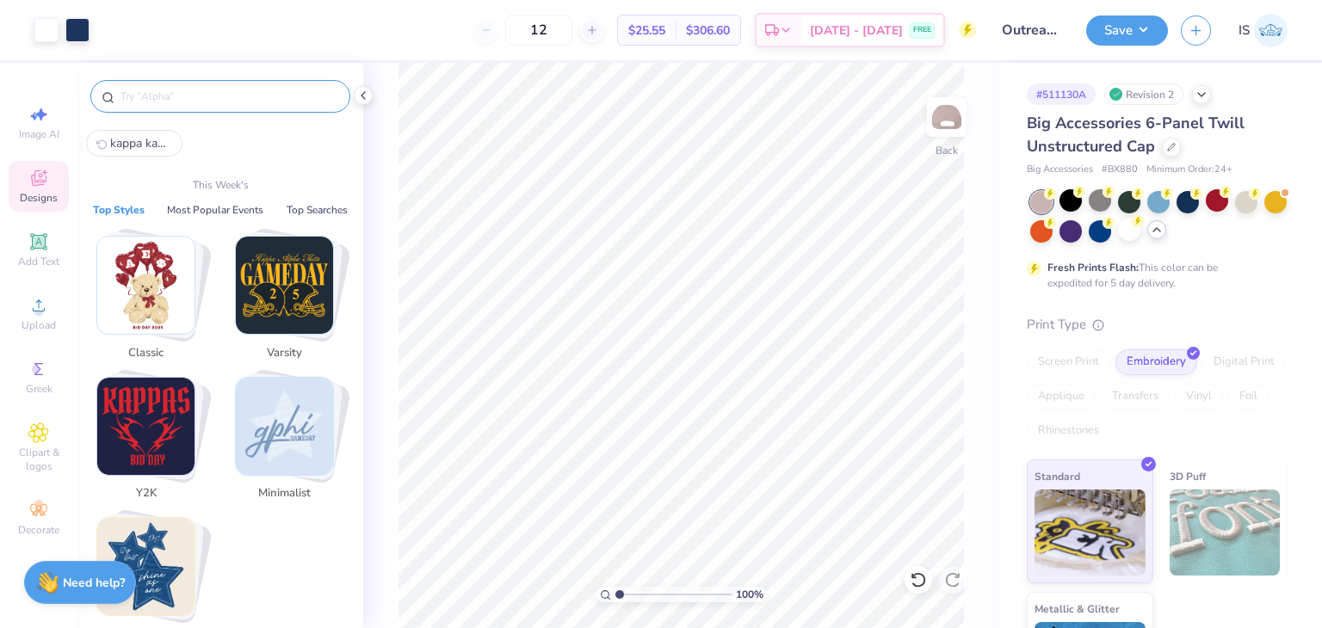
click at [210, 88] on input "text" at bounding box center [229, 96] width 220 height 17
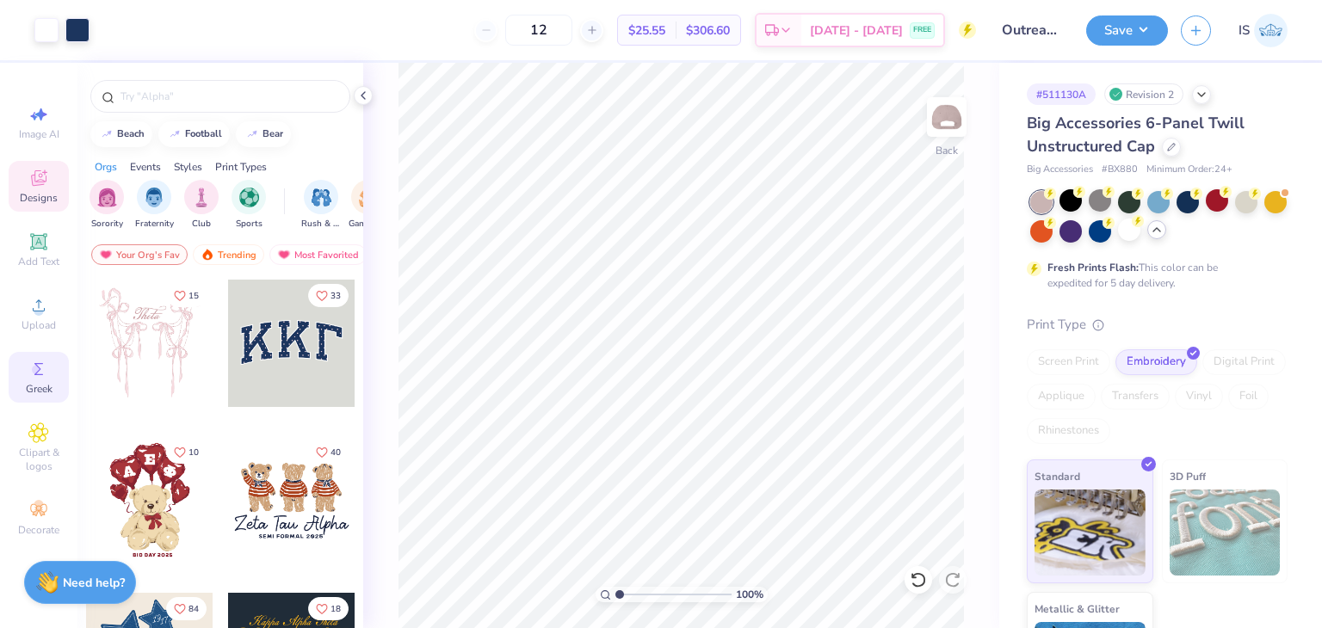
click at [34, 377] on icon at bounding box center [38, 369] width 21 height 21
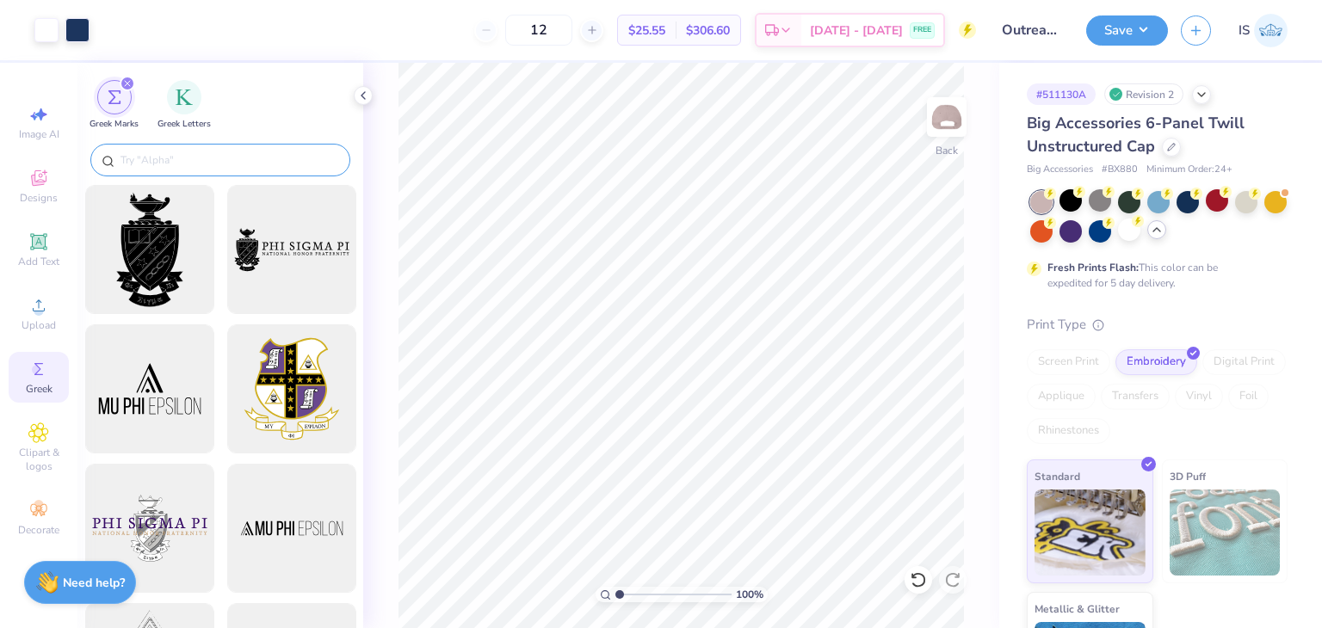
click at [157, 147] on div at bounding box center [220, 160] width 260 height 33
click at [167, 163] on input "text" at bounding box center [229, 159] width 220 height 17
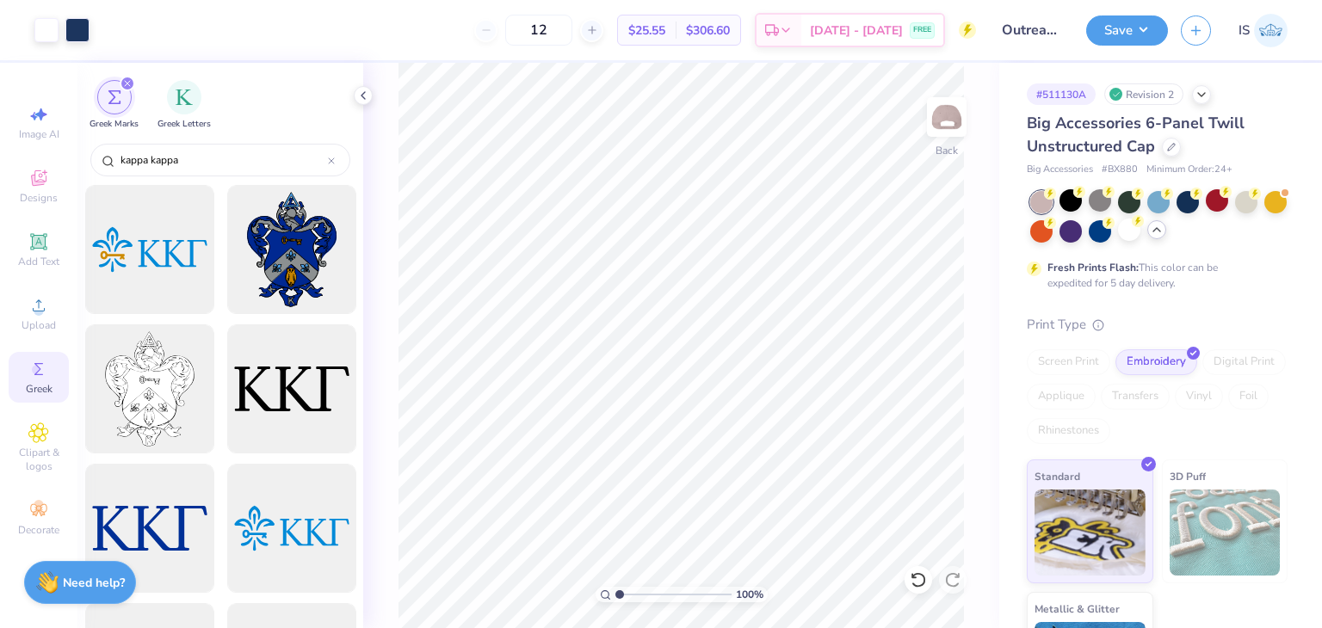
type input "kappa kappa"
click at [80, 46] on div "Art colors" at bounding box center [45, 30] width 90 height 60
click at [40, 27] on div at bounding box center [46, 28] width 24 height 24
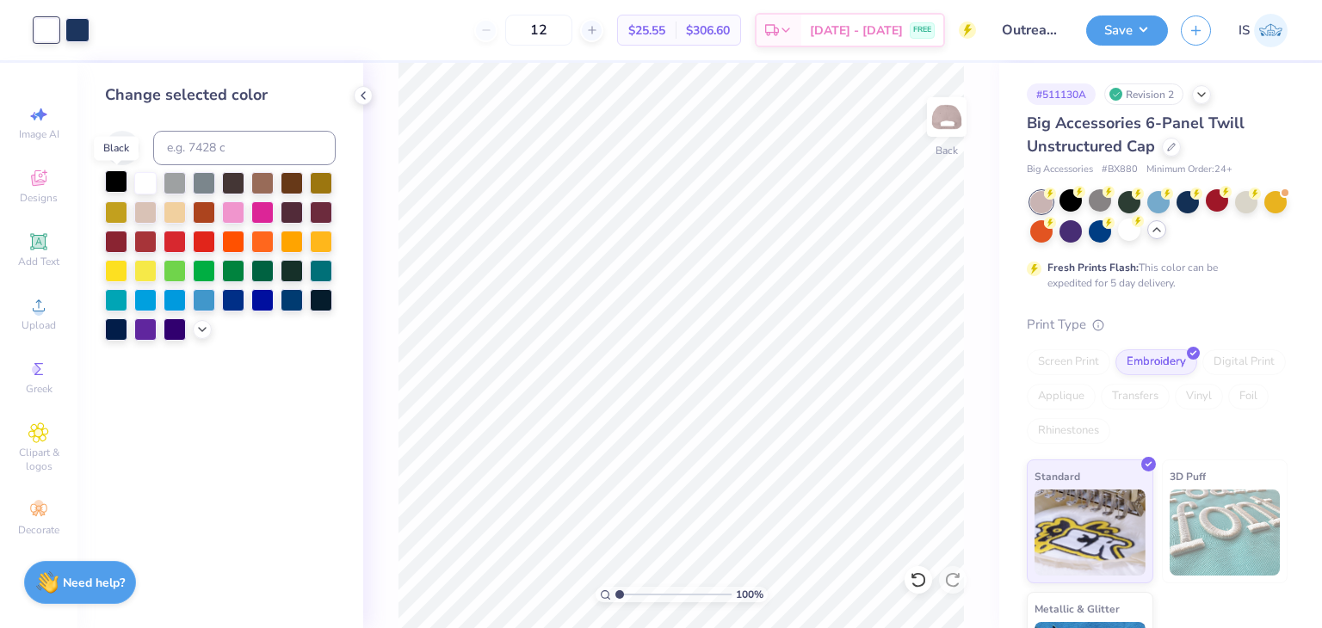
click at [121, 176] on div at bounding box center [116, 181] width 22 height 22
click at [78, 28] on div at bounding box center [77, 28] width 24 height 24
click at [141, 190] on div at bounding box center [145, 181] width 22 height 22
click at [193, 211] on div at bounding box center [204, 211] width 22 height 22
click at [117, 186] on div at bounding box center [116, 181] width 22 height 22
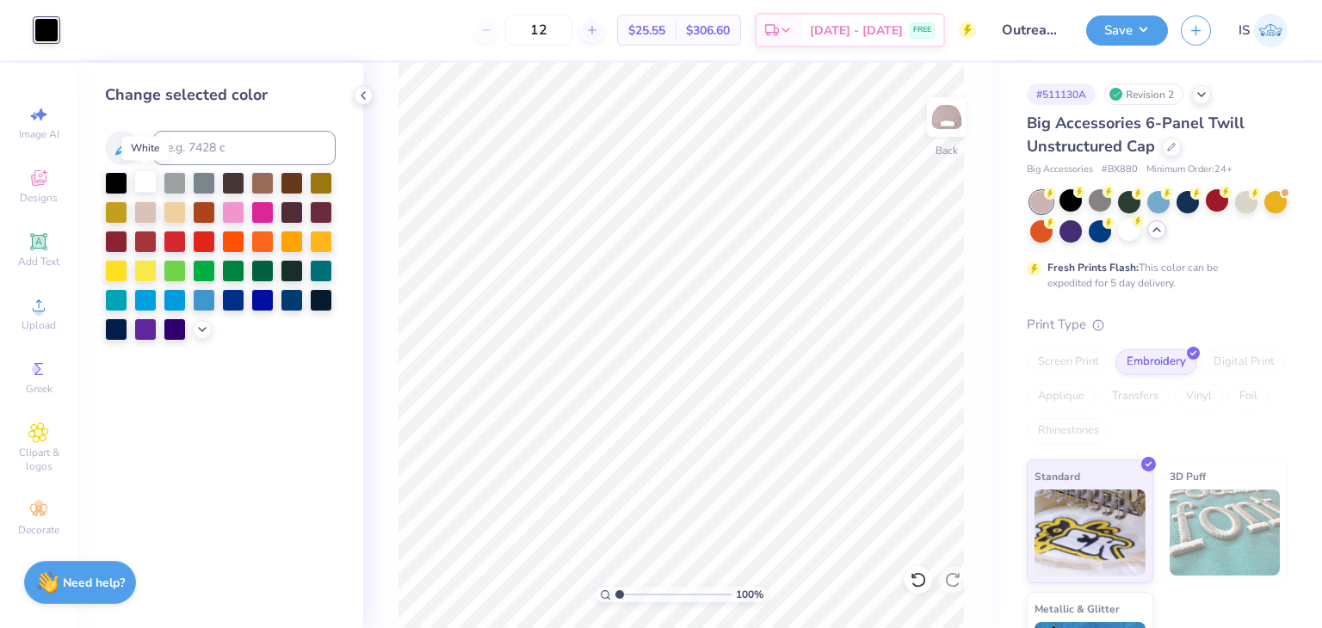
click at [145, 180] on div at bounding box center [145, 181] width 22 height 22
click at [122, 177] on div at bounding box center [116, 181] width 22 height 22
click at [912, 587] on icon at bounding box center [918, 580] width 17 height 17
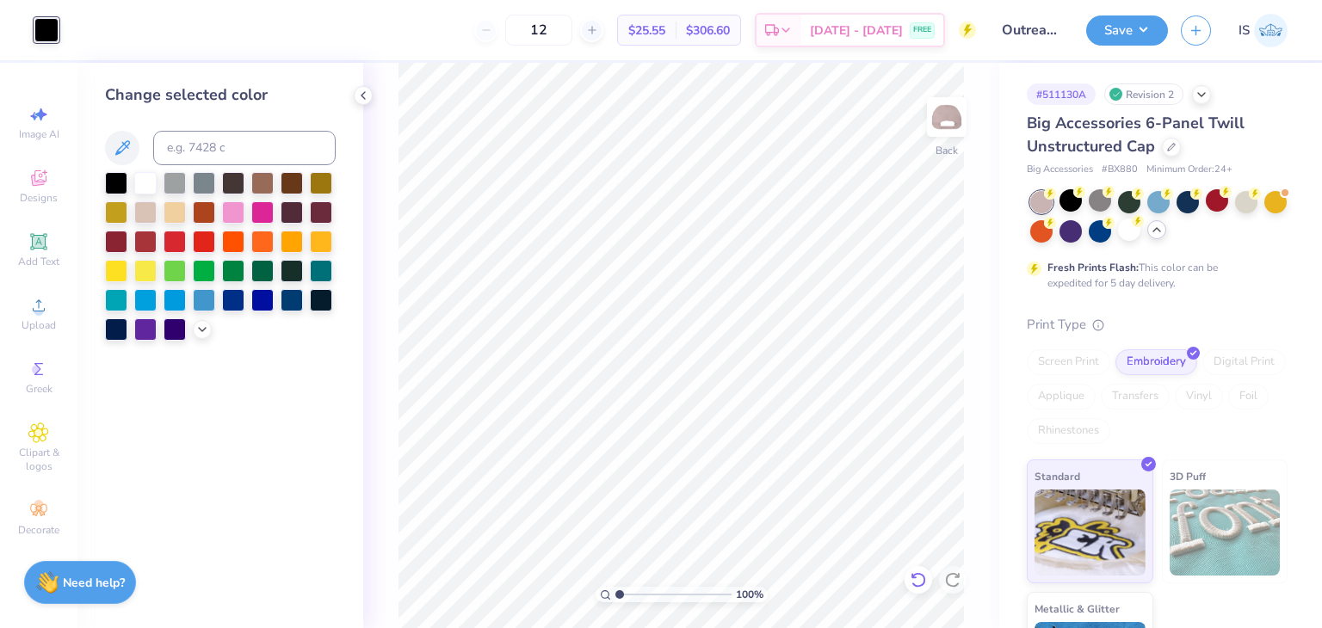
click at [912, 587] on icon at bounding box center [918, 580] width 17 height 17
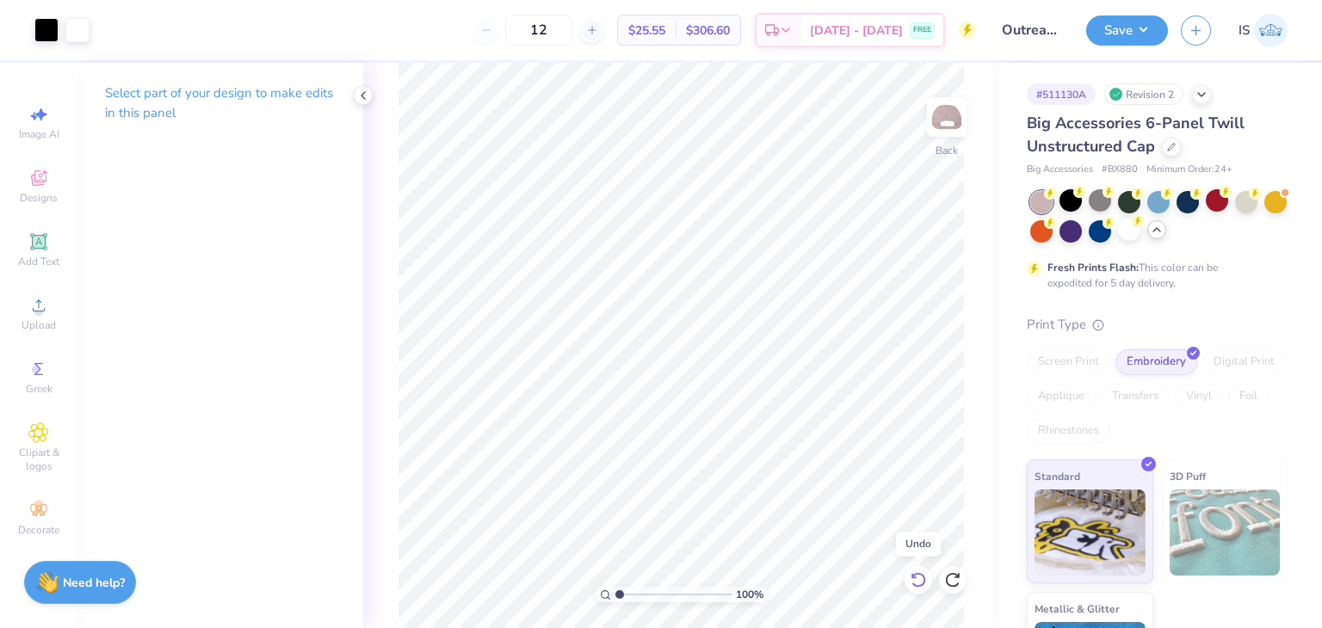
click at [912, 587] on icon at bounding box center [918, 580] width 17 height 17
click at [77, 30] on div at bounding box center [77, 28] width 24 height 24
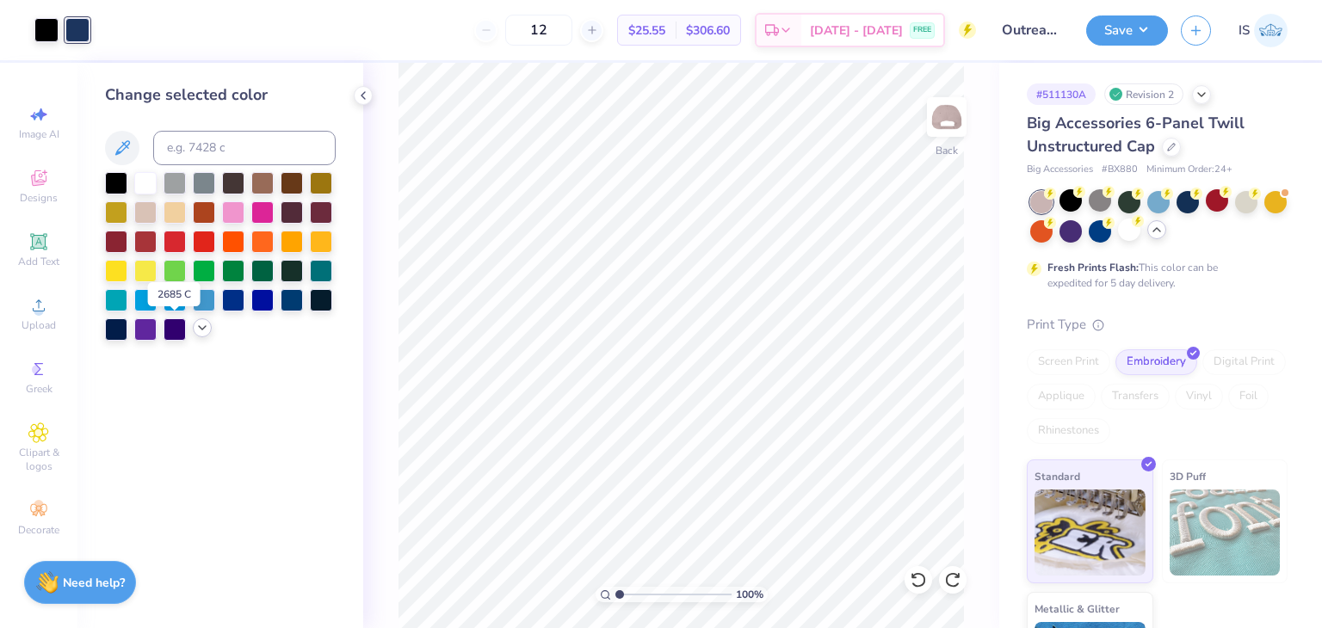
drag, startPoint x: 184, startPoint y: 322, endPoint x: 202, endPoint y: 329, distance: 19.3
click at [202, 329] on div at bounding box center [220, 256] width 231 height 169
click at [202, 329] on polyline at bounding box center [202, 327] width 7 height 3
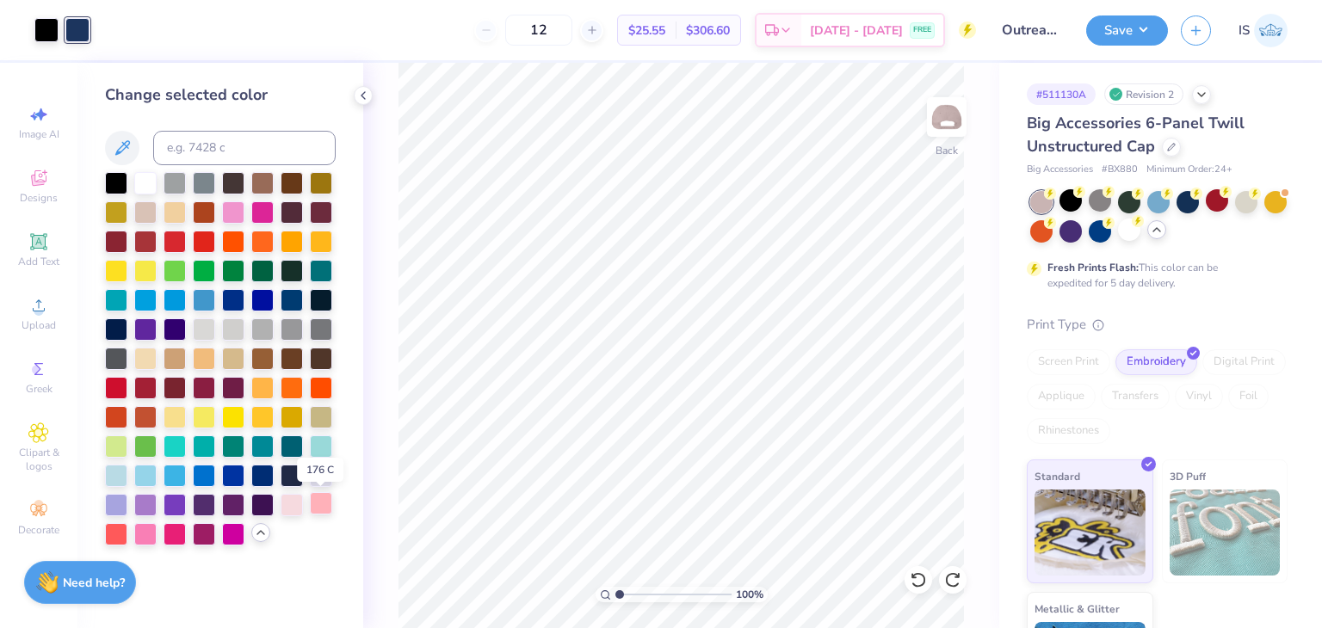
click at [317, 502] on div at bounding box center [321, 503] width 22 height 22
click at [143, 536] on div at bounding box center [145, 533] width 22 height 22
click at [227, 508] on div at bounding box center [233, 503] width 22 height 22
click at [148, 176] on div at bounding box center [145, 181] width 22 height 22
click at [289, 300] on div at bounding box center [292, 298] width 22 height 22
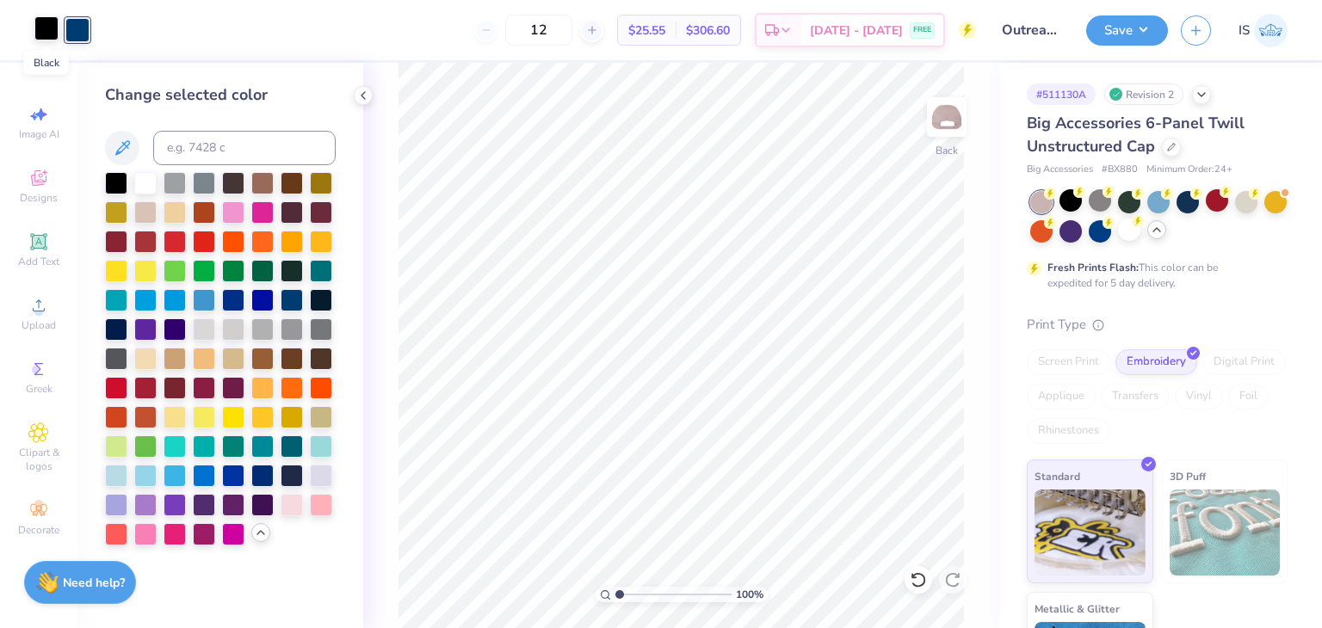
click at [48, 28] on div at bounding box center [46, 28] width 24 height 24
click at [139, 192] on div at bounding box center [145, 181] width 22 height 22
click at [172, 121] on div "Change selected color" at bounding box center [220, 314] width 231 height 462
click at [1140, 16] on button "Save" at bounding box center [1127, 28] width 82 height 30
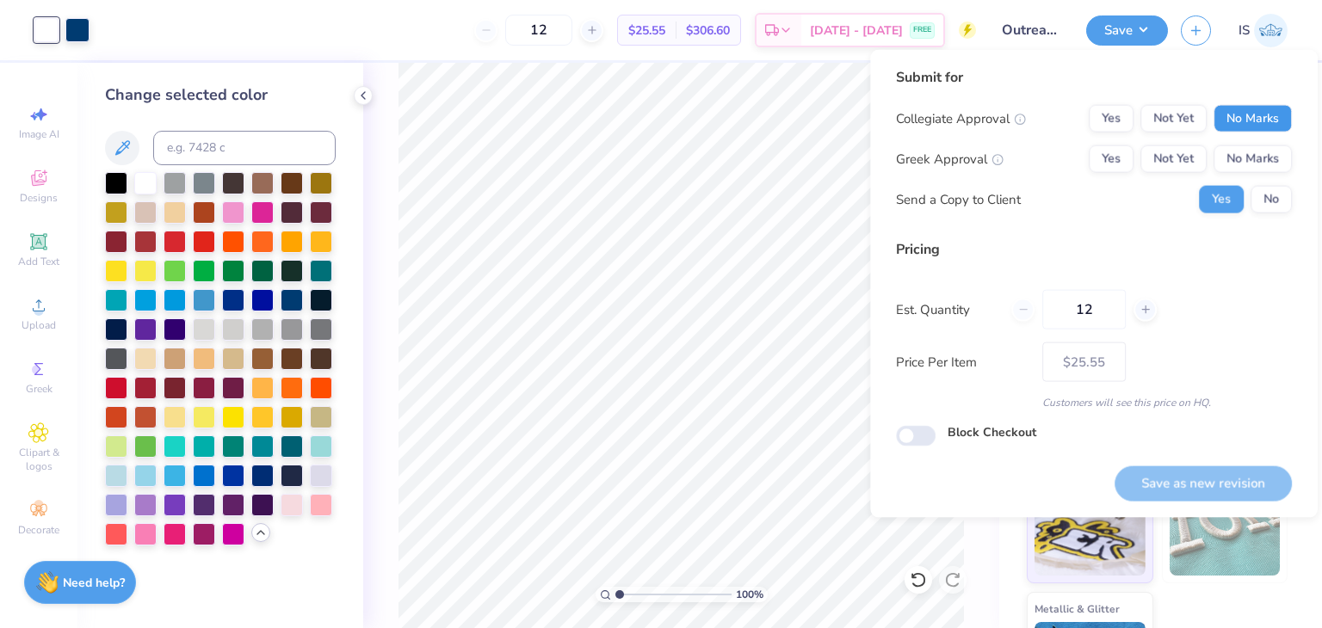
click at [1229, 119] on button "No Marks" at bounding box center [1253, 119] width 78 height 28
click at [1134, 157] on button "Yes" at bounding box center [1111, 159] width 45 height 28
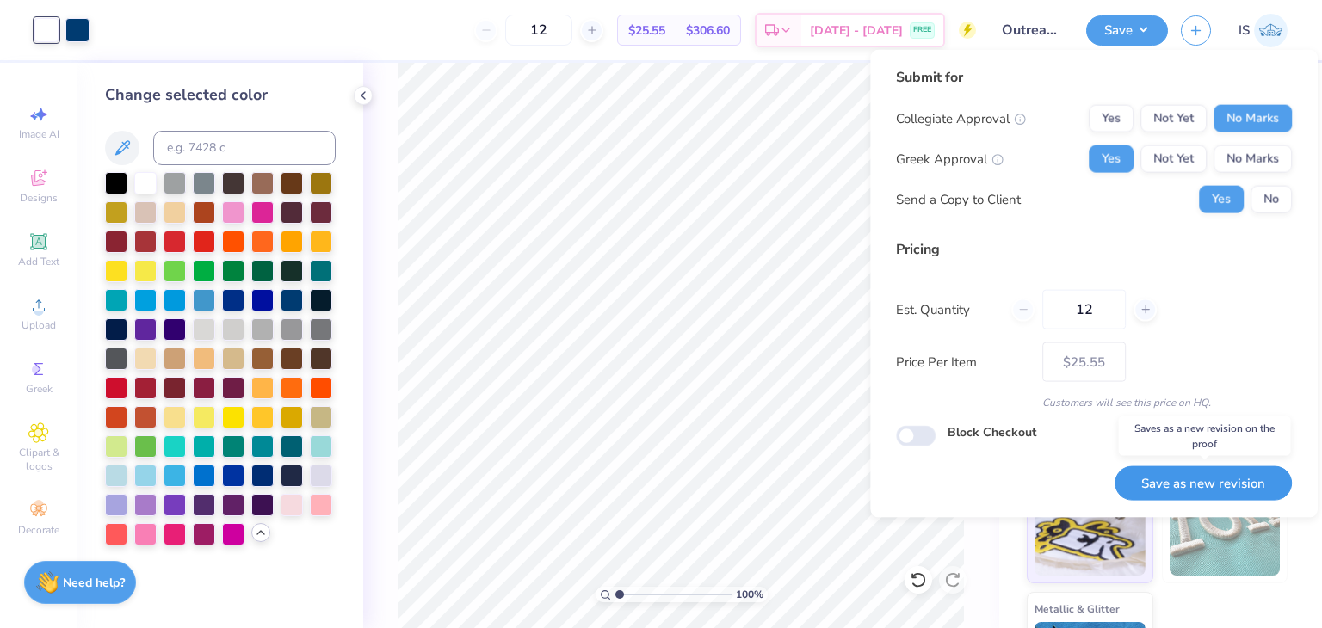
click at [1205, 483] on button "Save as new revision" at bounding box center [1203, 483] width 177 height 35
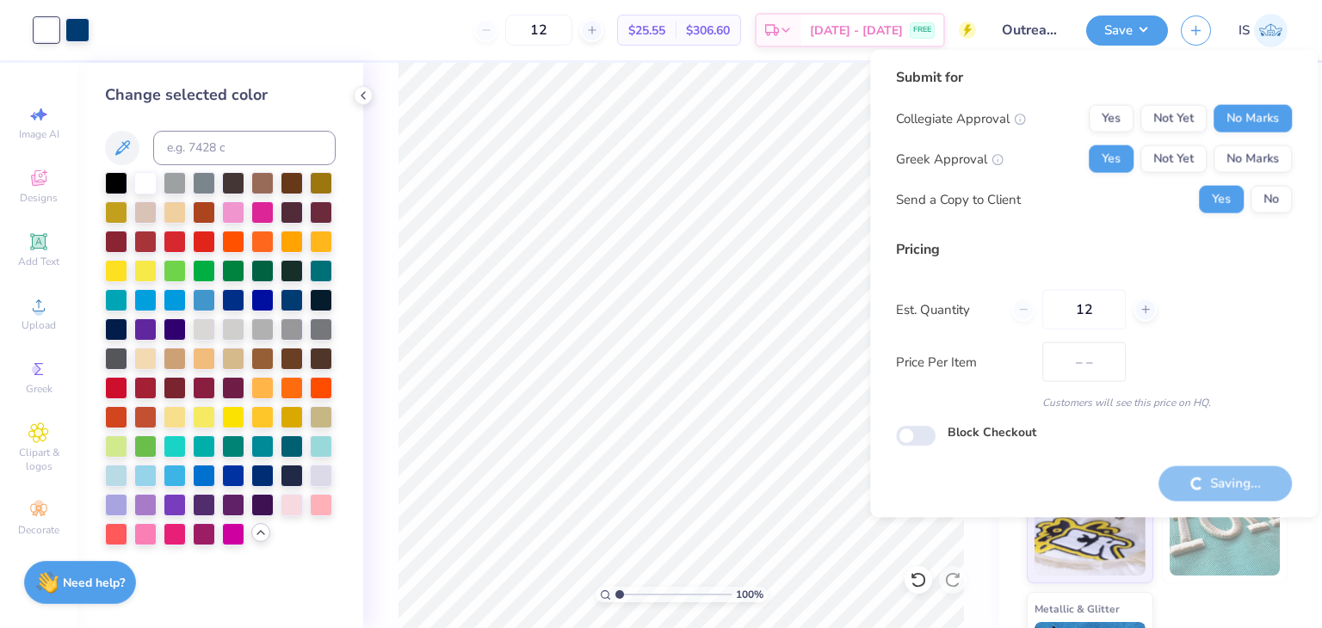
type input "$25.55"
